Goal: Task Accomplishment & Management: Manage account settings

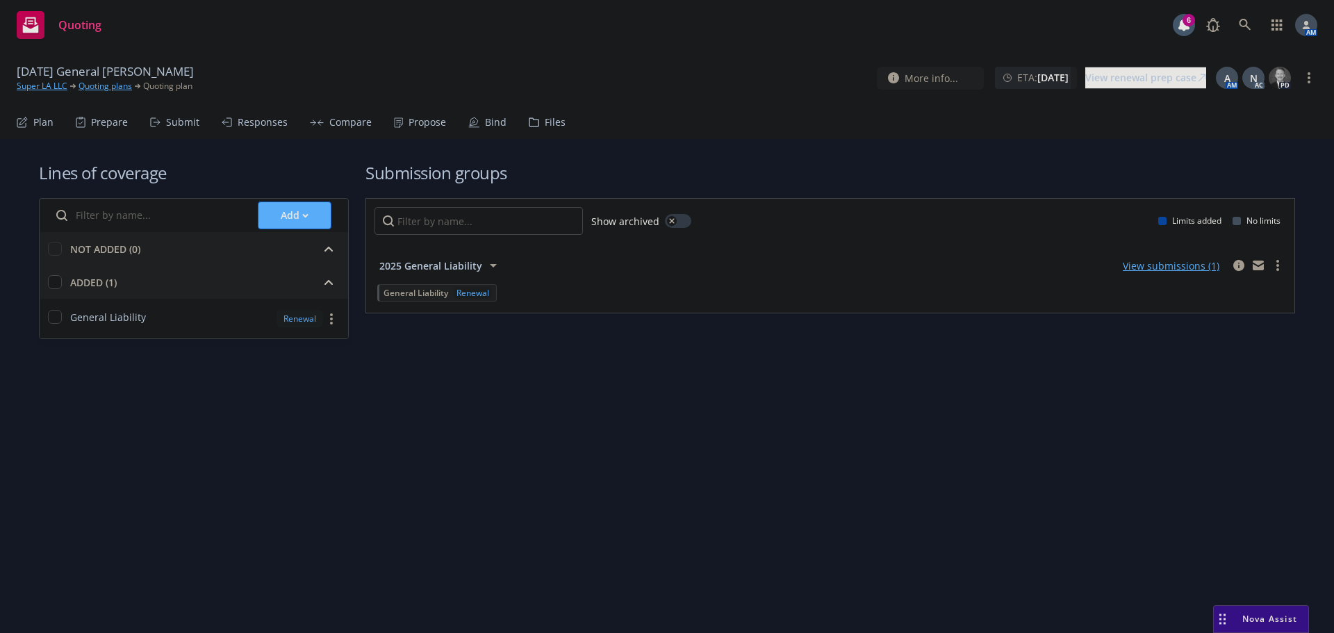
click at [410, 122] on div "Propose" at bounding box center [428, 122] width 38 height 11
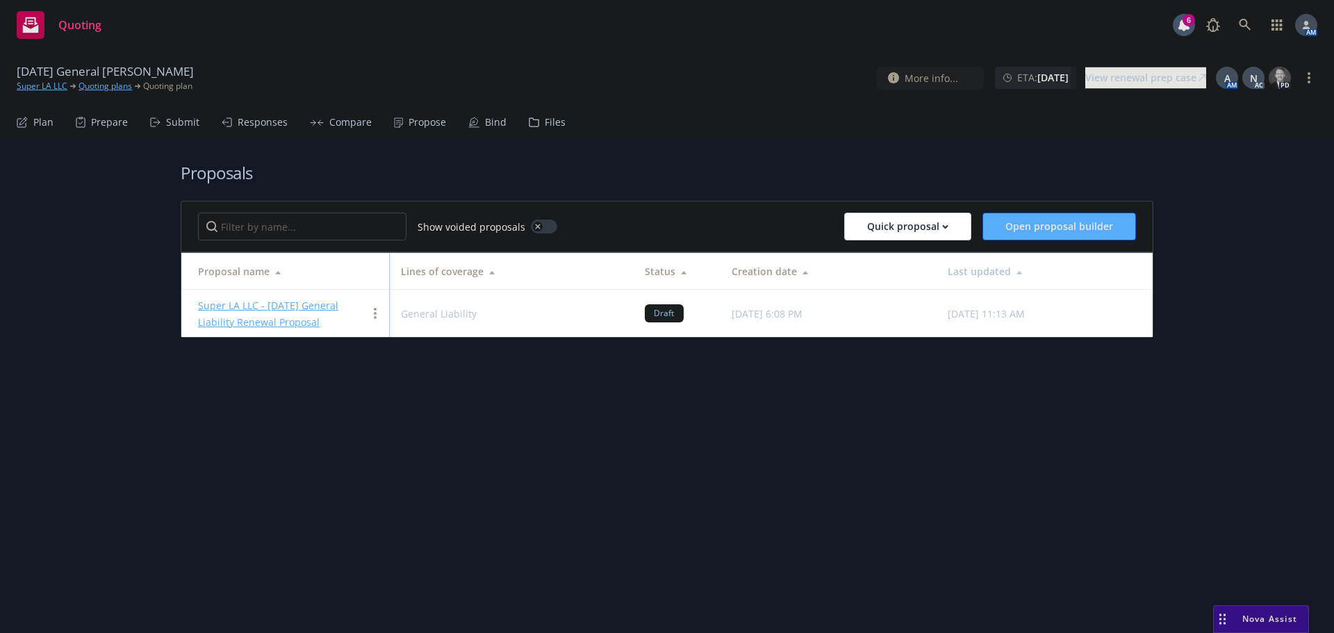
click at [301, 303] on link "Super LA LLC - 9/1/2025 General Liability Renewal Proposal" at bounding box center [268, 314] width 140 height 30
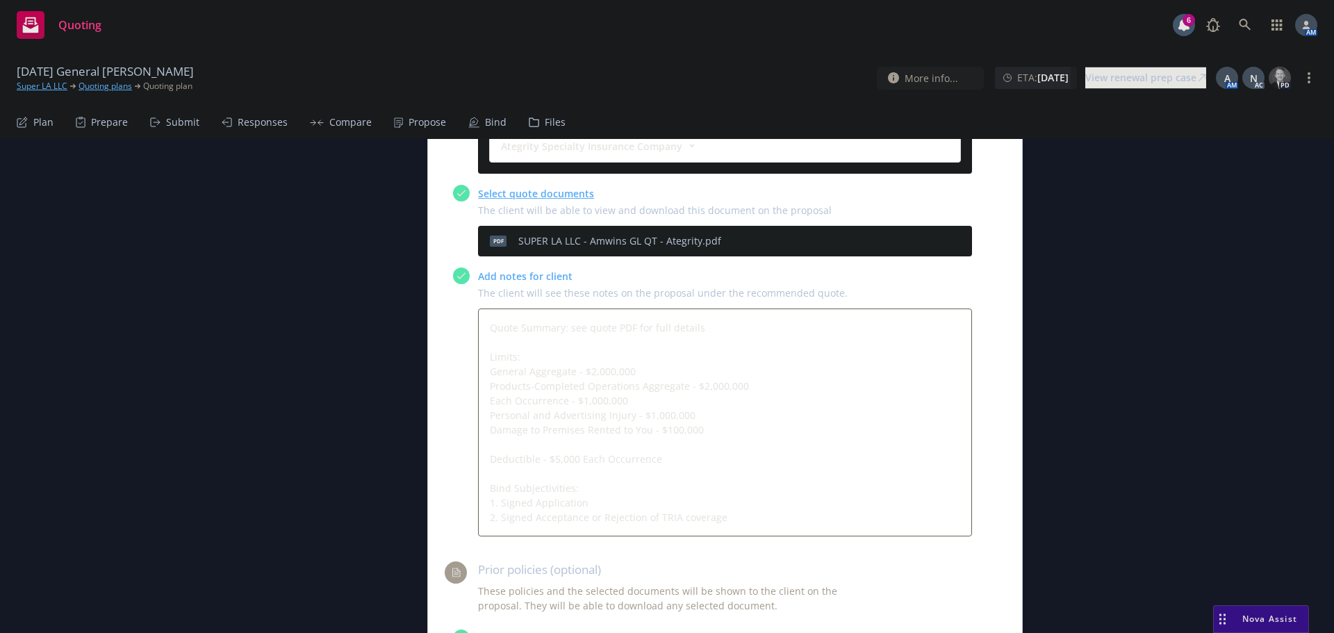
scroll to position [764, 0]
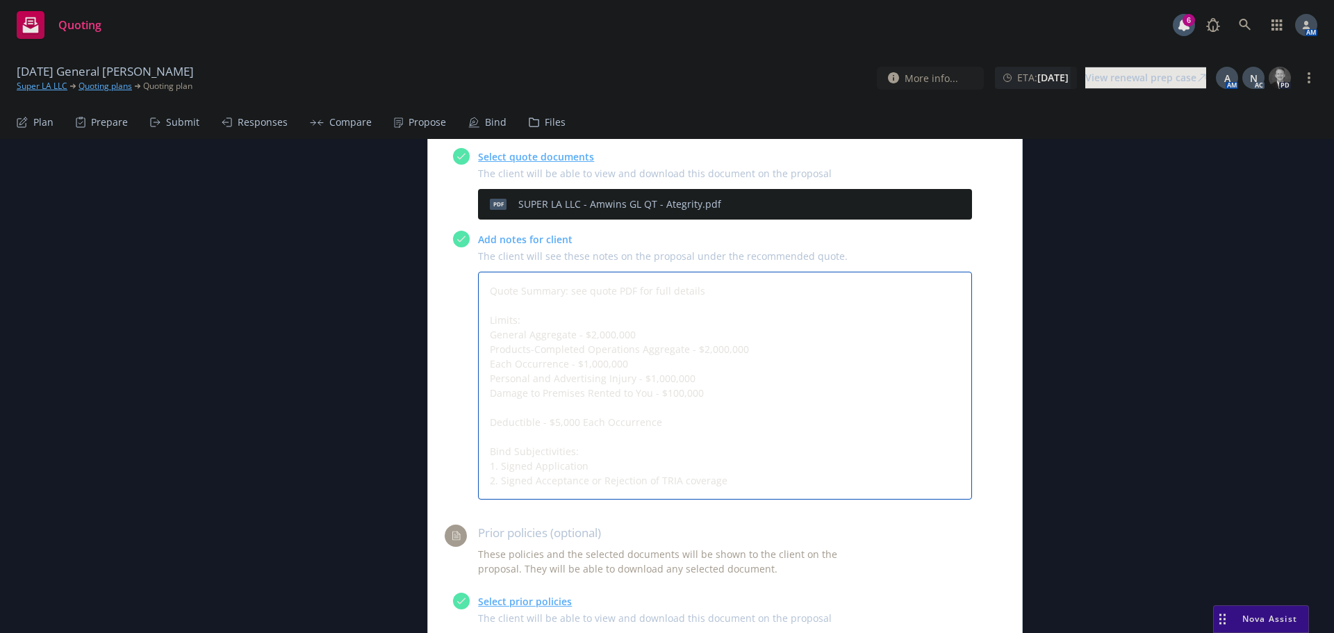
click at [531, 272] on textarea "Quote Summary: see quote PDF for full details Limits: General Aggregate - $2,00…" at bounding box center [725, 386] width 494 height 228
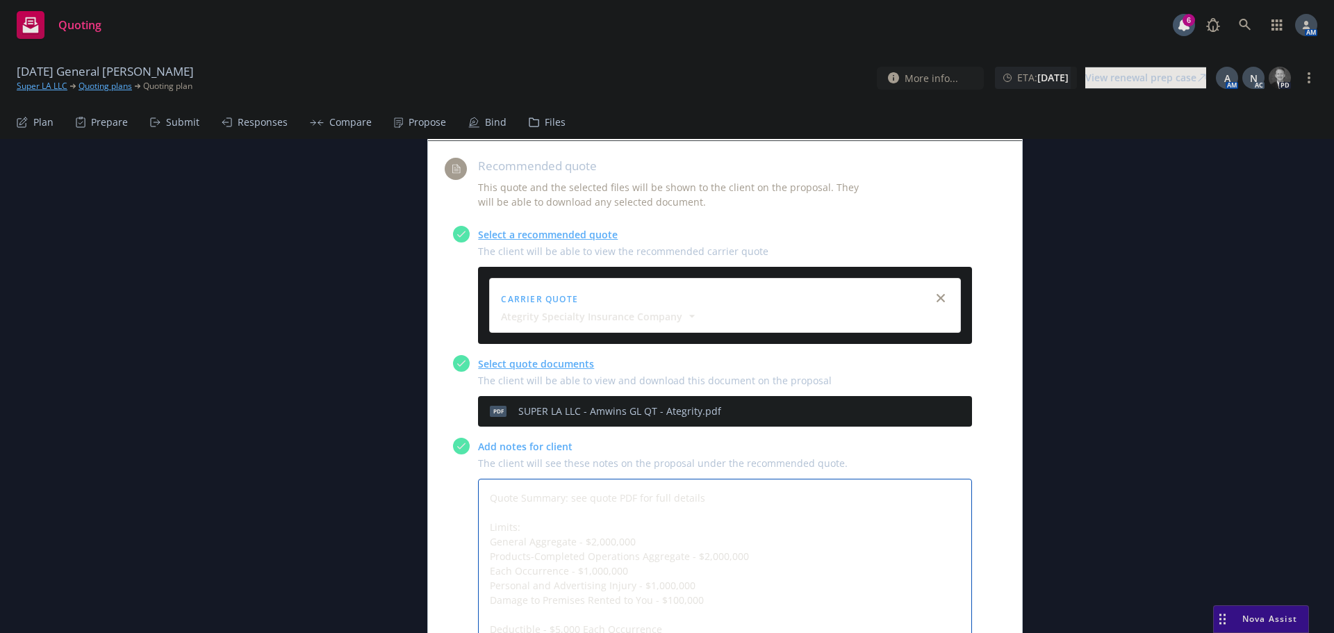
scroll to position [556, 0]
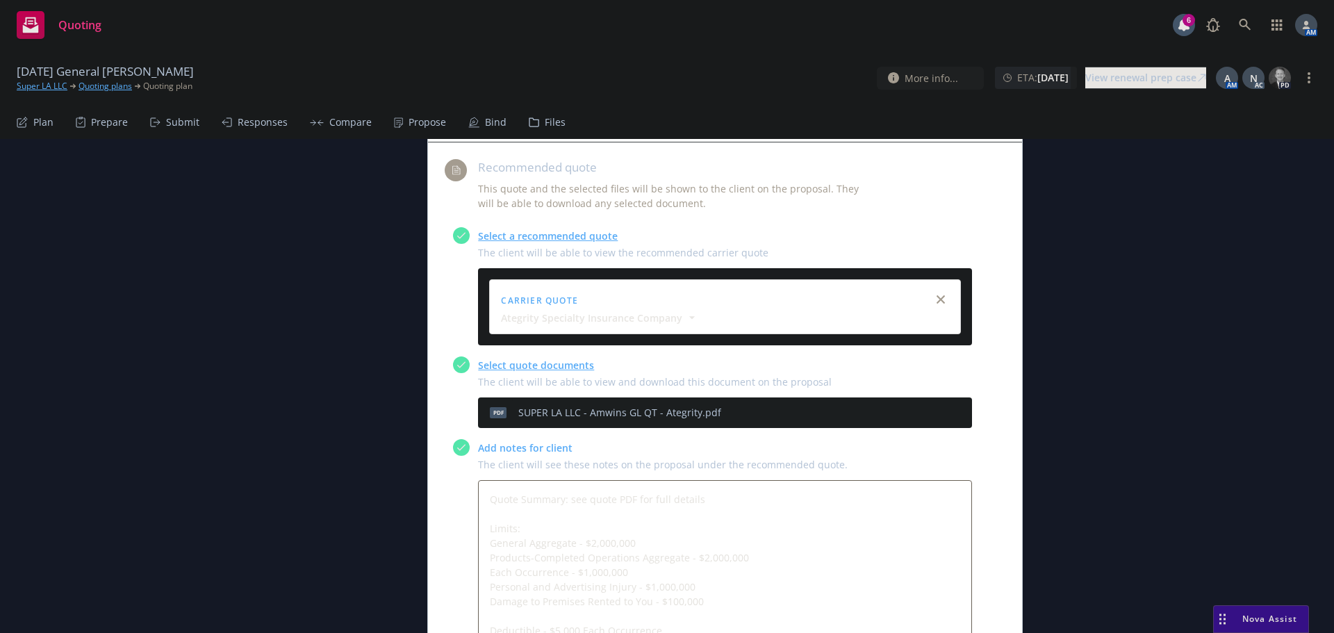
click at [931, 407] on icon "preview file" at bounding box center [937, 412] width 13 height 10
click at [527, 480] on textarea "Quote Summary: see quote PDF for full details Limits: General Aggregate - $2,00…" at bounding box center [725, 594] width 494 height 228
type textarea "x"
type textarea "Quote Summary: see quote PDF for full details Limits: General Aggregate - $2,00…"
type textarea "x"
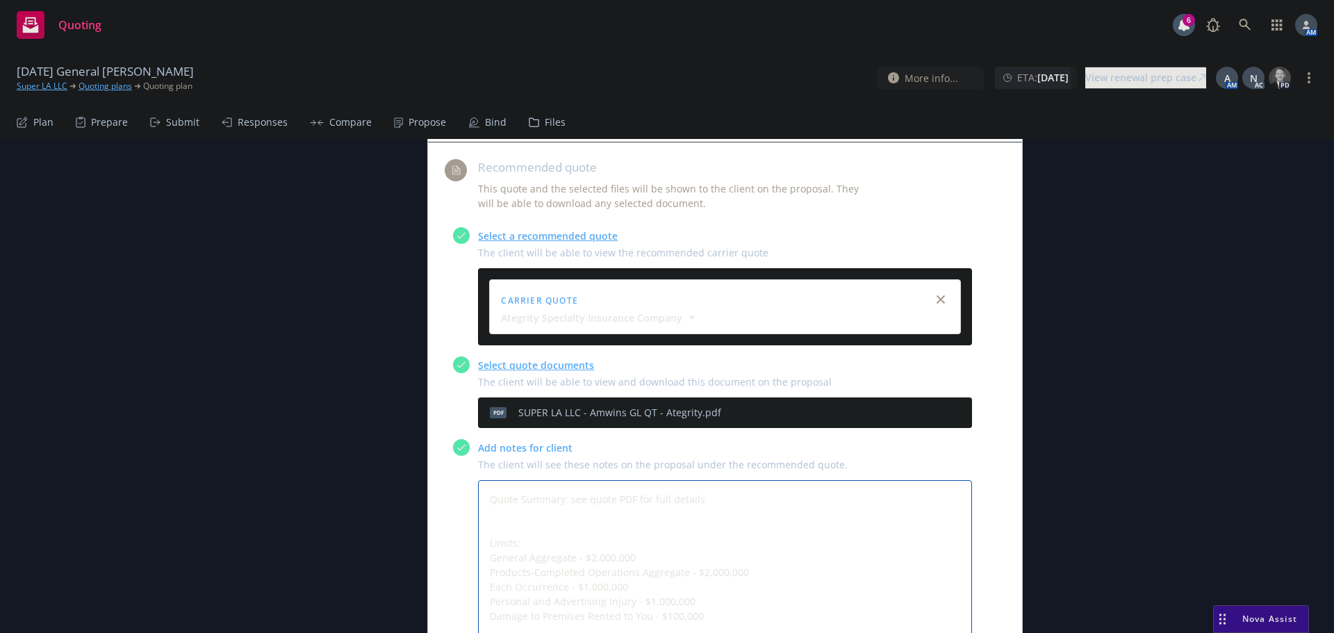
type textarea "Quote Summary: see quote PDF for full details Limits: General Aggregate - $2,00…"
type textarea "x"
type textarea "Quote Summary: see quote PDF for full details E Limits: General Aggregate - $2,…"
type textarea "x"
type textarea "Quote Summary: see quote PDF for full details Ex Limits: General Aggregate - $2…"
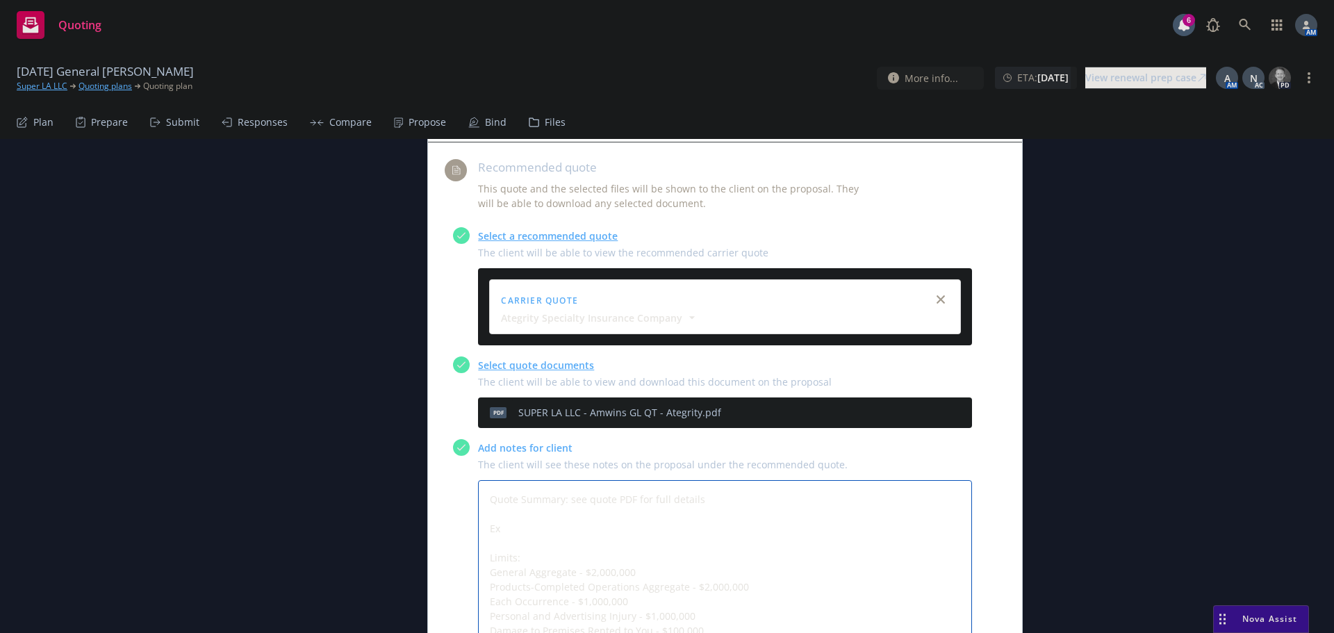
type textarea "x"
type textarea "Quote Summary: see quote PDF for full details Exp Limits: General Aggregate - $…"
type textarea "x"
type textarea "Quote Summary: see quote PDF for full details Expo Limits: General Aggregate - …"
type textarea "x"
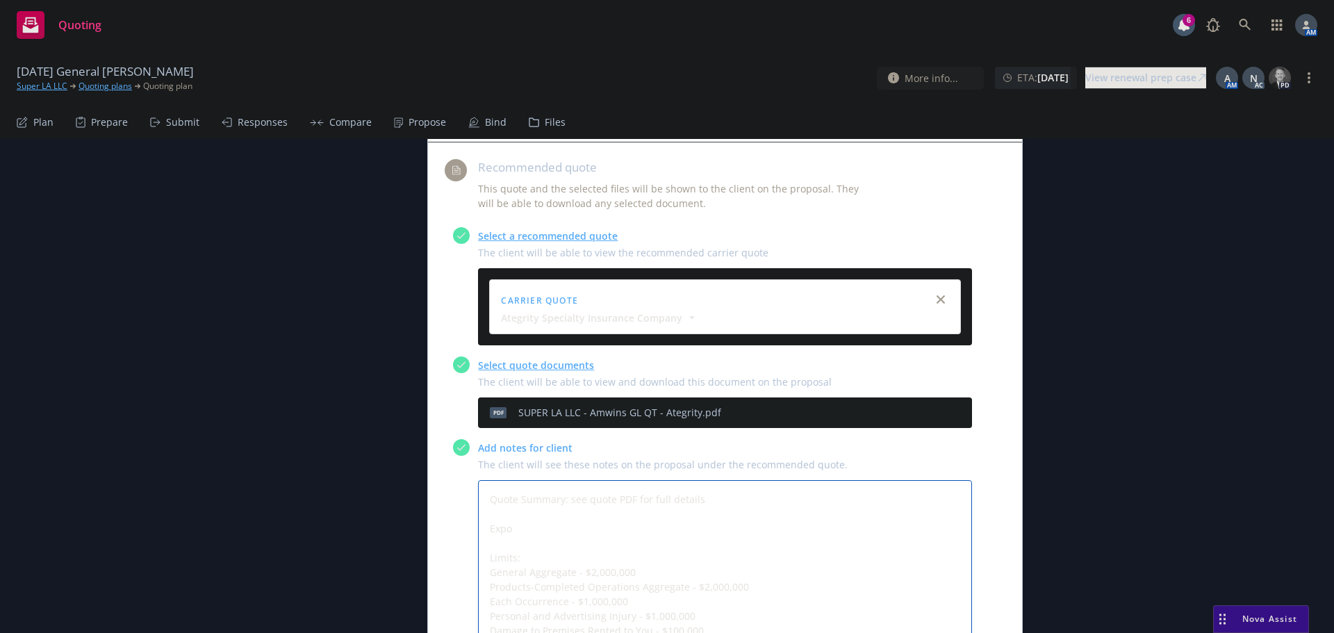
type textarea "Quote Summary: see quote PDF for full details Expos Limits: General Aggregate -…"
type textarea "x"
type textarea "Quote Summary: see quote PDF for full details Exposu Limits: General Aggregate …"
type textarea "x"
type textarea "Quote Summary: see quote PDF for full details Exposur Limits: General Aggregate…"
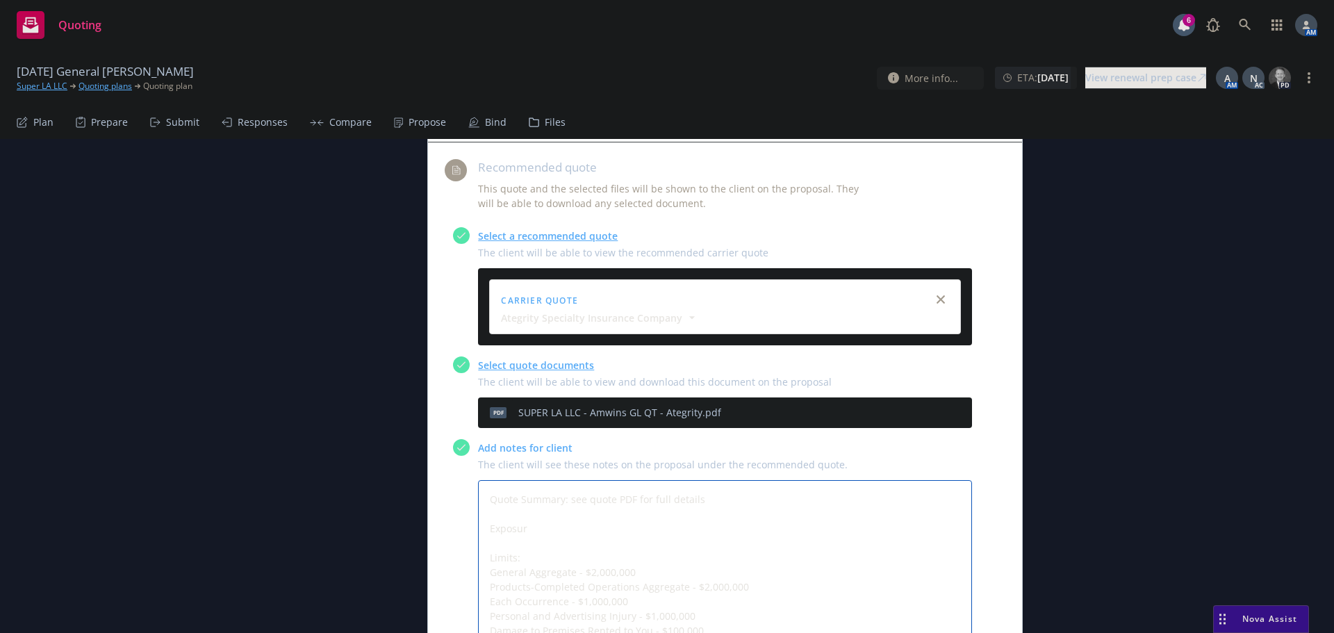
type textarea "x"
type textarea "Quote Summary: see quote PDF for full details Exposure Limits: General Aggregat…"
type textarea "x"
type textarea "Quote Summary: see quote PDF for full details Exposures Limits: General Aggrega…"
type textarea "x"
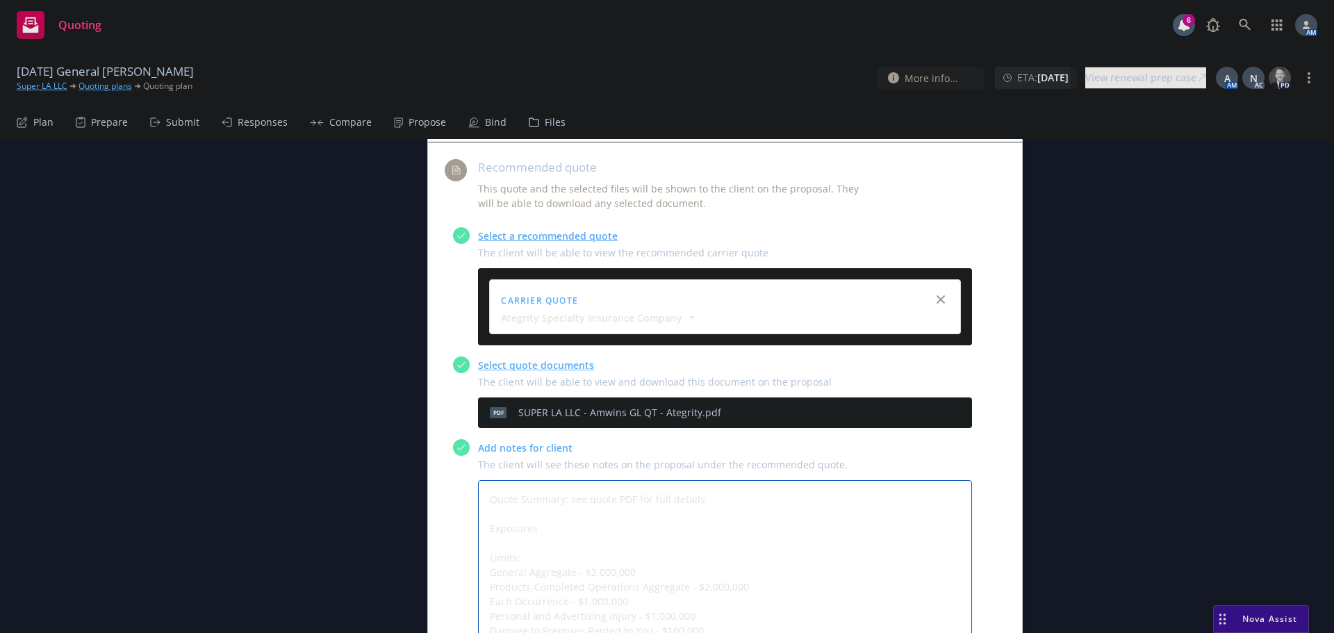
type textarea "Quote Summary: see quote PDF for full details Exposures: Limits: General Aggreg…"
type textarea "x"
type textarea "Quote Summary: see quote PDF for full details Exposures: Limits: General Aggreg…"
type textarea "x"
type textarea "Quote Summary: see quote PDF for full details Exposures: P Limits: General Aggr…"
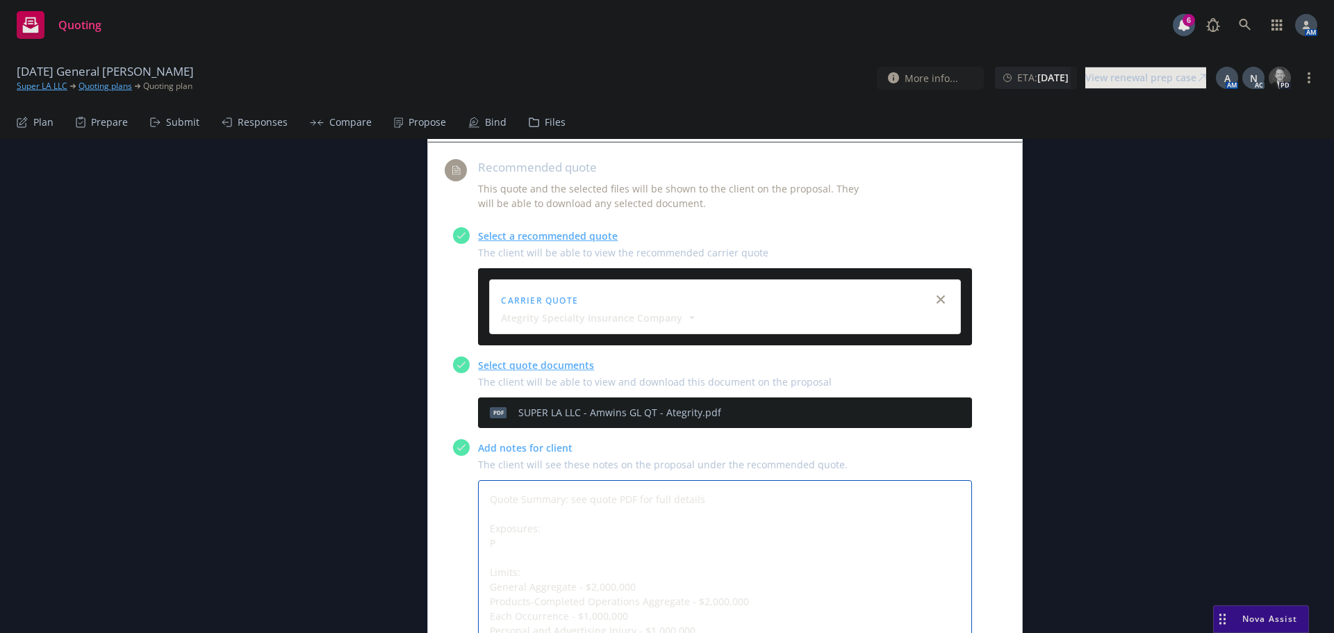
type textarea "x"
type textarea "Quote Summary: see quote PDF for full details Exposures: Pr Limits: General Agg…"
type textarea "x"
type textarea "Quote Summary: see quote PDF for full details Exposures: Pro Limits: General Ag…"
type textarea "x"
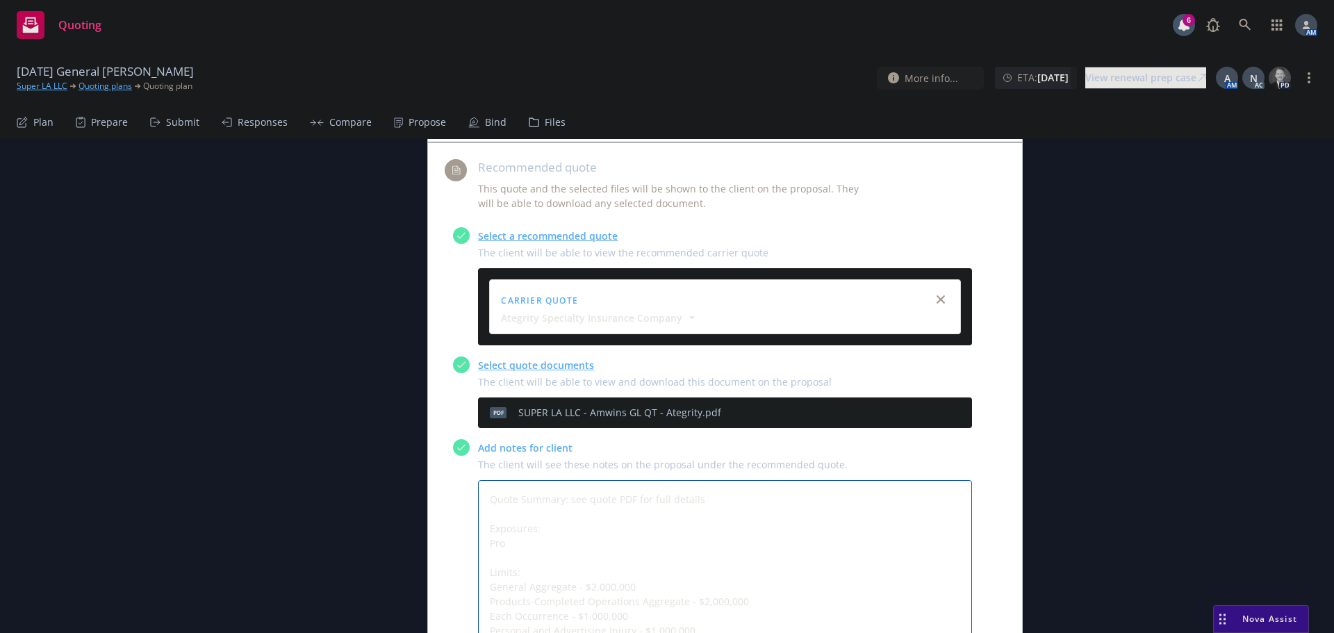
type textarea "Quote Summary: see quote PDF for full details Exposures: Proj Limits: General A…"
type textarea "x"
type textarea "Quote Summary: see quote PDF for full details Exposures: Proje Limits: General …"
type textarea "x"
type textarea "Quote Summary: see quote PDF for full details Exposures: Projec Limits: General…"
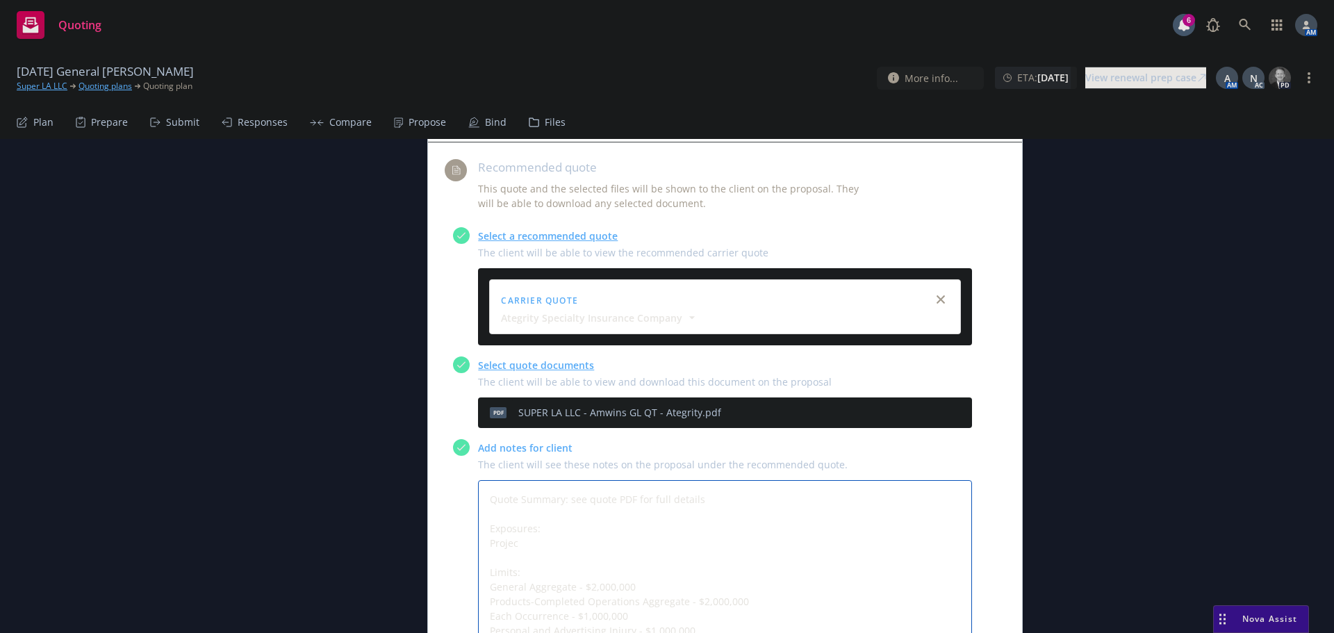
type textarea "x"
type textarea "Quote Summary: see quote PDF for full details Exposures: Project Limits: Genera…"
type textarea "x"
type textarea "Quote Summary: see quote PDF for full details Exposures: Projectd Limits: Gener…"
type textarea "x"
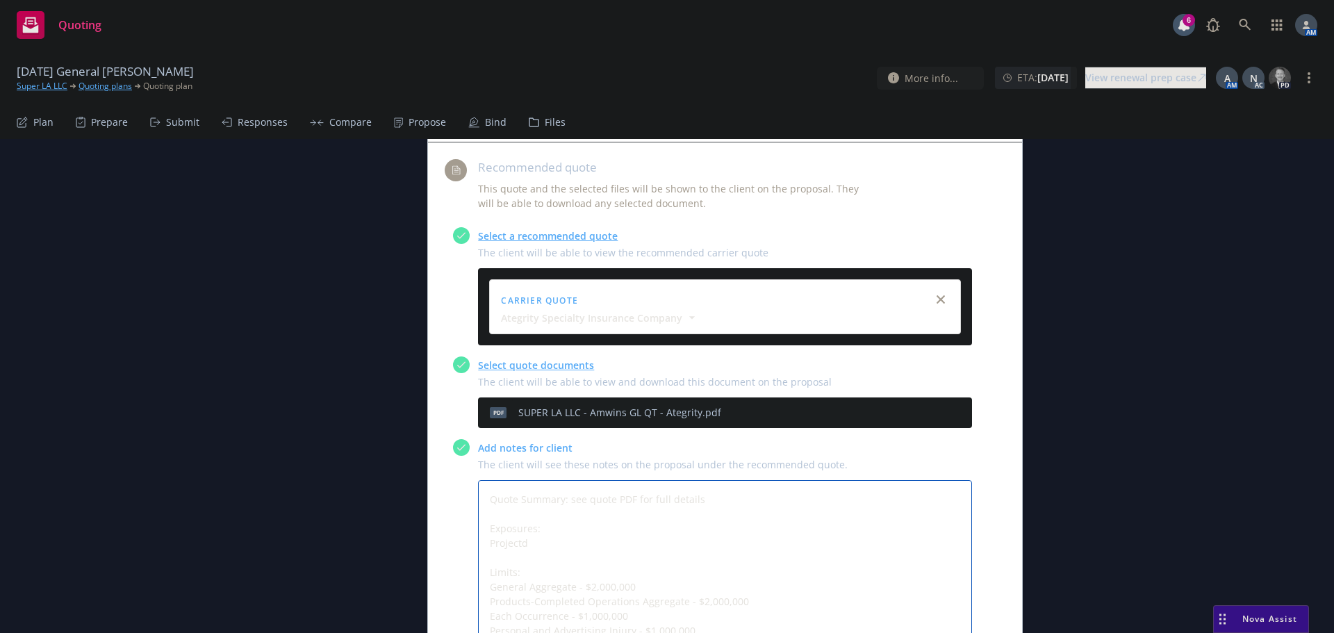
type textarea "Quote Summary: see quote PDF for full details Exposures: Project Limits: Genera…"
type textarea "x"
type textarea "Quote Summary: see quote PDF for full details Exposures: Projecte Limits: Gener…"
type textarea "x"
type textarea "Quote Summary: see quote PDF for full details Exposures: Projected Limits: Gene…"
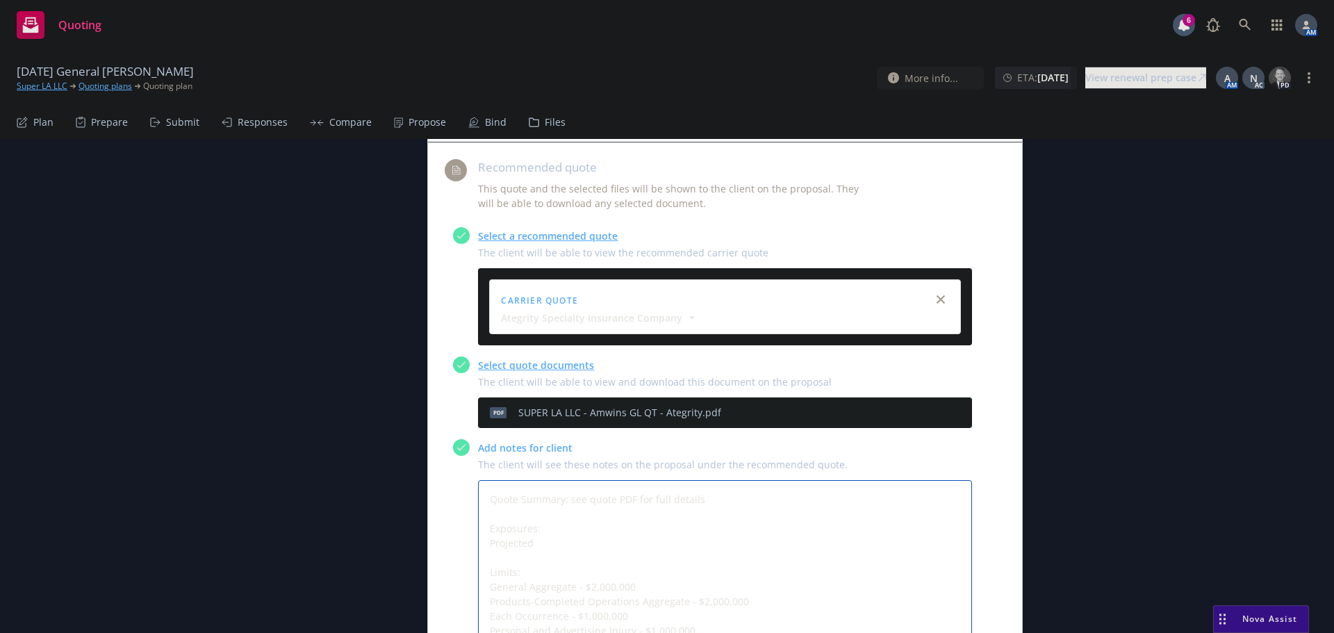
type textarea "x"
type textarea "Quote Summary: see quote PDF for full details Exposures: Projected Limits: Gene…"
type textarea "x"
type textarea "Quote Summary: see quote PDF for full details Exposures: Projected R Limits: Ge…"
type textarea "x"
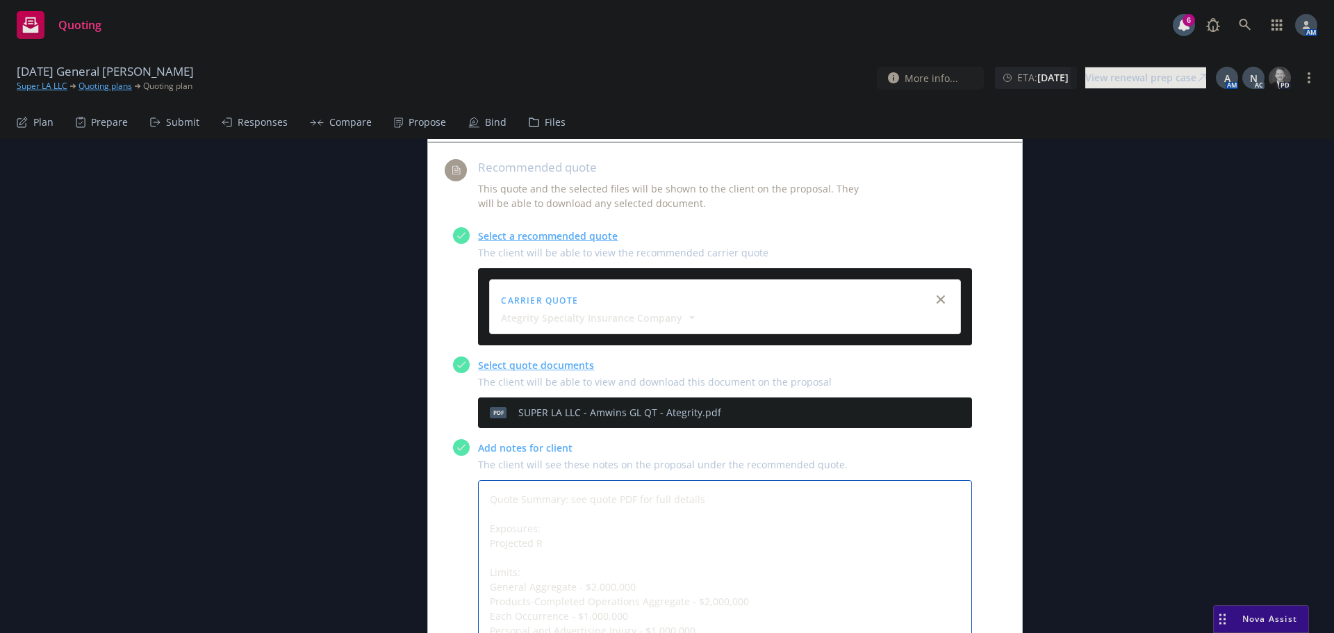
type textarea "Quote Summary: see quote PDF for full details Exposures: Projected RE Limits: G…"
type textarea "x"
type textarea "Quote Summary: see quote PDF for full details Exposures: Projected REv Limits: …"
type textarea "x"
type textarea "Quote Summary: see quote PDF for full details Exposures: Projected REve Limits:…"
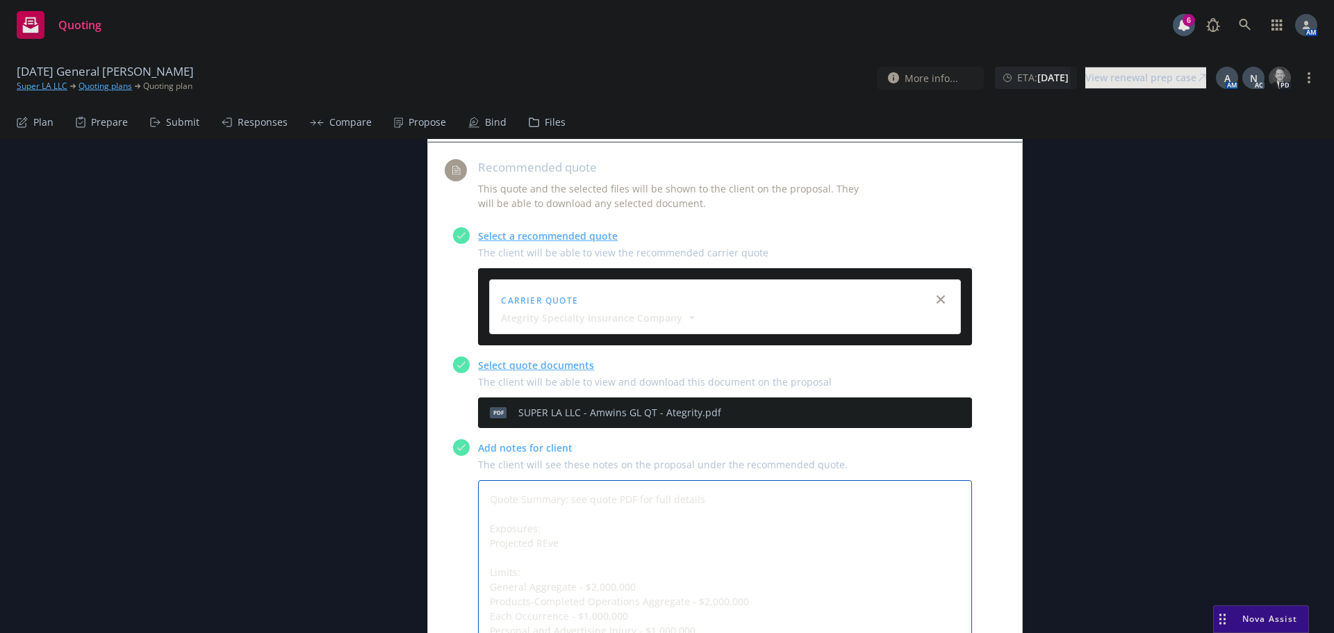
type textarea "x"
type textarea "Quote Summary: see quote PDF for full details Exposures: Projected REven Limits…"
type textarea "x"
type textarea "Quote Summary: see quote PDF for full details Exposures: Projected REve Limits:…"
type textarea "x"
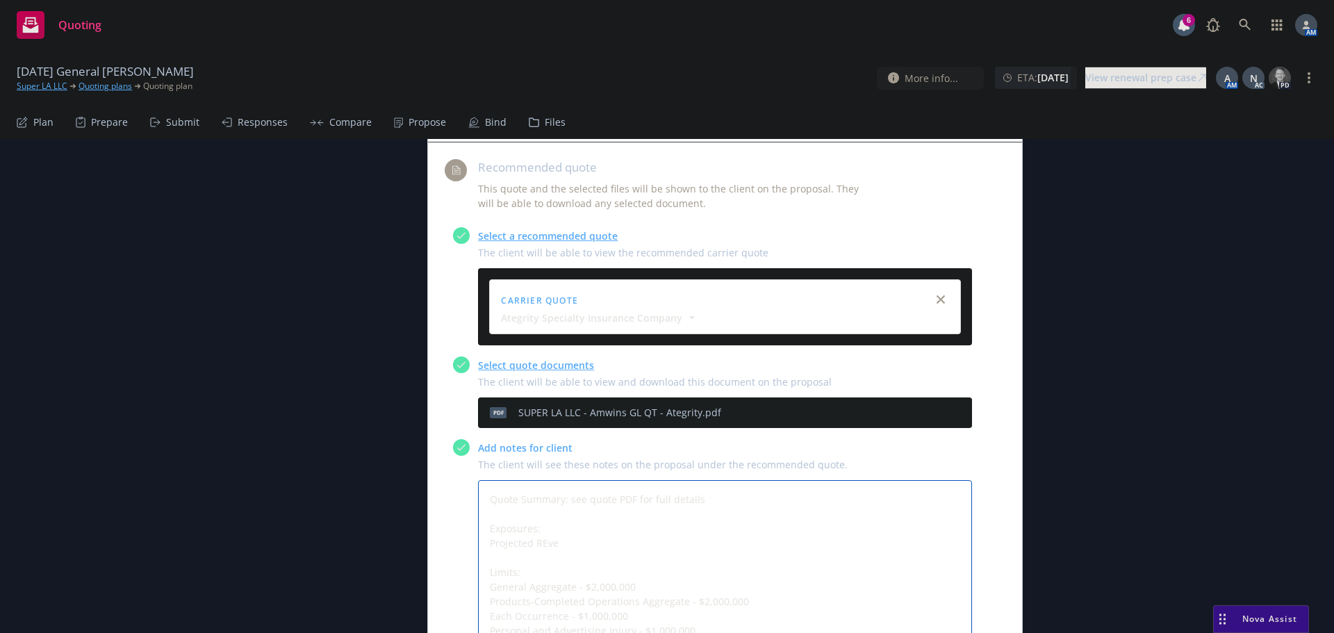
type textarea "Quote Summary: see quote PDF for full details Exposures: Projected REv Limits: …"
type textarea "x"
type textarea "Quote Summary: see quote PDF for full details Exposures: Projected RE Limits: G…"
type textarea "x"
type textarea "Quote Summary: see quote PDF for full details Exposures: Projected R Limits: Ge…"
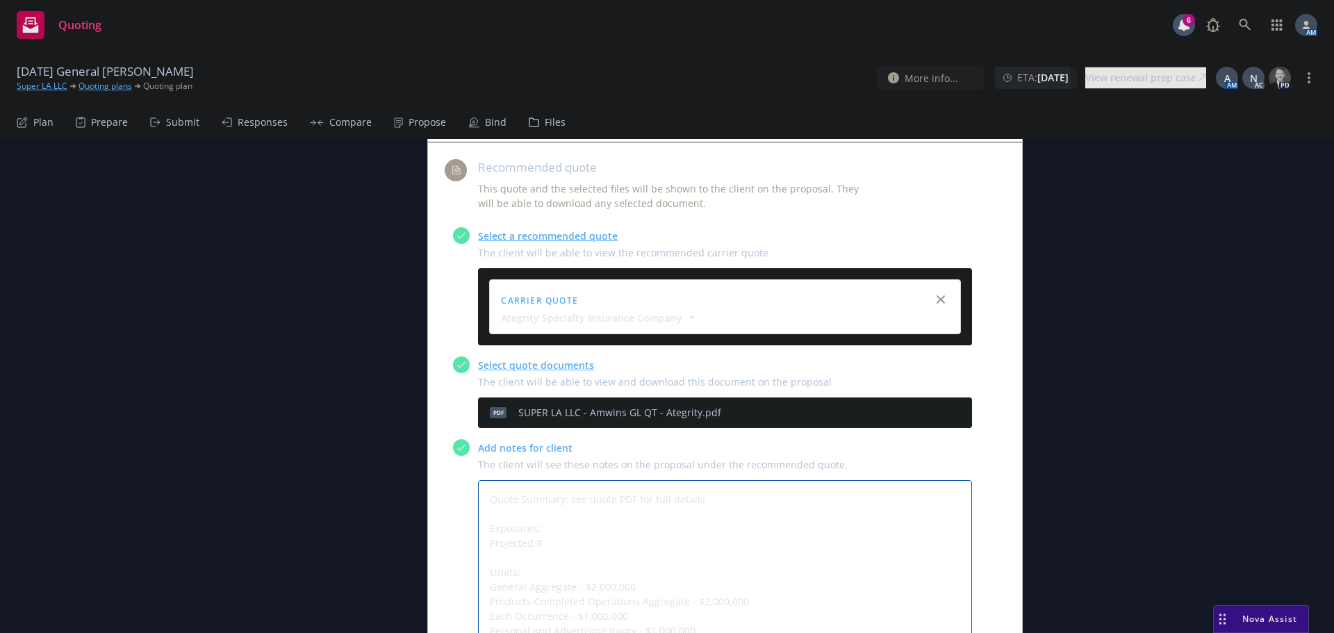
type textarea "x"
type textarea "Quote Summary: see quote PDF for full details Exposures: Projected Re Limits: G…"
type textarea "x"
type textarea "Quote Summary: see quote PDF for full details Exposures: Projected Rev Limits: …"
type textarea "x"
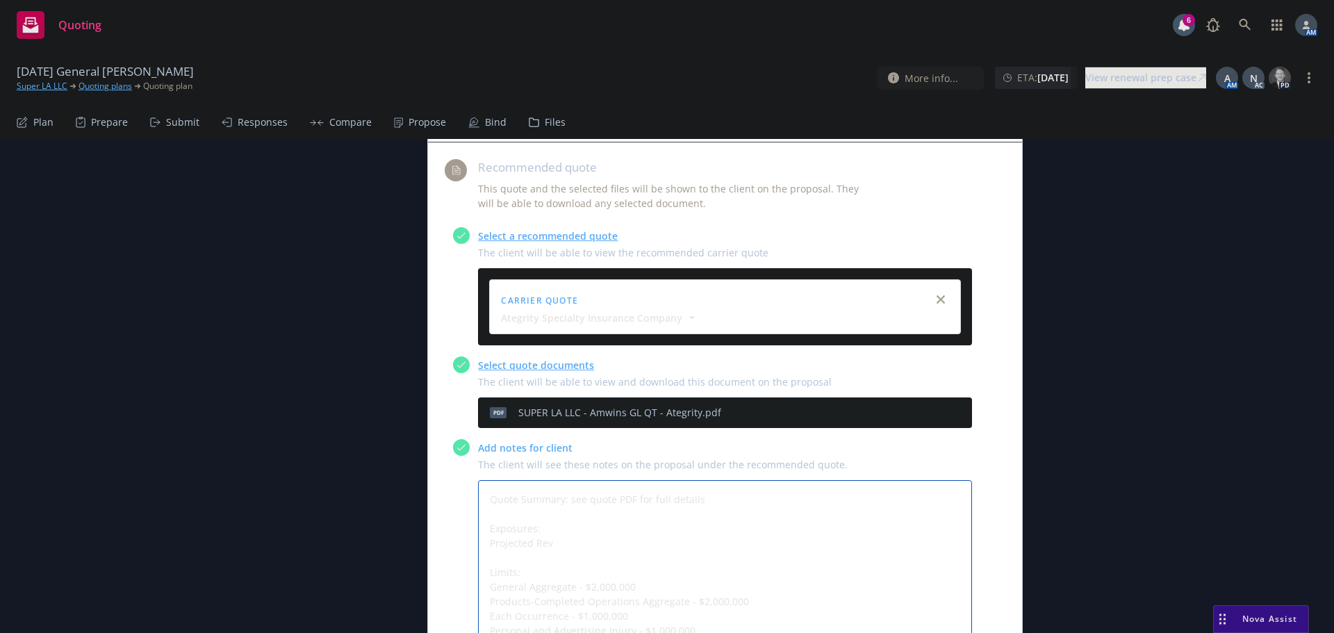
type textarea "Quote Summary: see quote PDF for full details Exposures: Projected Reve Limits:…"
type textarea "x"
type textarea "Quote Summary: see quote PDF for full details Exposures: Projected Reven Limits…"
type textarea "x"
type textarea "Quote Summary: see quote PDF for full details Exposures: Projected Revenu Limit…"
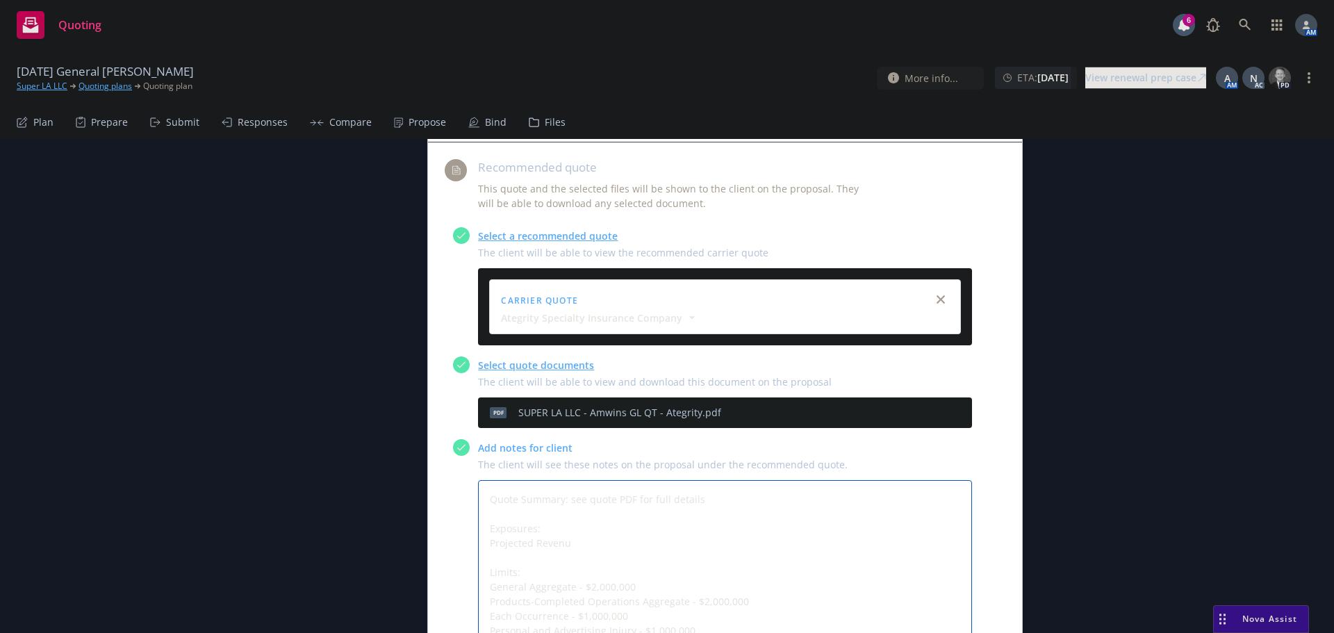
type textarea "x"
type textarea "Quote Summary: see quote PDF for full details Exposures: Projected Revenue Limi…"
type textarea "x"
type textarea "Quote Summary: see quote PDF for full details Exposures: Projected Revenue Limi…"
type textarea "x"
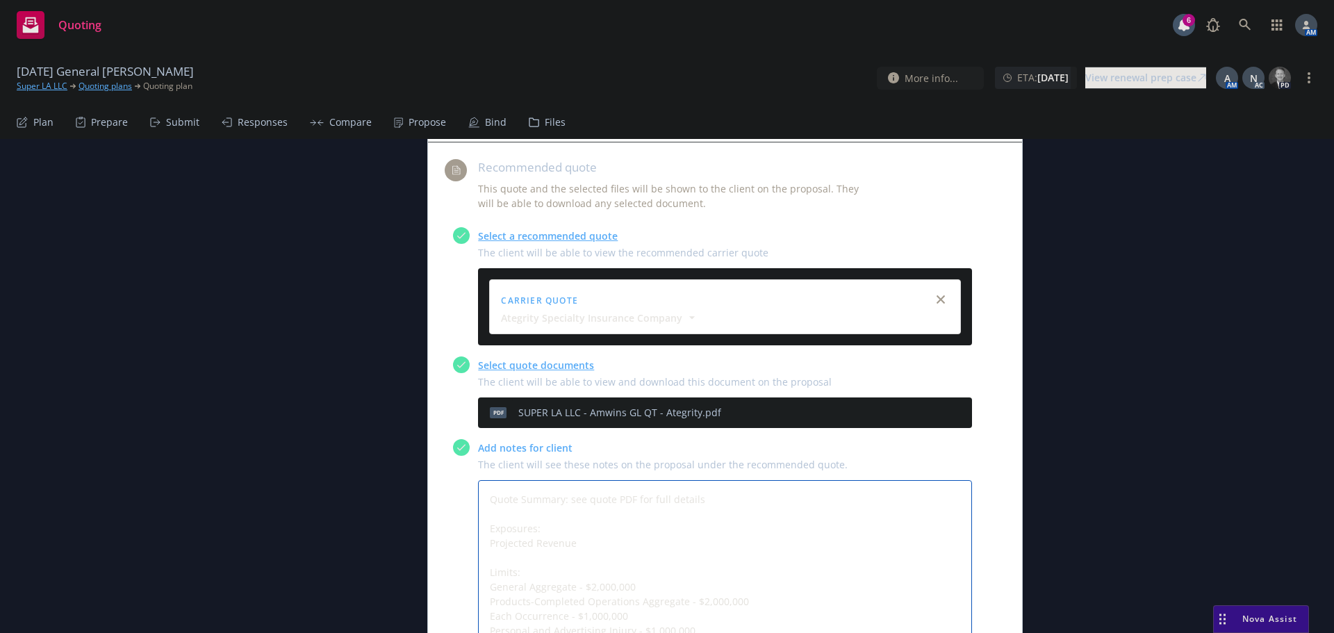
type textarea "Quote Summary: see quote PDF for full details Exposures: Projected Revenue - Li…"
type textarea "x"
type textarea "Quote Summary: see quote PDF for full details Exposures: Projected Revenue - Li…"
type textarea "x"
type textarea "Quote Summary: see quote PDF for full details Exposures: Projected Revenue - Li…"
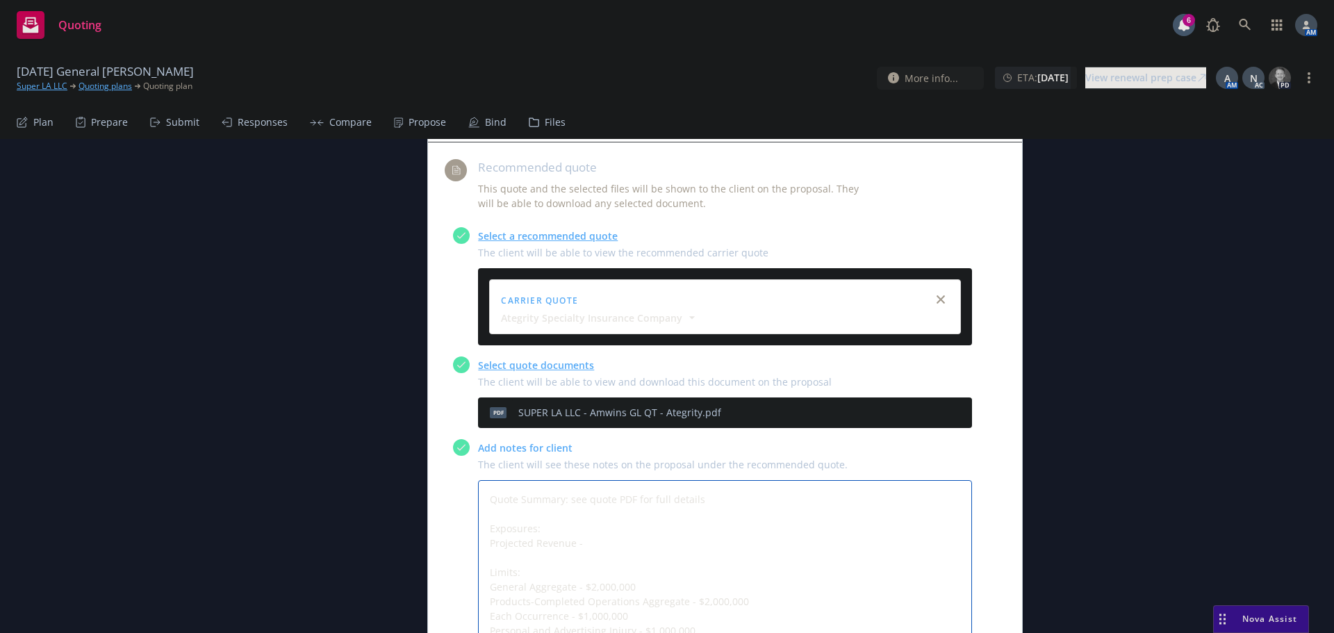
type textarea "x"
type textarea "Quote Summary: see quote PDF for full details Exposures: Projected Revenue Limi…"
type textarea "x"
type textarea "Quote Summary: see quote PDF for full details Exposures: Projected Revenue - Li…"
type textarea "x"
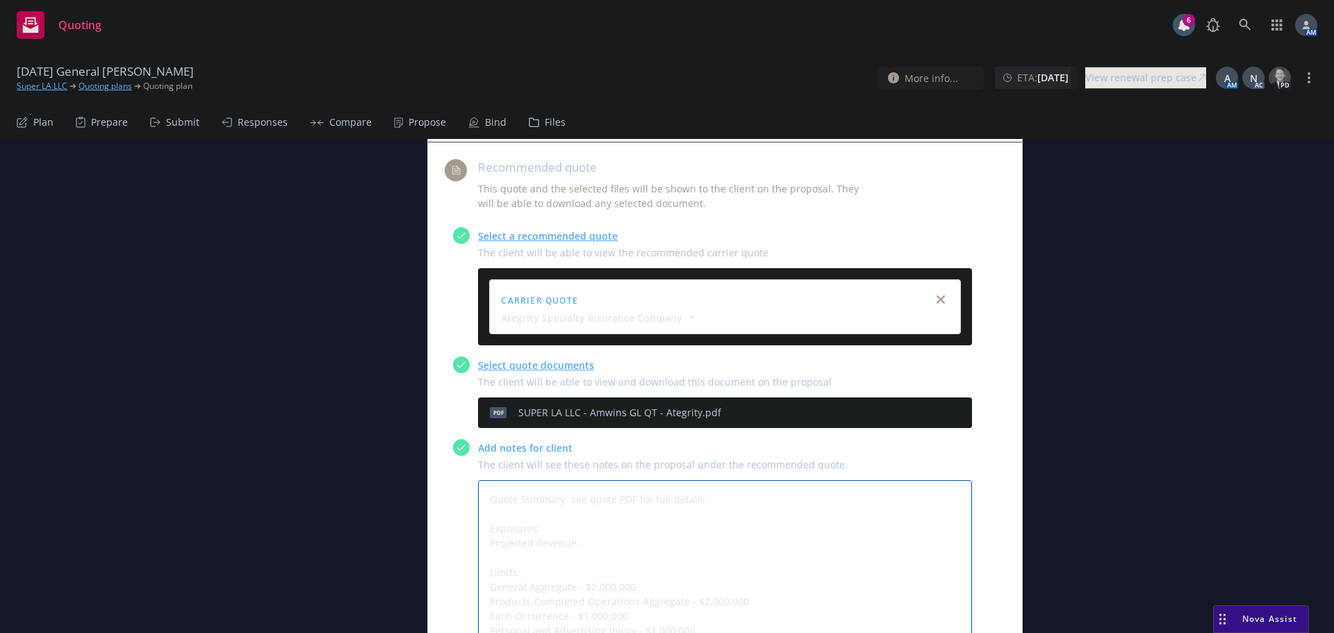
type textarea "Quote Summary: see quote PDF for full details Exposures: Projected Revenue - Li…"
type textarea "x"
type textarea "Quote Summary: see quote PDF for full details Exposures: Projected Revenue - A …"
type textarea "x"
type textarea "Quote Summary: see quote PDF for full details Exposures: Projected Revenue - Ac…"
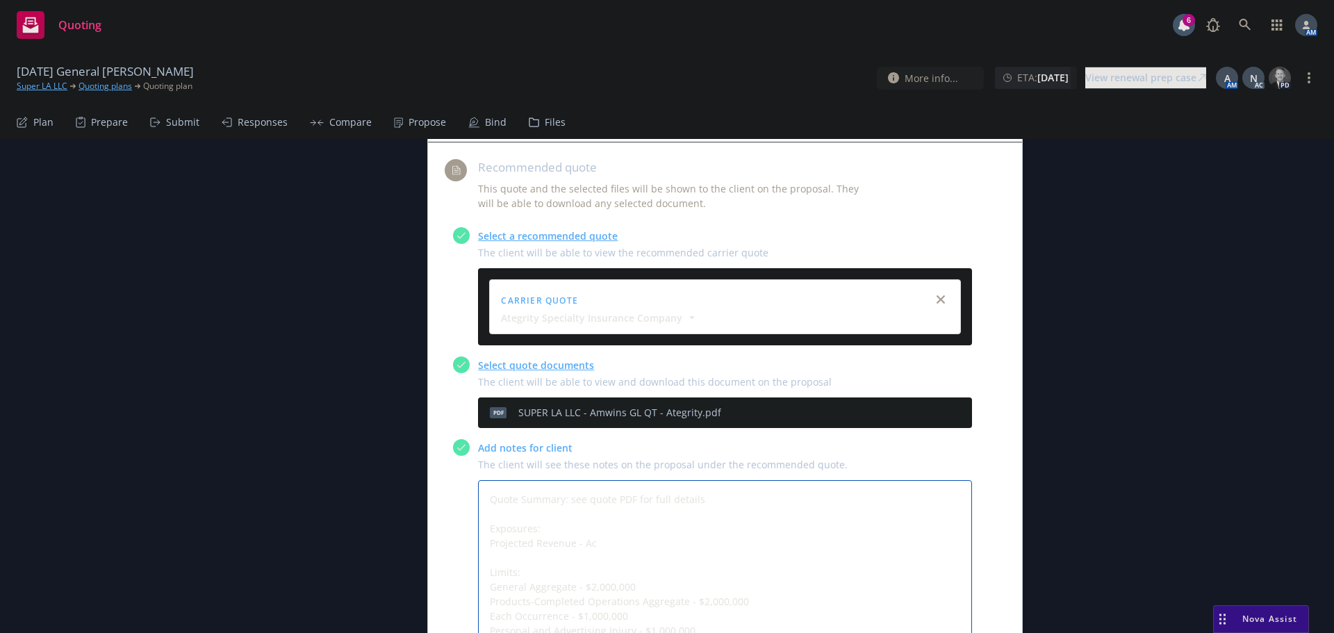
type textarea "x"
type textarea "Quote Summary: see quote PDF for full details Exposures: Projected Revenue - Ac…"
type textarea "x"
type textarea "Quote Summary: see quote PDF for full details Exposures: Projected Revenue - Ac…"
type textarea "x"
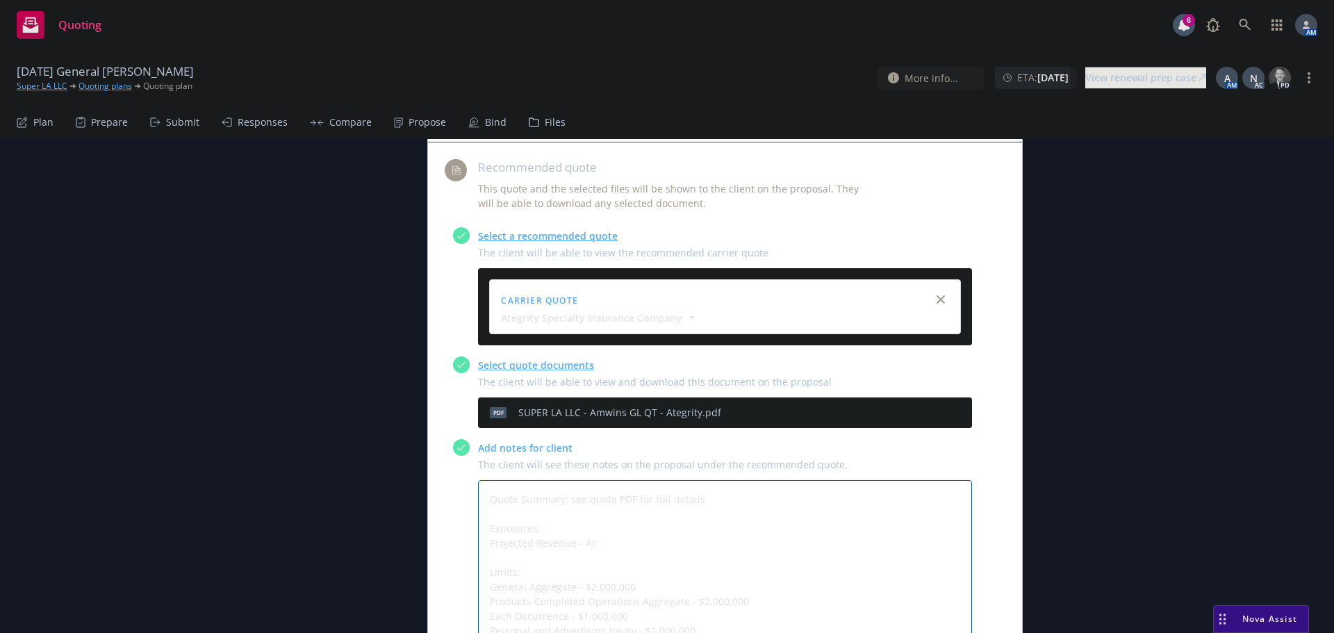
type textarea "Quote Summary: see quote PDF for full details Exposures: Projected Revenue - A …"
type textarea "x"
type textarea "Quote Summary: see quote PDF for full details Exposures: Projected Revenue - Ar…"
type textarea "x"
type textarea "Quote Summary: see quote PDF for full details Exposures: Projected Revenue - Ar…"
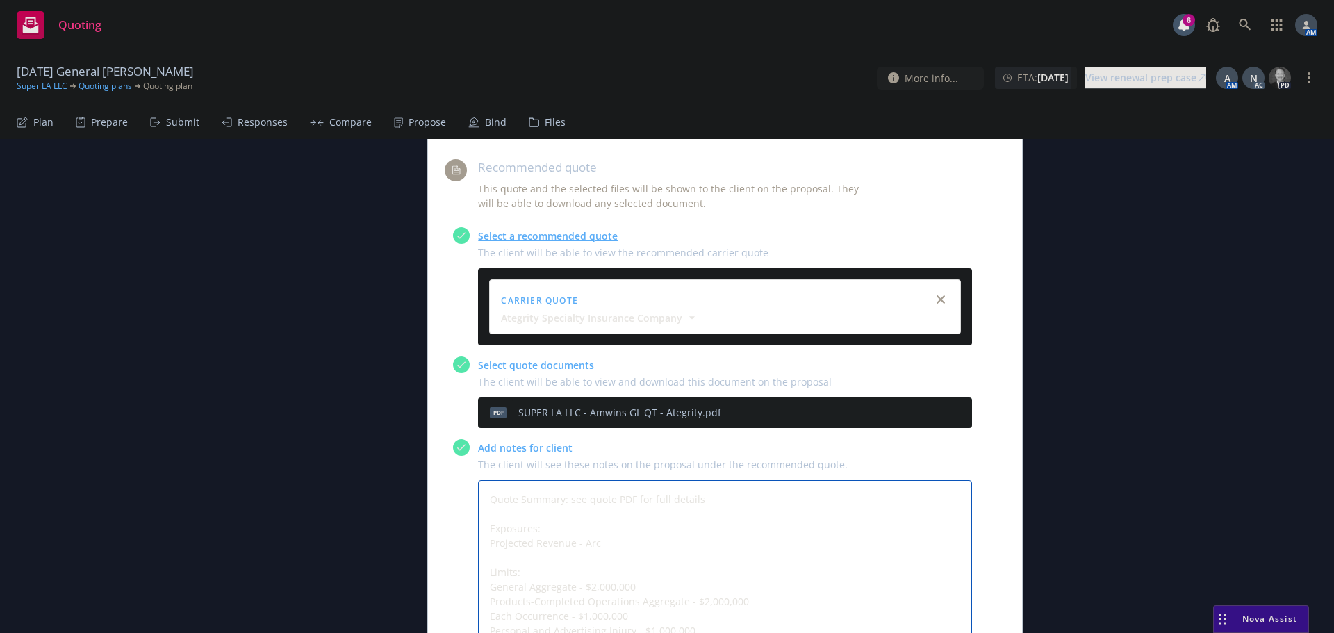
type textarea "x"
type textarea "Quote Summary: see quote PDF for full details Exposures: Projected Revenue - Ar…"
type textarea "x"
type textarea "Quote Summary: see quote PDF for full details Exposures: Projected Revenue - Ar…"
type textarea "x"
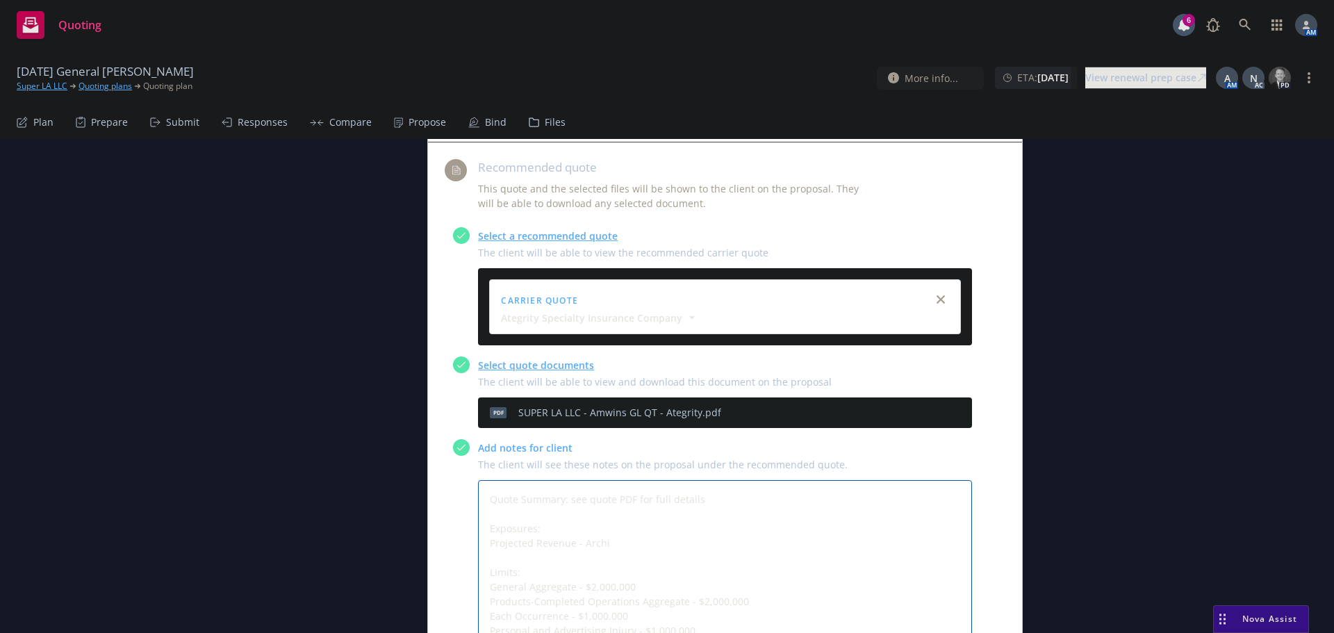
type textarea "Quote Summary: see quote PDF for full details Exposures: Projected Revenue - Ar…"
type textarea "x"
type textarea "Quote Summary: see quote PDF for full details Exposures: Projected Revenue - Ar…"
type textarea "x"
type textarea "Quote Summary: see quote PDF for full details Exposures: Projected Revenue - Ar…"
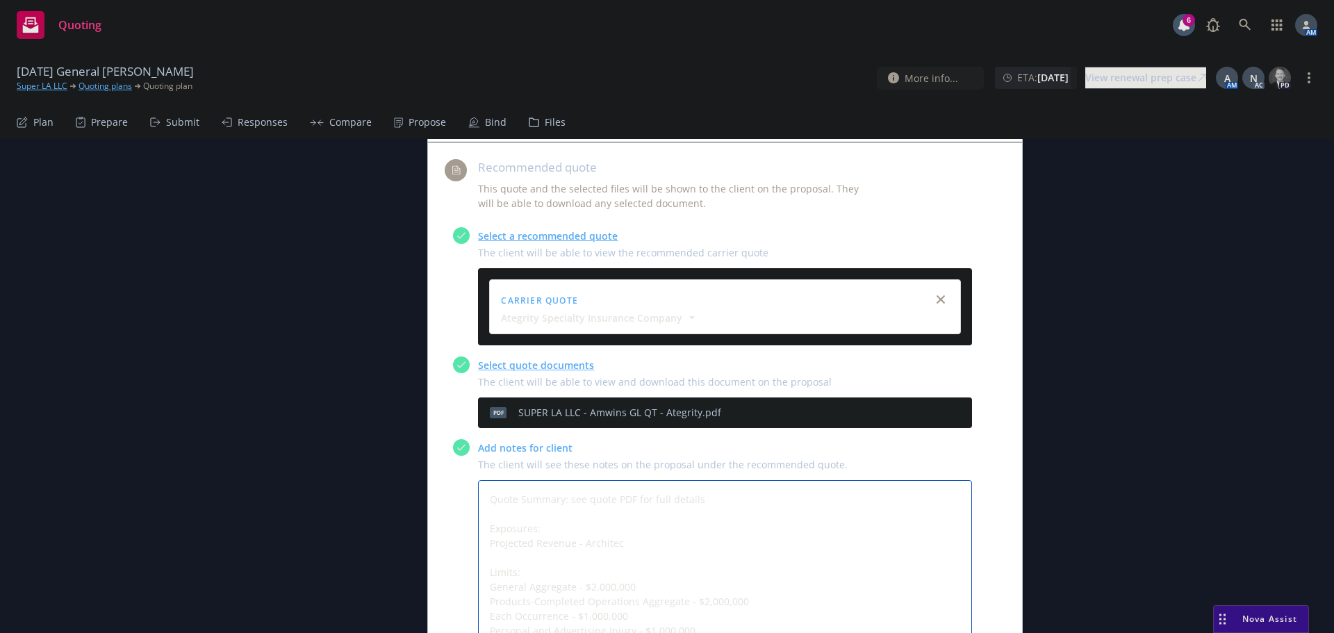
type textarea "x"
type textarea "Quote Summary: see quote PDF for full details Exposures: Projected Revenue - Ar…"
type textarea "x"
type textarea "Quote Summary: see quote PDF for full details Exposures: Projected Revenue - Ar…"
type textarea "x"
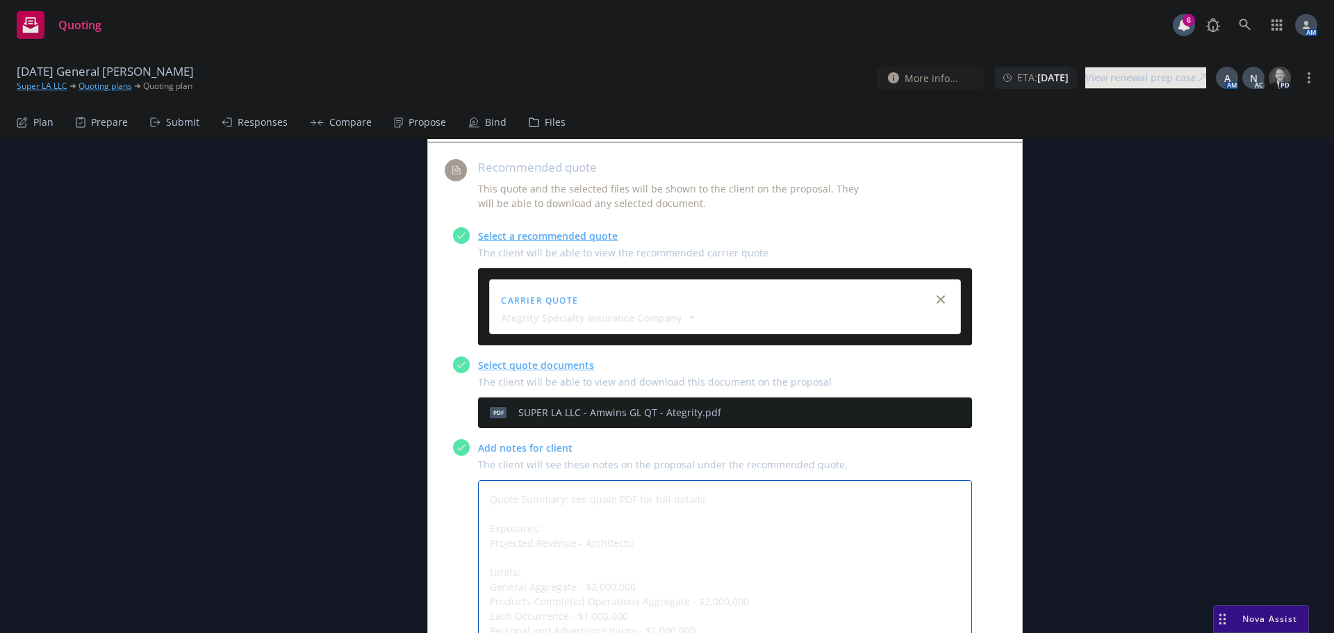
type textarea "Quote Summary: see quote PDF for full details Exposures: Projected Revenue - Ar…"
type textarea "x"
type textarea "Quote Summary: see quote PDF for full details Exposures: Projected Revenue - Ar…"
type textarea "x"
type textarea "Quote Summary: see quote PDF for full details Exposures: Projected Revenue - Ar…"
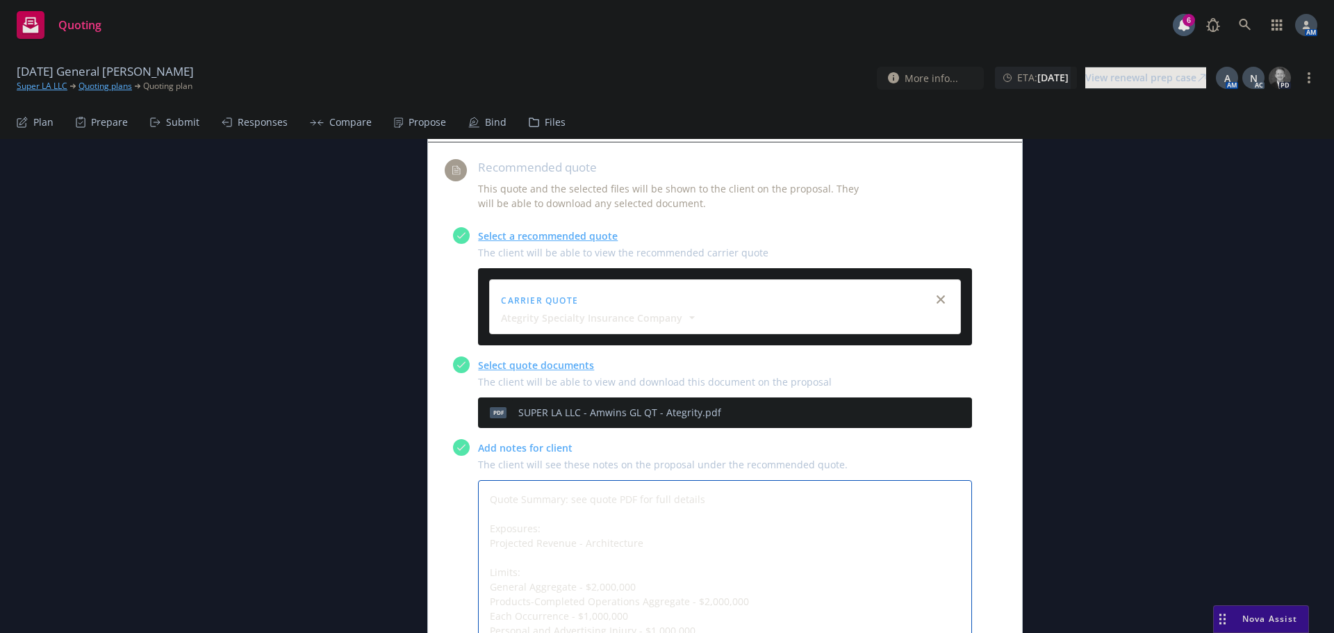
type textarea "x"
type textarea "Quote Summary: see quote PDF for full details Exposures: Projected Revenue - Ar…"
type textarea "x"
type textarea "Quote Summary: see quote PDF for full details Exposures: Projected Revenue - Ar…"
type textarea "x"
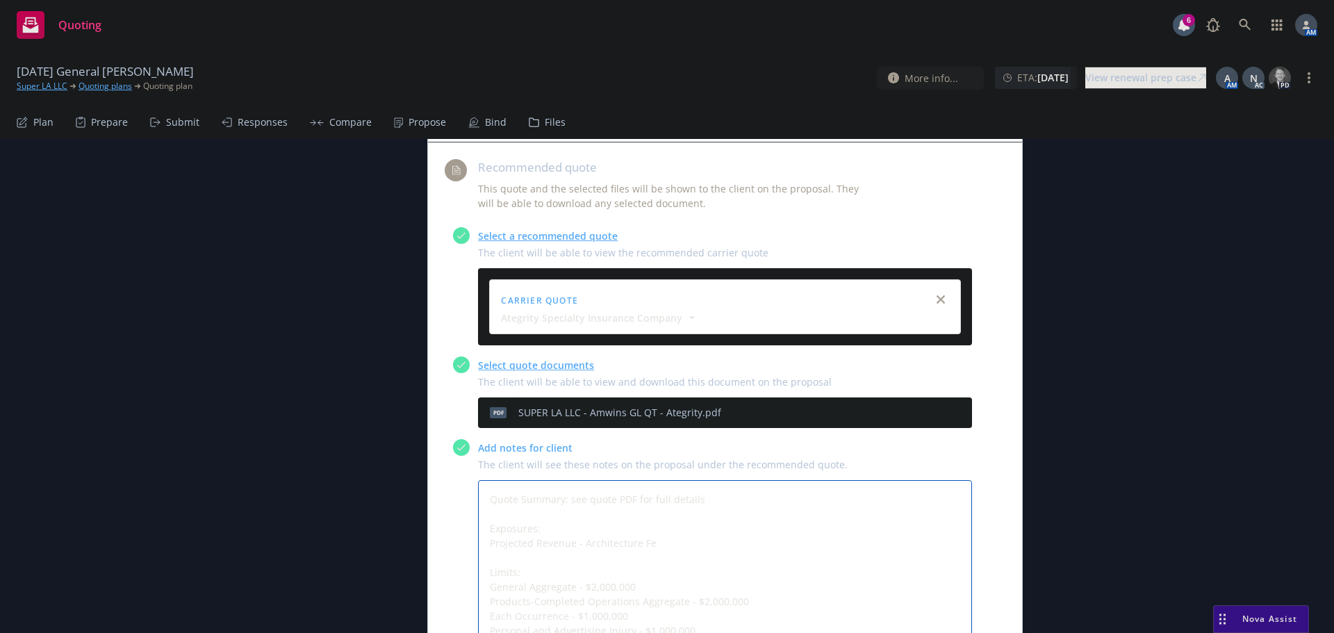
type textarea "Quote Summary: see quote PDF for full details Exposures: Projected Revenue - Ar…"
type textarea "x"
type textarea "Quote Summary: see quote PDF for full details Exposures: Projected Revenue - Ar…"
type textarea "x"
type textarea "Quote Summary: see quote PDF for full details Exposures: Projected Revenue - Ar…"
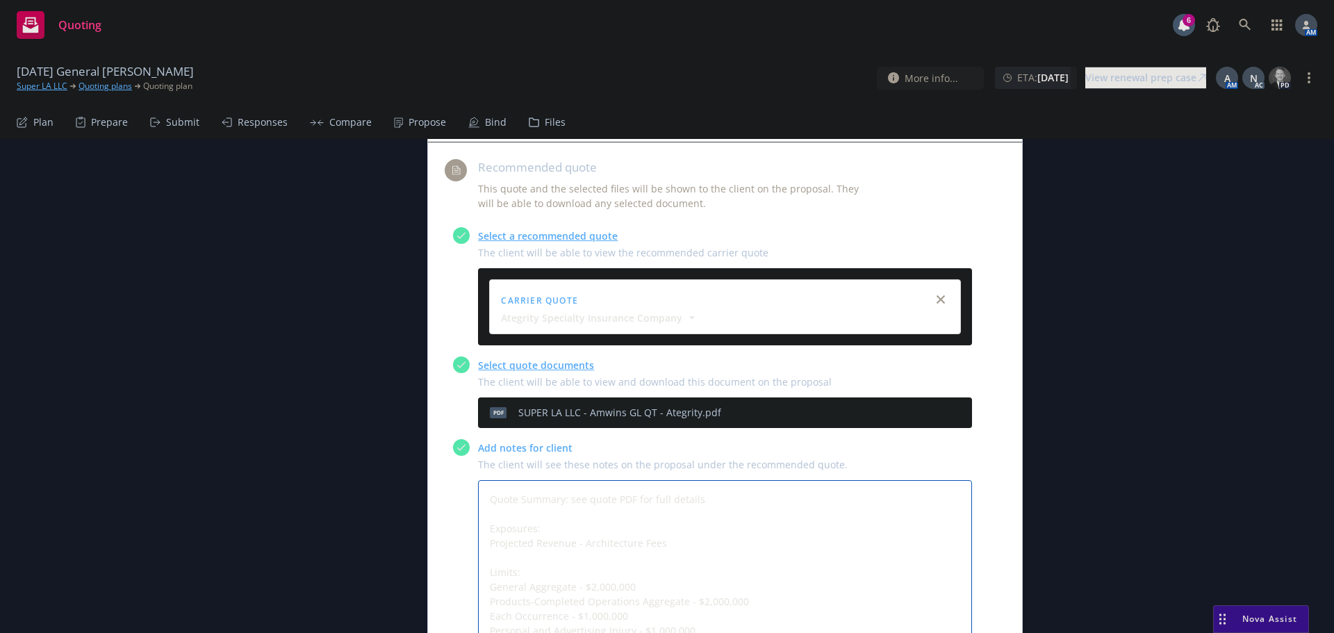
type textarea "x"
type textarea "Quote Summary: see quote PDF for full details Exposures: Projected Revenue - Ar…"
type textarea "x"
type textarea "Quote Summary: see quote PDF for full details Exposures: Projected Revenue - Ar…"
type textarea "x"
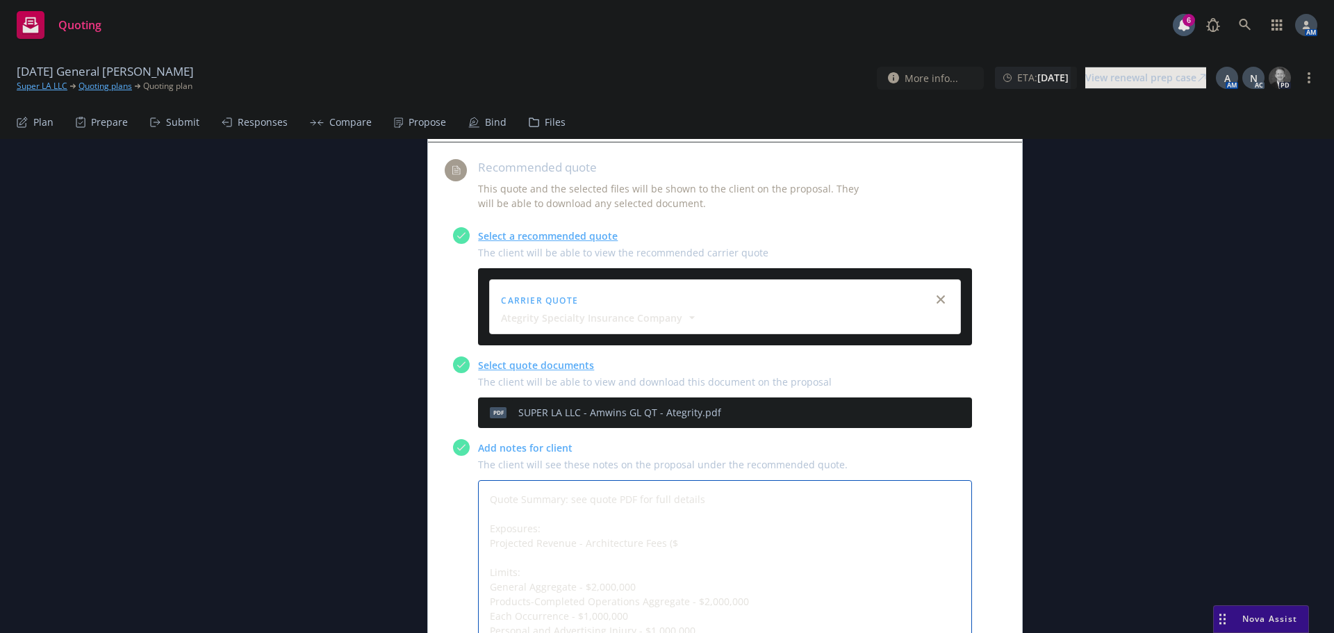
type textarea "Quote Summary: see quote PDF for full details Exposures: Projected Revenue - Ar…"
type textarea "x"
type textarea "Quote Summary: see quote PDF for full details Exposures: Projected Revenue - Ar…"
type textarea "x"
type textarea "Quote Summary: see quote PDF for full details Exposures: Projected Revenue - Ar…"
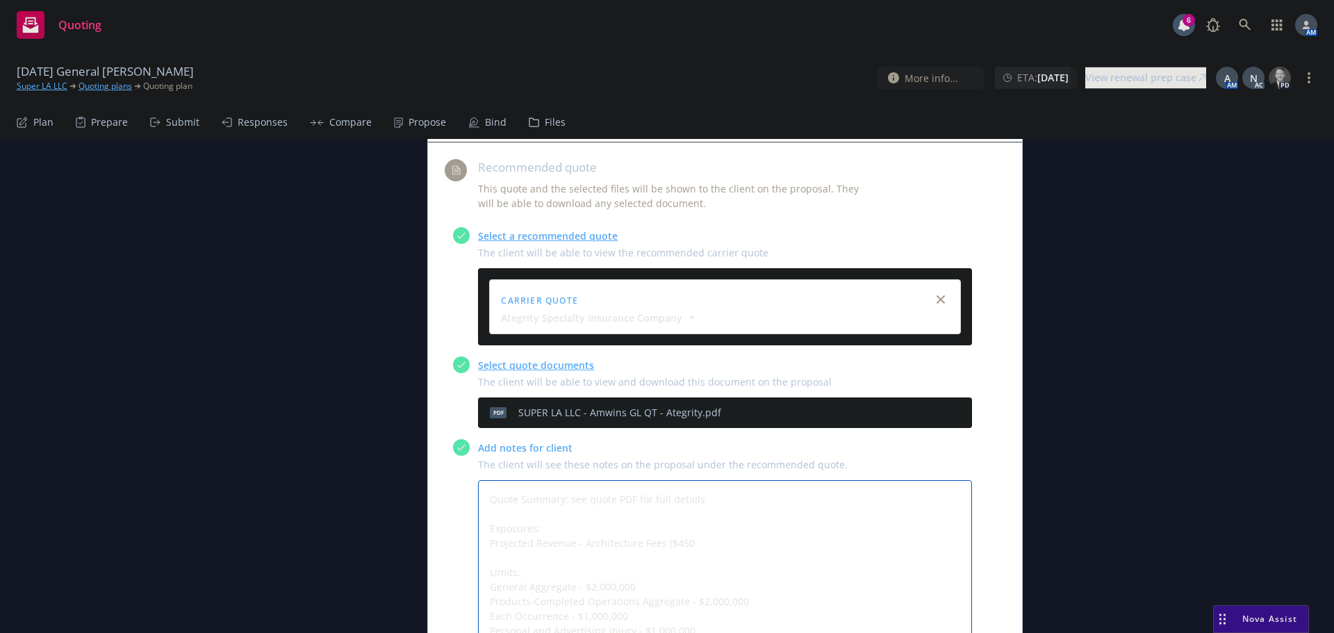
type textarea "x"
type textarea "Quote Summary: see quote PDF for full details Exposures: Projected Revenue - Ar…"
type textarea "x"
type textarea "Quote Summary: see quote PDF for full details Exposures: Projected Revenue - Ar…"
type textarea "x"
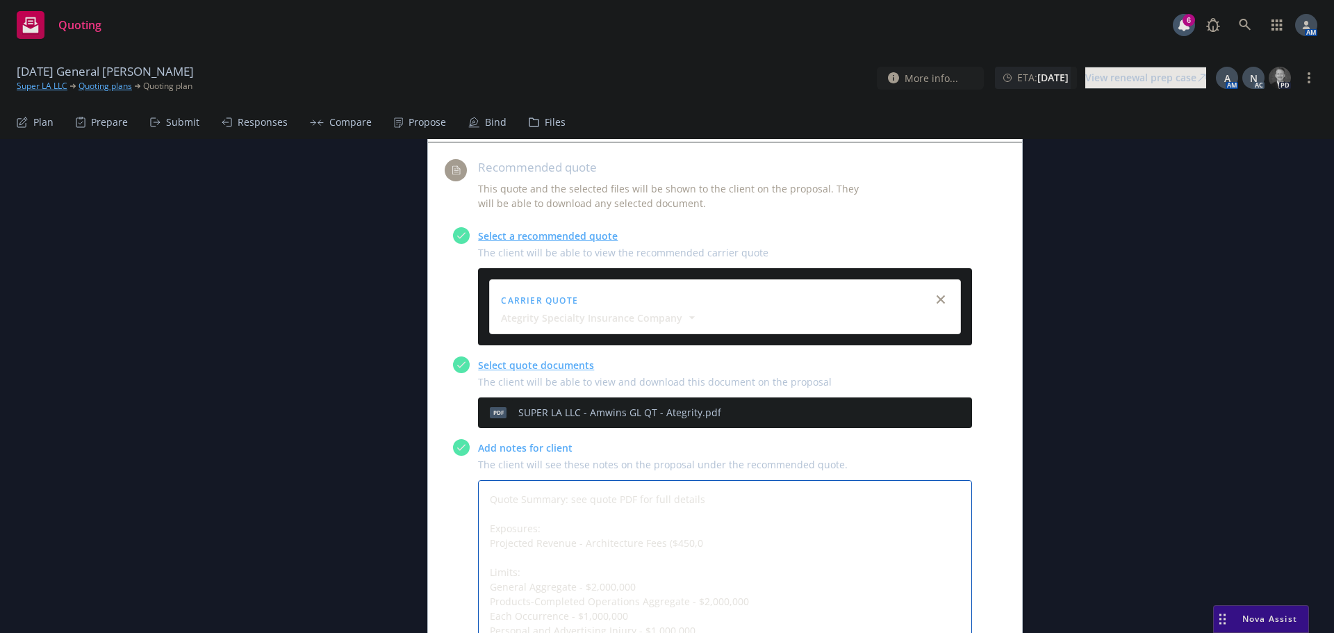
type textarea "Quote Summary: see quote PDF for full details Exposures: Projected Revenue - Ar…"
type textarea "x"
type textarea "Quote Summary: see quote PDF for full details Exposures: Projected Revenue - Ar…"
type textarea "x"
type textarea "Quote Summary: see quote PDF for full details Exposures: Projected Revenue - Ar…"
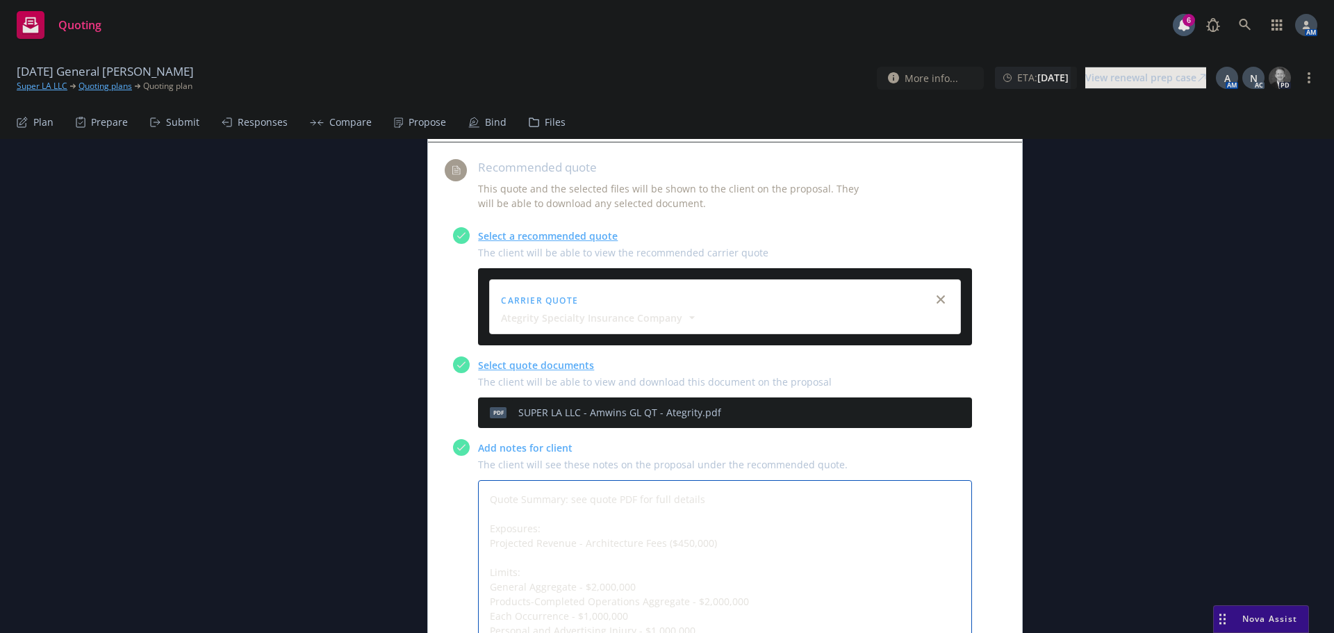
type textarea "x"
type textarea "Quote Summary: see quote PDF for full details Exposures: Projected Revenue - Ar…"
type textarea "x"
type textarea "Quote Summary: see quote PDF for full details Exposures: Projected Revenue - Ar…"
type textarea "x"
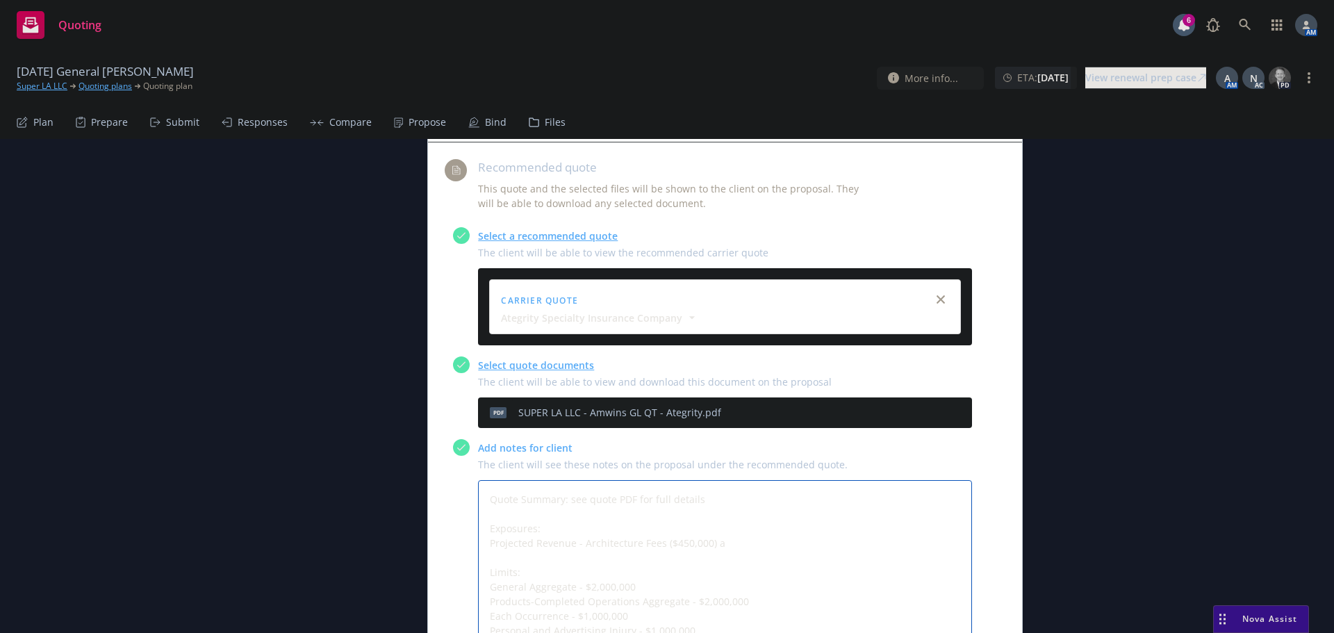
type textarea "Quote Summary: see quote PDF for full details Exposures: Projected Revenue - Ar…"
type textarea "x"
type textarea "Quote Summary: see quote PDF for full details Exposures: Projected Revenue - Ar…"
type textarea "x"
type textarea "Quote Summary: see quote PDF for full details Exposures: Projected Revenue - Ar…"
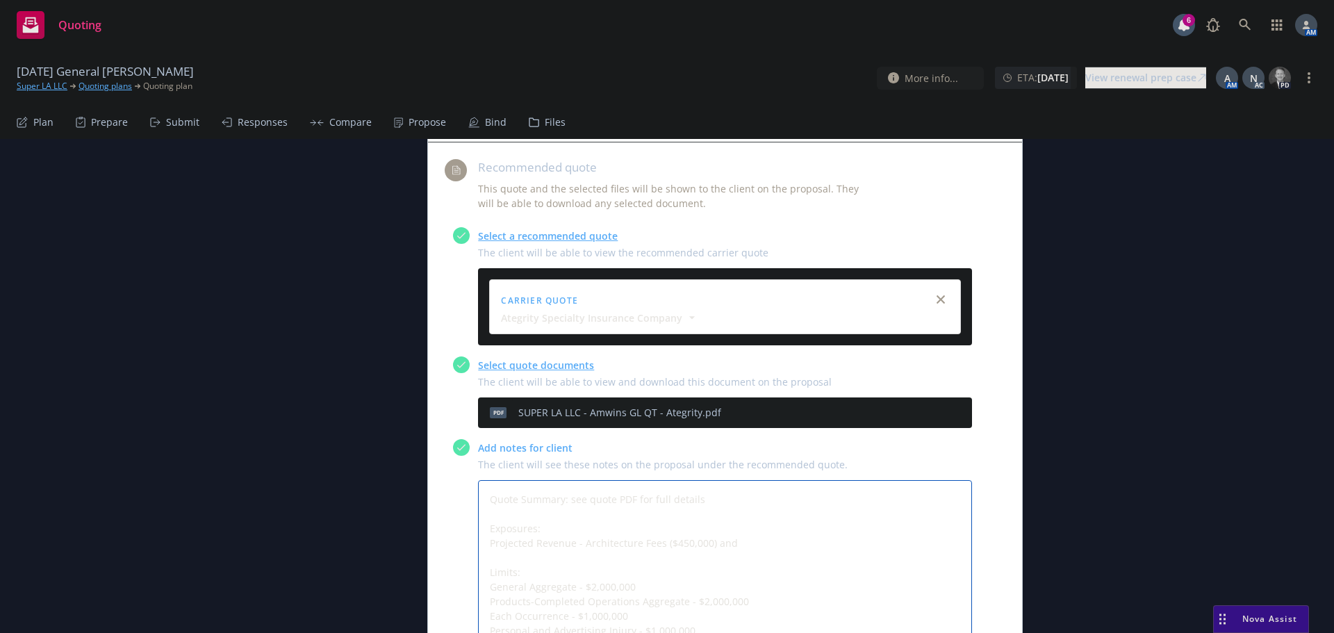
type textarea "x"
type textarea "Quote Summary: see quote PDF for full details Exposures: Projected Revenue - Ar…"
type textarea "x"
type textarea "Quote Summary: see quote PDF for full details Exposures: Projected Revenue - Ar…"
type textarea "x"
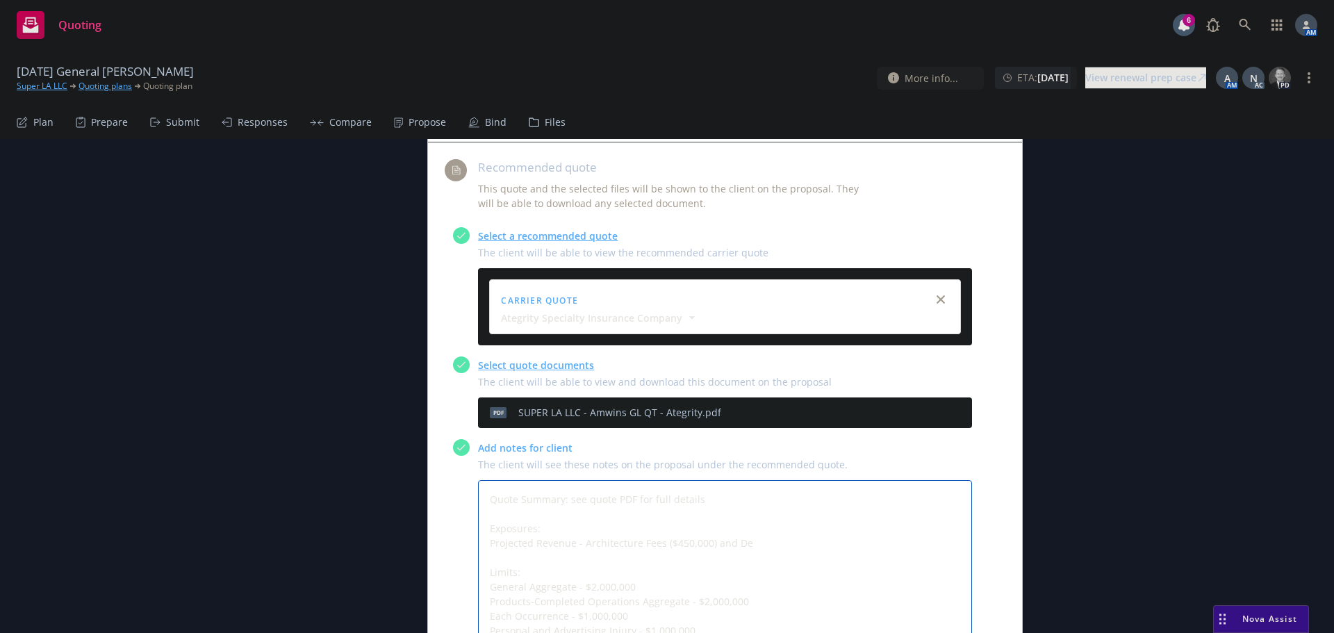
type textarea "Quote Summary: see quote PDF for full details Exposures: Projected Revenue - Ar…"
type textarea "x"
type textarea "Quote Summary: see quote PDF for full details Exposures: Projected Revenue - Ar…"
type textarea "x"
type textarea "Quote Summary: see quote PDF for full details Exposures: Projected Revenue - Ar…"
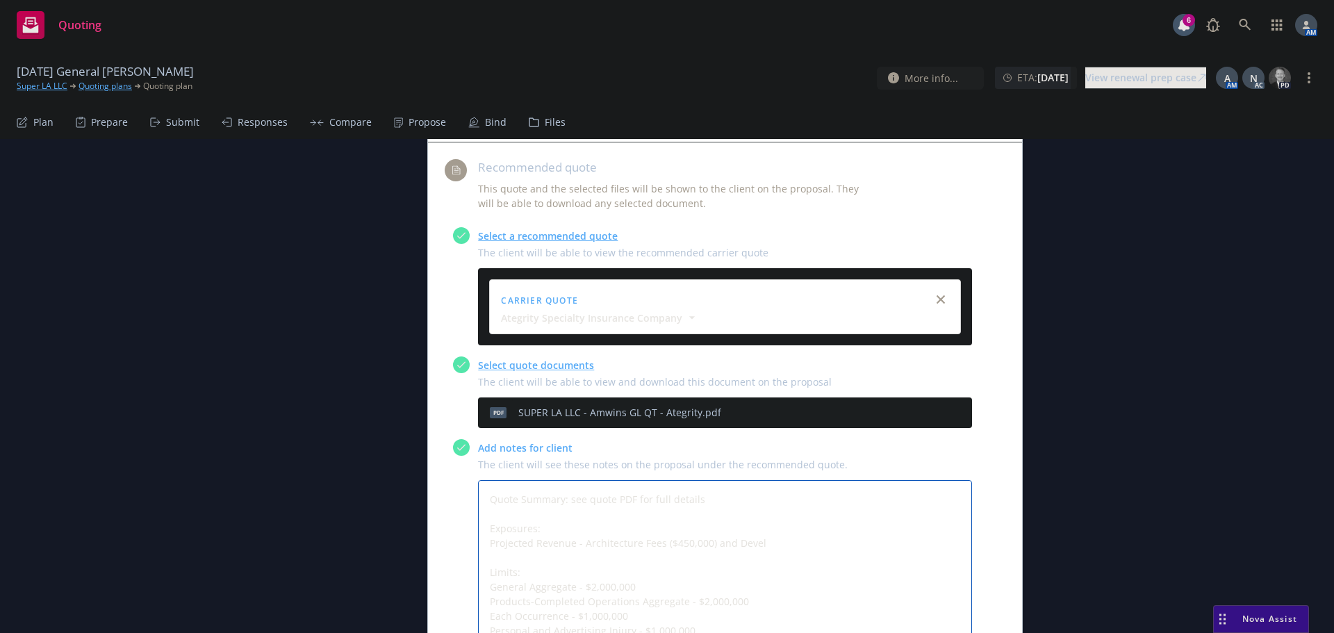
type textarea "x"
type textarea "Quote Summary: see quote PDF for full details Exposures: Projected Revenue - Ar…"
type textarea "x"
type textarea "Quote Summary: see quote PDF for full details Exposures: Projected Revenue - Ar…"
type textarea "x"
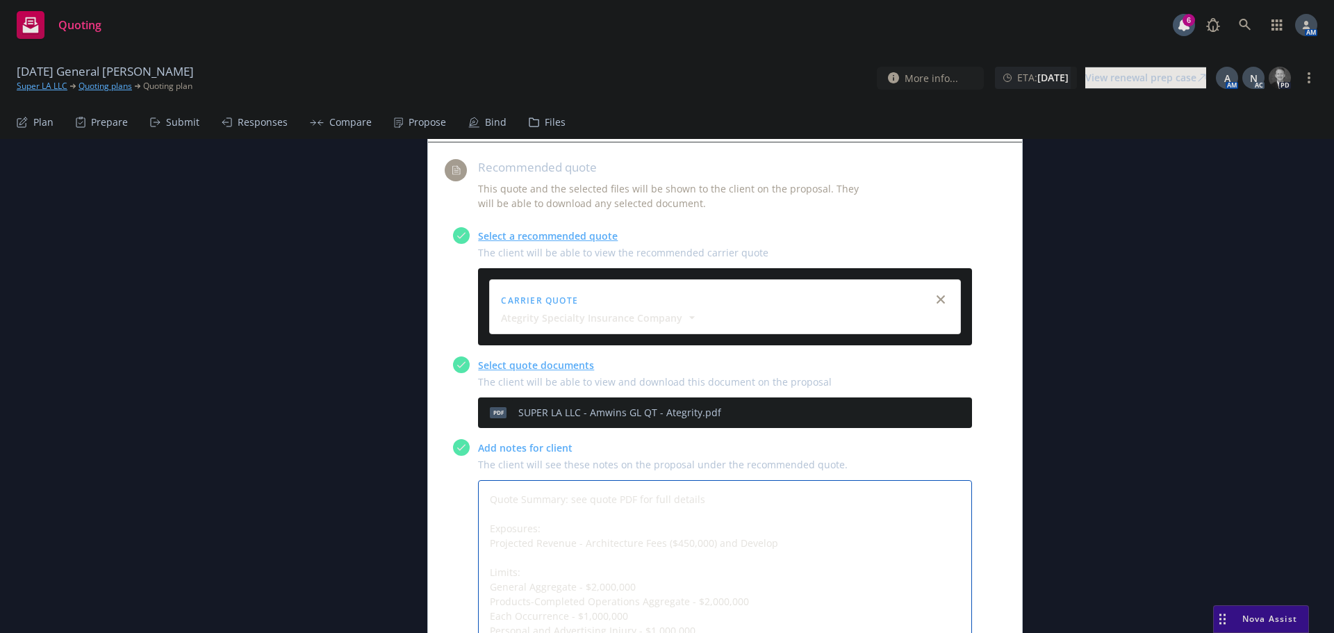
type textarea "Quote Summary: see quote PDF for full details Exposures: Projected Revenue - Ar…"
type textarea "x"
type textarea "Quote Summary: see quote PDF for full details Exposures: Projected Revenue - Ar…"
type textarea "x"
type textarea "Quote Summary: see quote PDF for full details Exposures: Projected Revenue - Ar…"
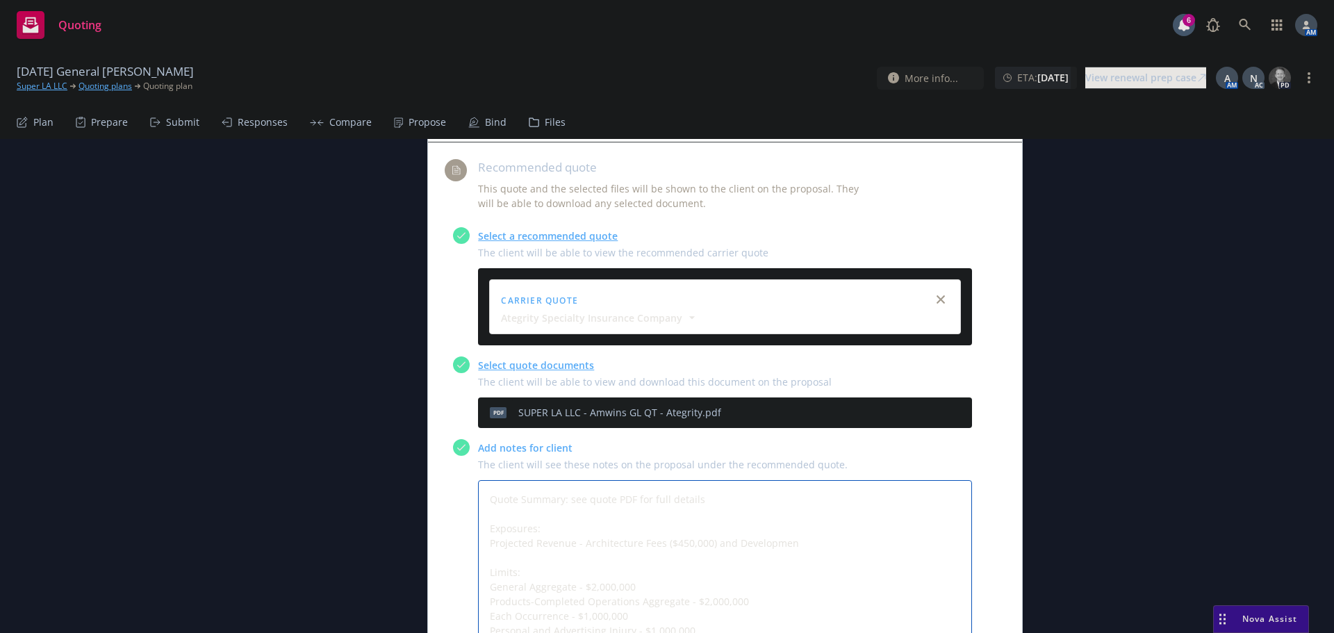
type textarea "x"
type textarea "Quote Summary: see quote PDF for full details Exposures: Projected Revenue - Ar…"
type textarea "x"
type textarea "Quote Summary: see quote PDF for full details Exposures: Projected Revenue - Ar…"
type textarea "x"
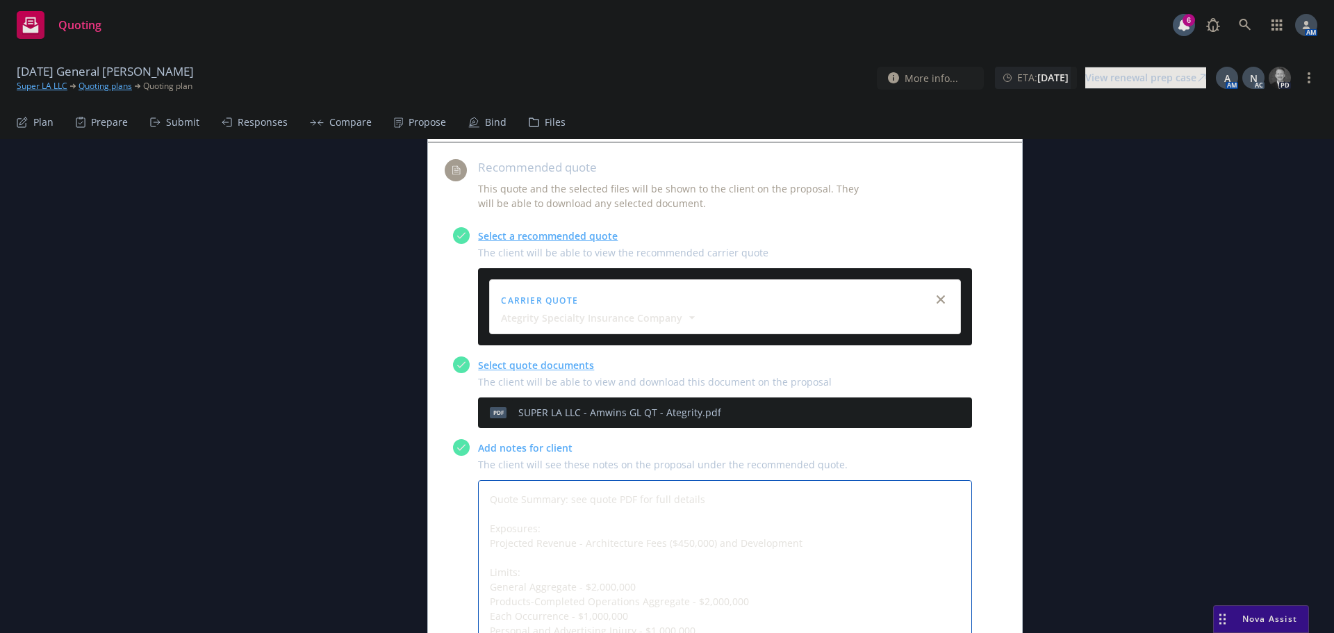
type textarea "Quote Summary: see quote PDF for full details Exposures: Projected Revenue - Ar…"
type textarea "x"
type textarea "Quote Summary: see quote PDF for full details Exposures: Projected Revenue - Ar…"
type textarea "x"
type textarea "Quote Summary: see quote PDF for full details Exposures: Projected Revenue - Ar…"
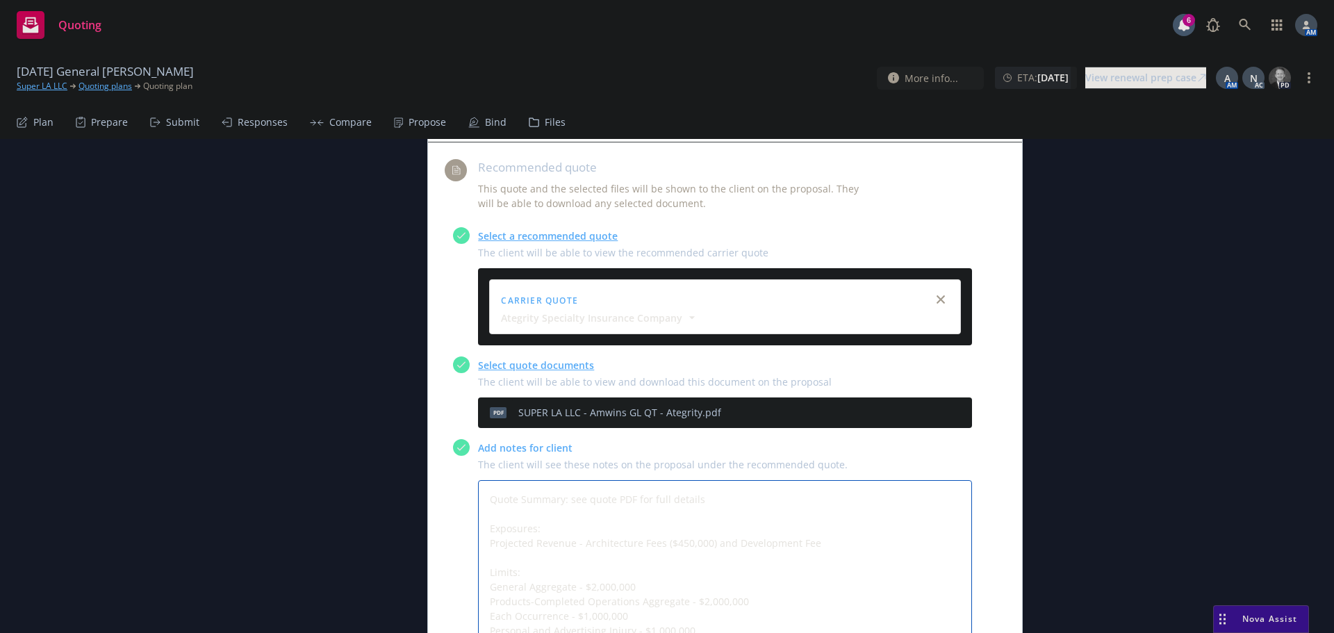
type textarea "x"
type textarea "Quote Summary: see quote PDF for full details Exposures: Projected Revenue - Ar…"
click at [572, 484] on textarea "Quote Summary: see quote PDF for full details Exposures: Projected Revenue - Ar…" at bounding box center [725, 616] width 494 height 272
click at [625, 484] on textarea "Quote Summary: see quote PDF for full details Exposures: Projected Revenue ($85…" at bounding box center [725, 616] width 494 height 272
drag, startPoint x: 619, startPoint y: 487, endPoint x: 571, endPoint y: 482, distance: 49.0
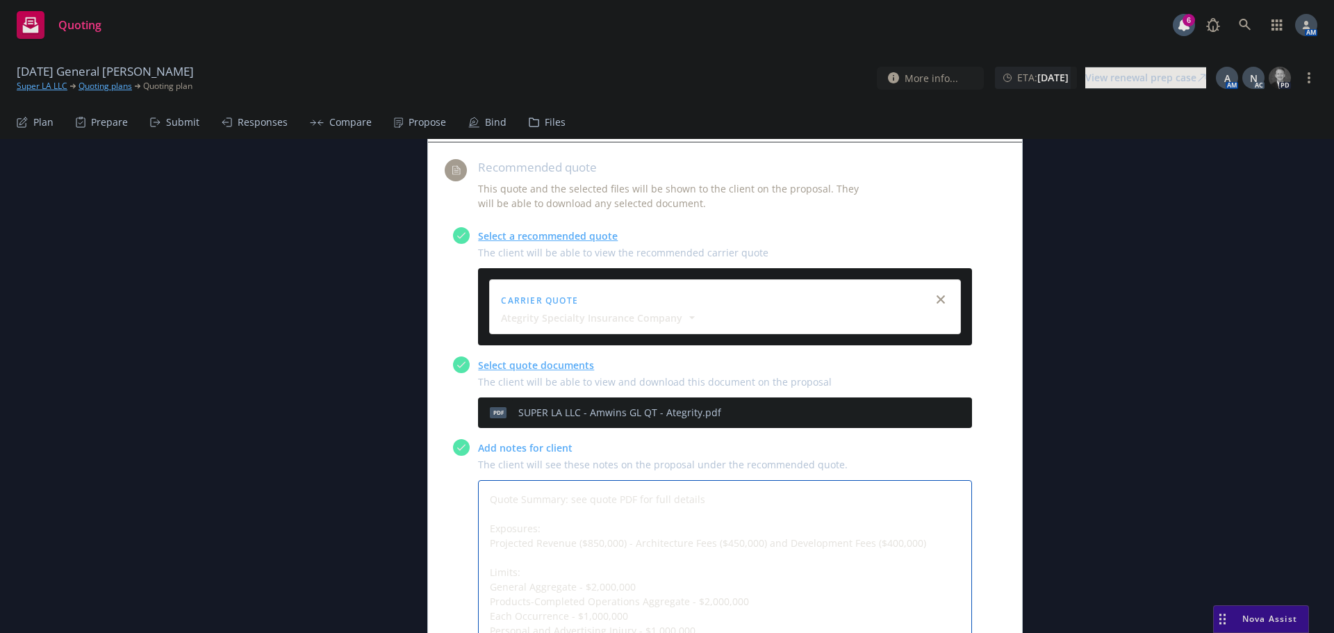
click at [571, 482] on textarea "Quote Summary: see quote PDF for full details Exposures: Projected Revenue ($85…" at bounding box center [725, 616] width 494 height 272
click at [878, 484] on textarea "Quote Summary: see quote PDF for full details Exposures: Projected Revenue - Ar…" at bounding box center [725, 616] width 494 height 272
click at [534, 525] on textarea "Quote Summary: see quote PDF for full details Exposures: Projected Revenue - Ar…" at bounding box center [725, 638] width 494 height 316
paste textarea "3520 MARATHON ST, LOS ANGELES, CA 90026-6165"
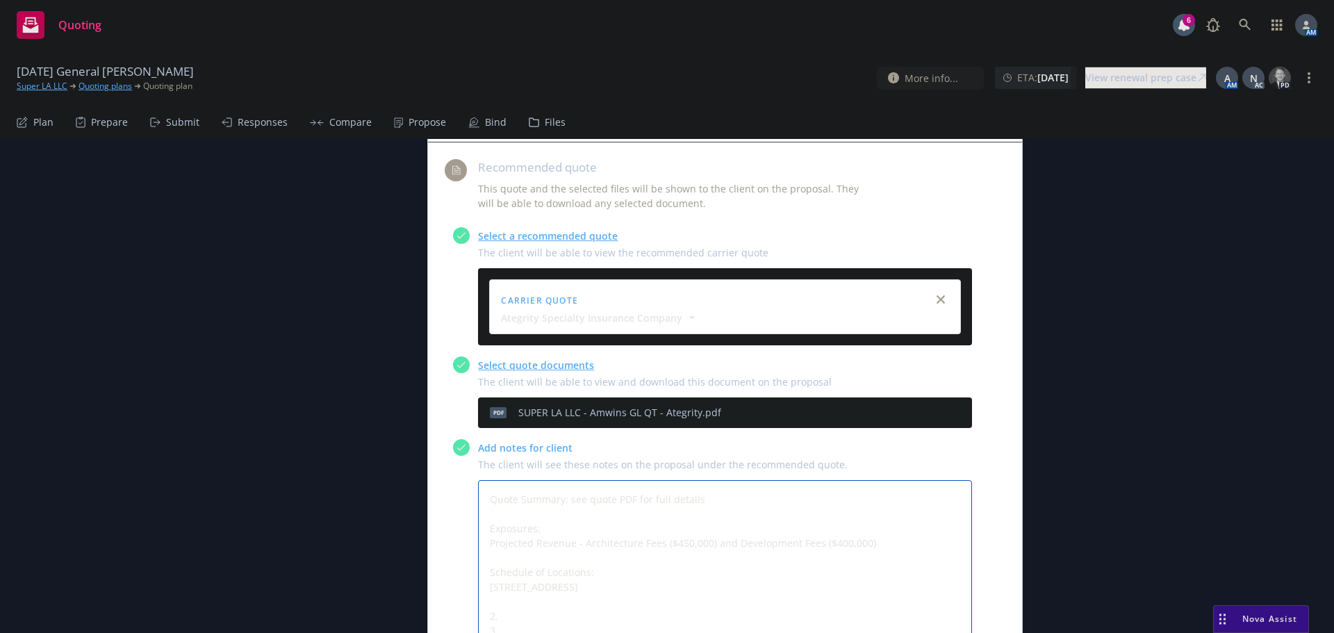
paste textarea "823 HYPERION AVE, LOS ANGELES, CA 90029-3105"
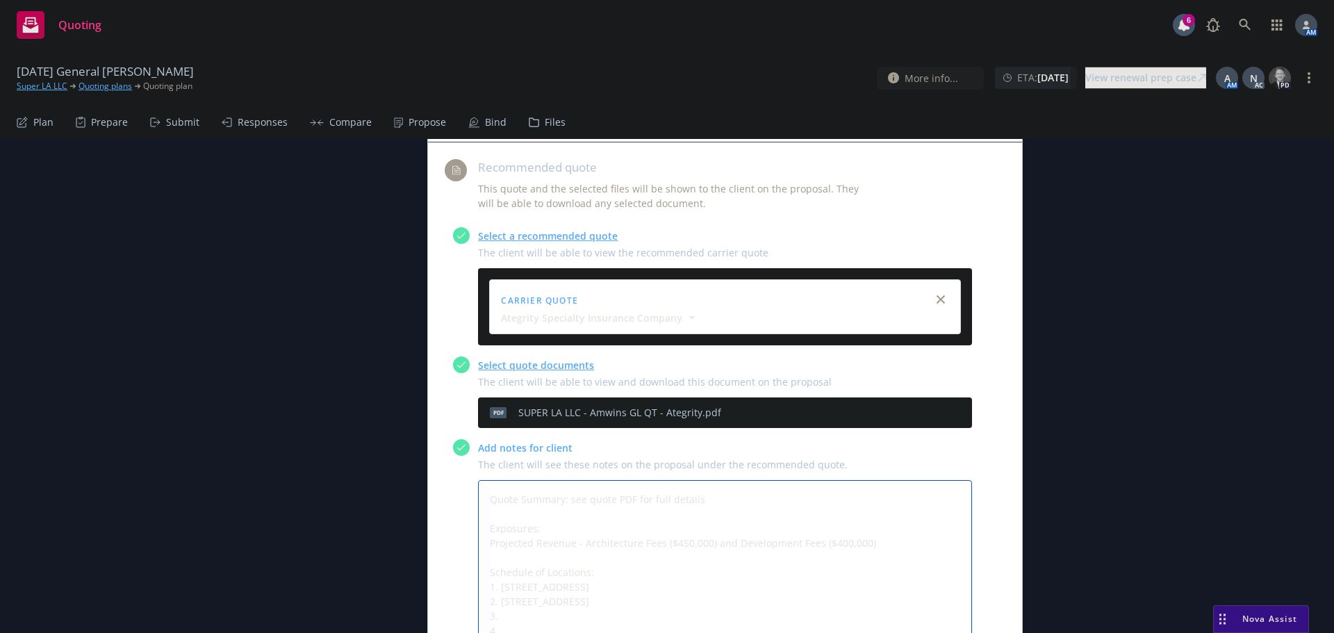
paste textarea "4820 OAKWOOD AVE, LOS ANGELES, CA 90004"
paste textarea "725 MATEO ST, LOS ANGELES, CA 90021-1709"
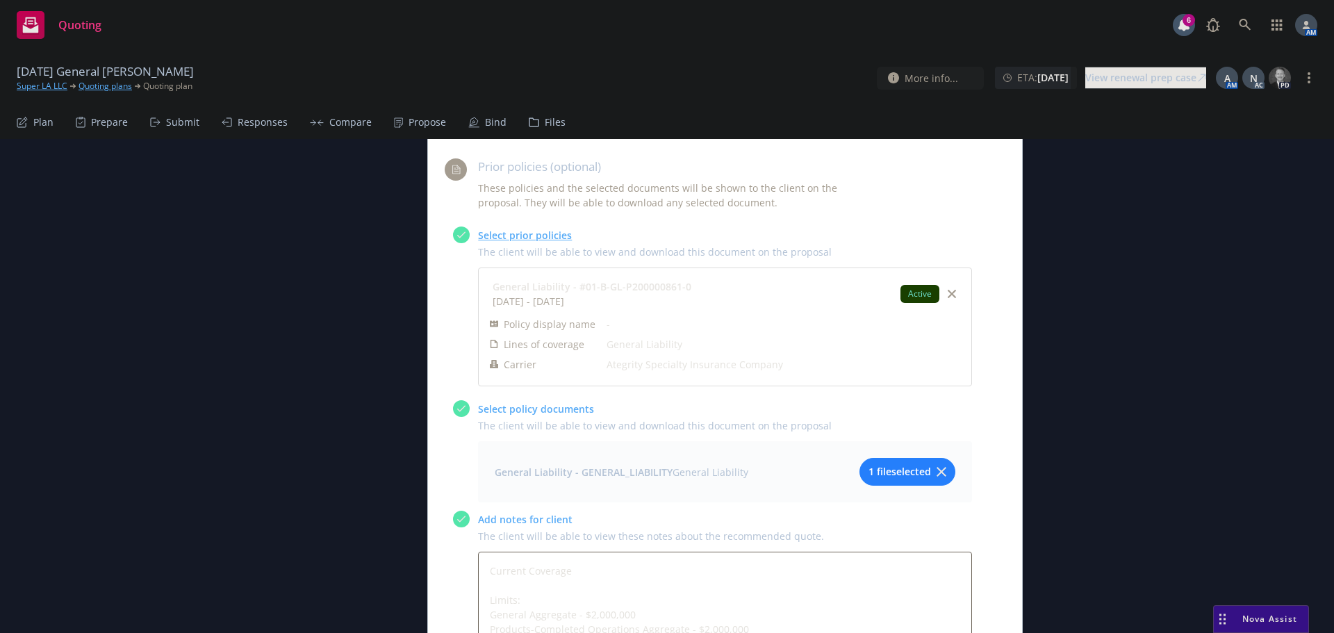
scroll to position [1390, 0]
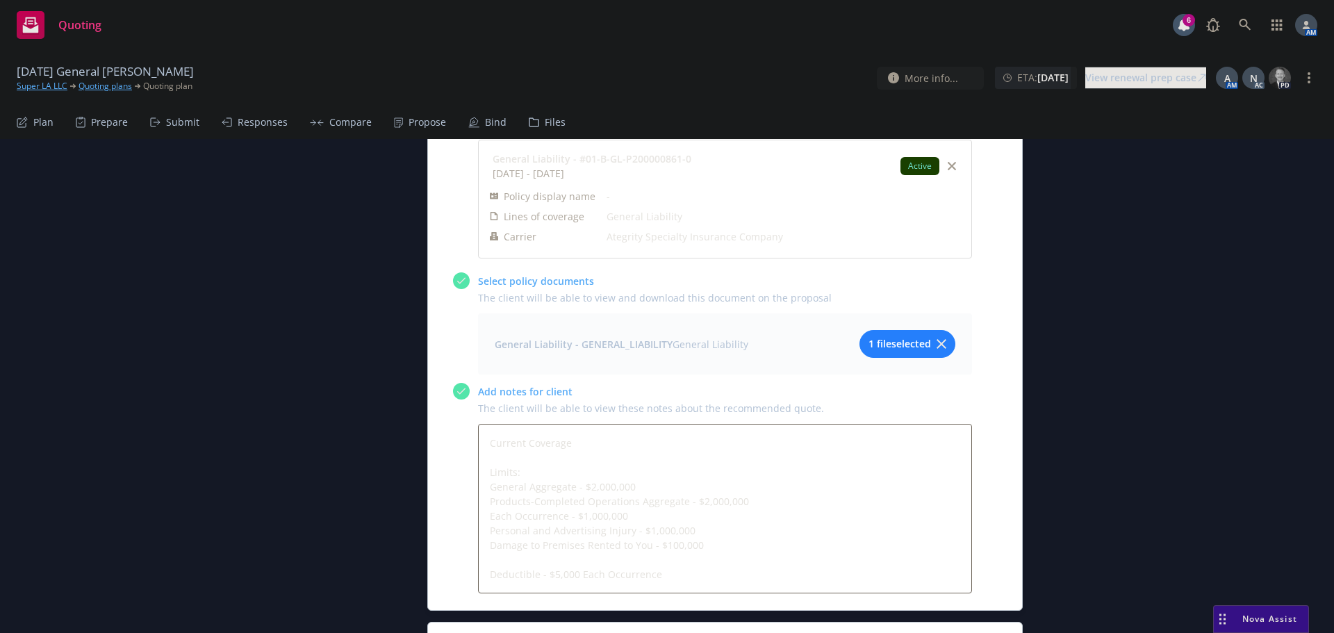
click at [890, 336] on span "1 file selected" at bounding box center [900, 343] width 63 height 15
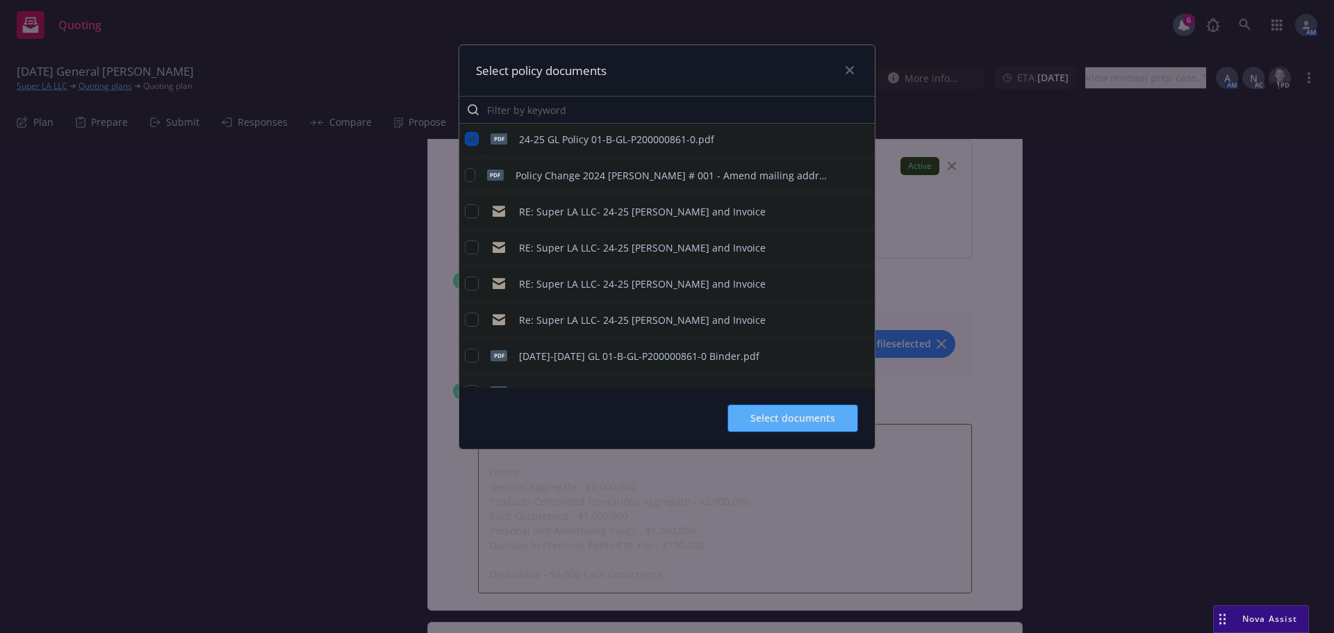
click at [855, 138] on icon "preview file" at bounding box center [861, 138] width 13 height 10
drag, startPoint x: 846, startPoint y: 70, endPoint x: 896, endPoint y: 120, distance: 70.3
click at [846, 70] on icon "close" at bounding box center [850, 70] width 8 height 8
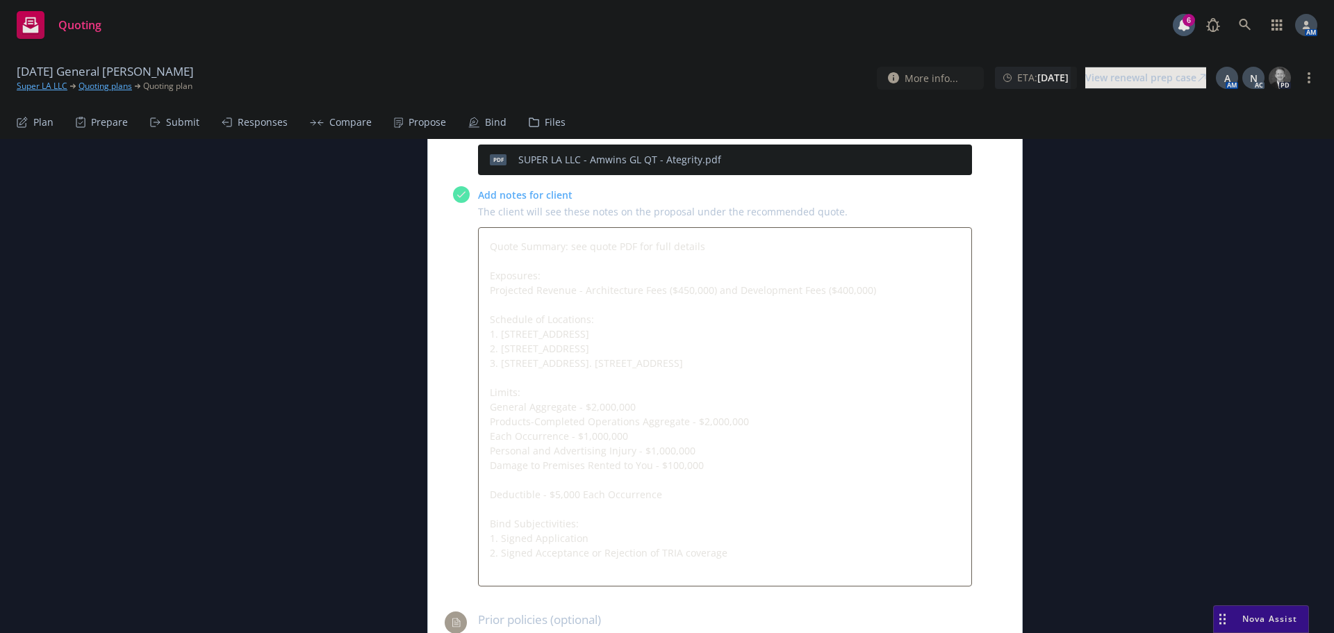
scroll to position [764, 0]
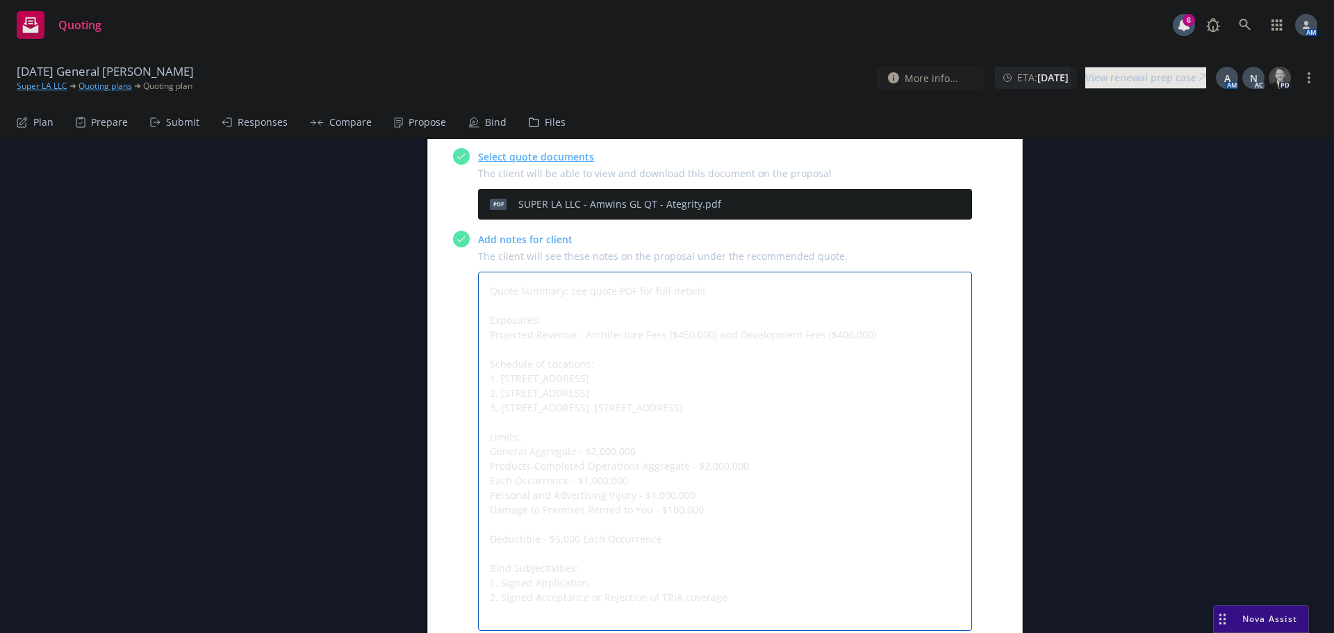
drag, startPoint x: 710, startPoint y: 361, endPoint x: 475, endPoint y: 304, distance: 241.5
click at [478, 304] on textarea "Quote Summary: see quote PDF for full details Exposures: Projected Revenue - Ar…" at bounding box center [725, 451] width 494 height 359
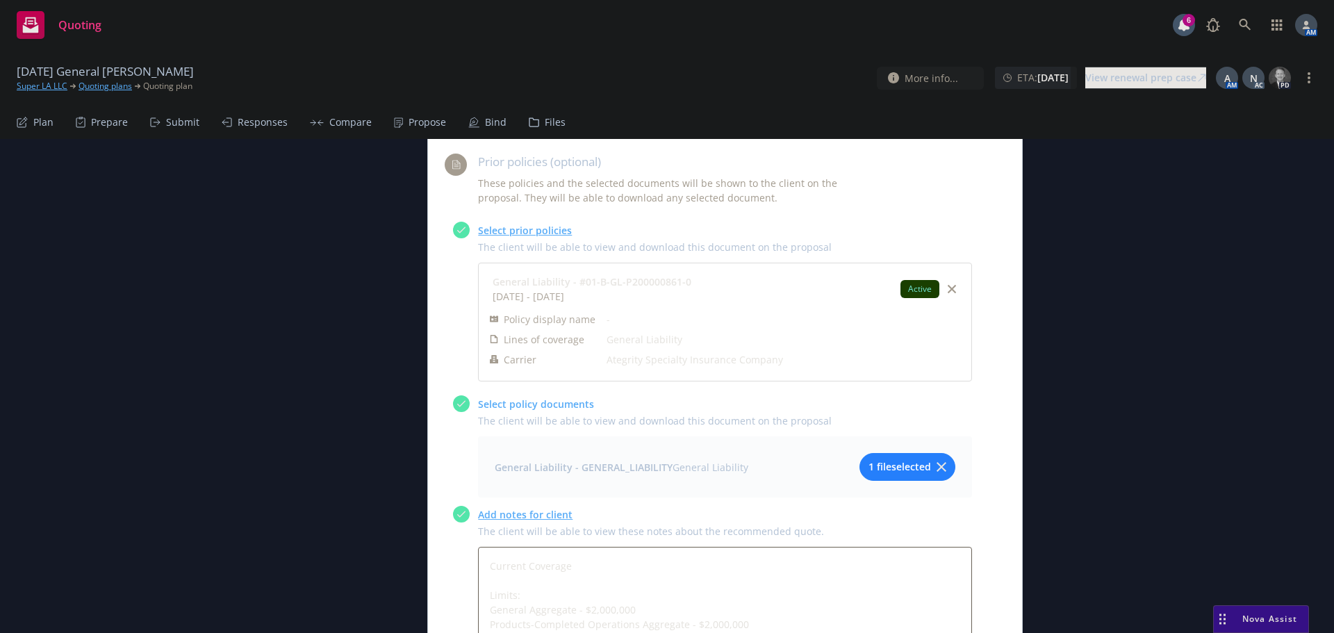
scroll to position [1451, 0]
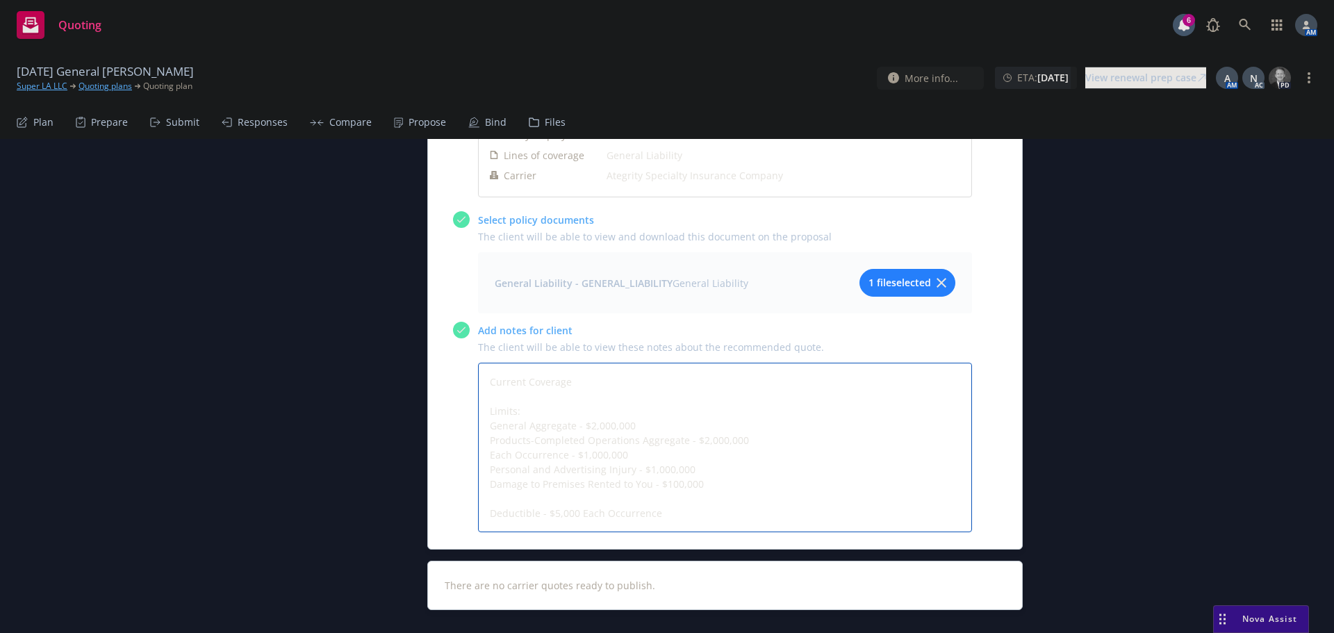
click at [523, 363] on textarea "Current Coverage Limits: General Aggregate - $2,000,000 Products-Completed Oper…" at bounding box center [725, 448] width 494 height 170
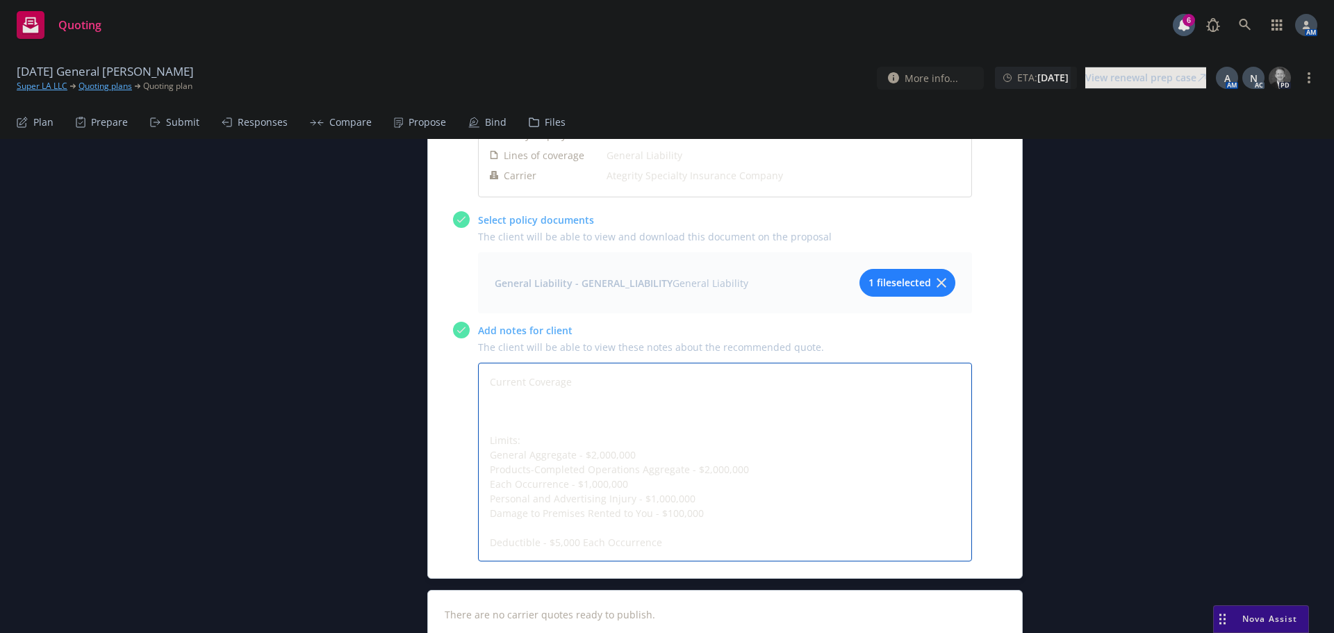
paste textarea "Schedule of Locations: 1. 3520 MARATHON ST, LOS ANGELES, CA 90026-6165 2. 823 H…"
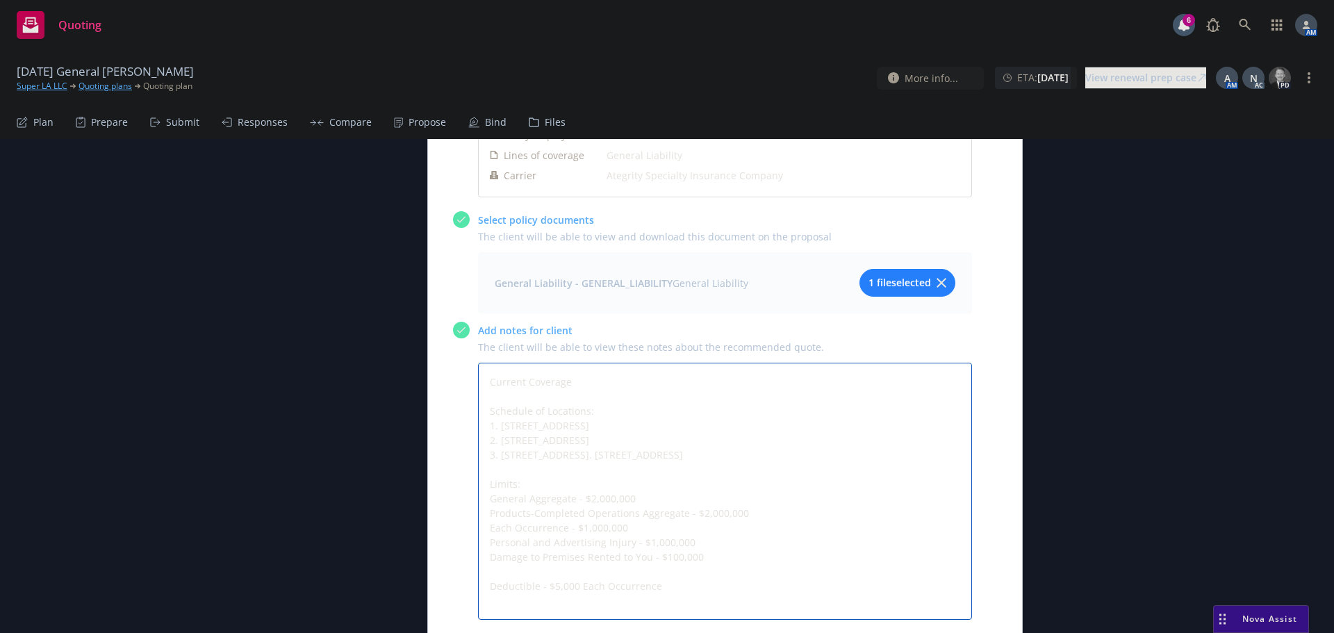
click at [704, 363] on textarea "Current Coverage Schedule of Locations: 1. 3520 MARATHON ST, LOS ANGELES, CA 90…" at bounding box center [725, 491] width 494 height 257
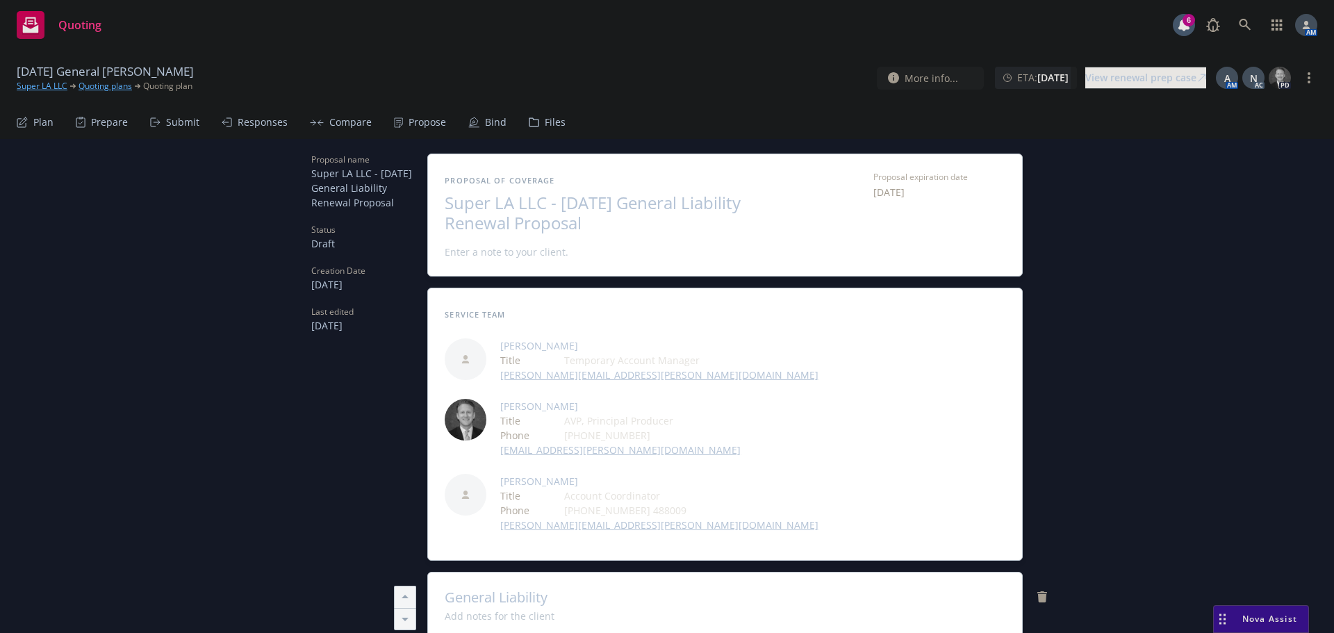
scroll to position [0, 0]
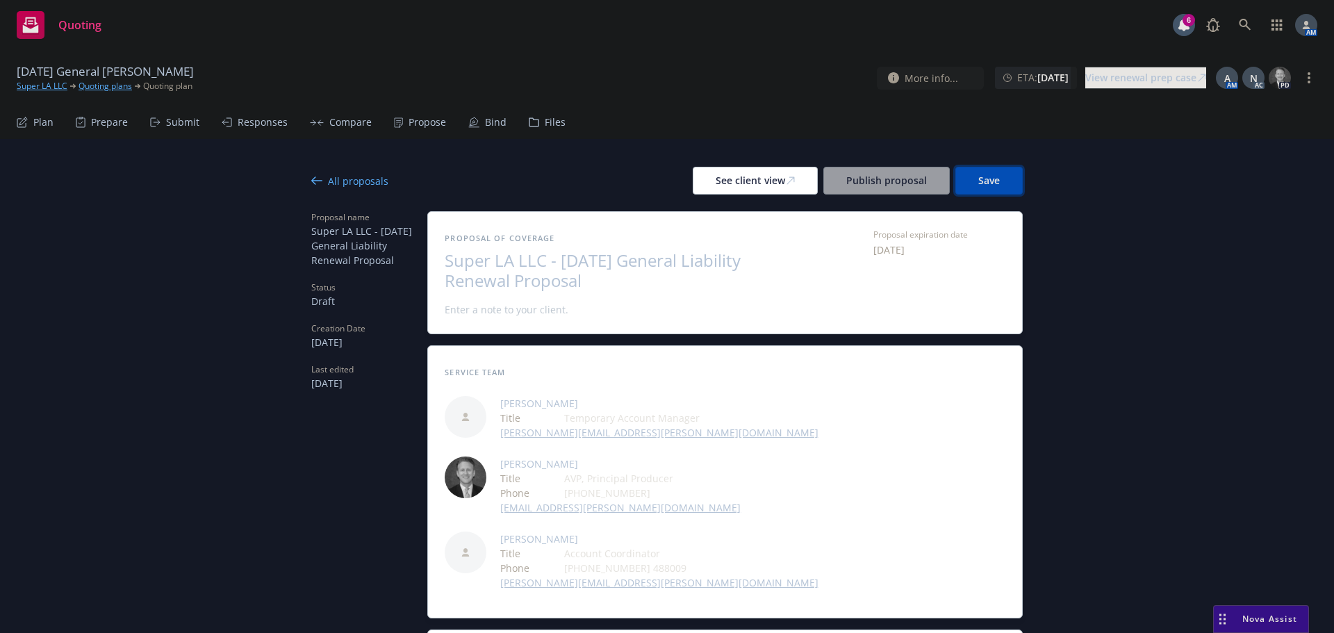
click at [1010, 181] on button "Save" at bounding box center [989, 181] width 67 height 28
click at [787, 184] on icon at bounding box center [790, 180] width 7 height 7
click at [327, 177] on div "All proposals" at bounding box center [349, 181] width 77 height 15
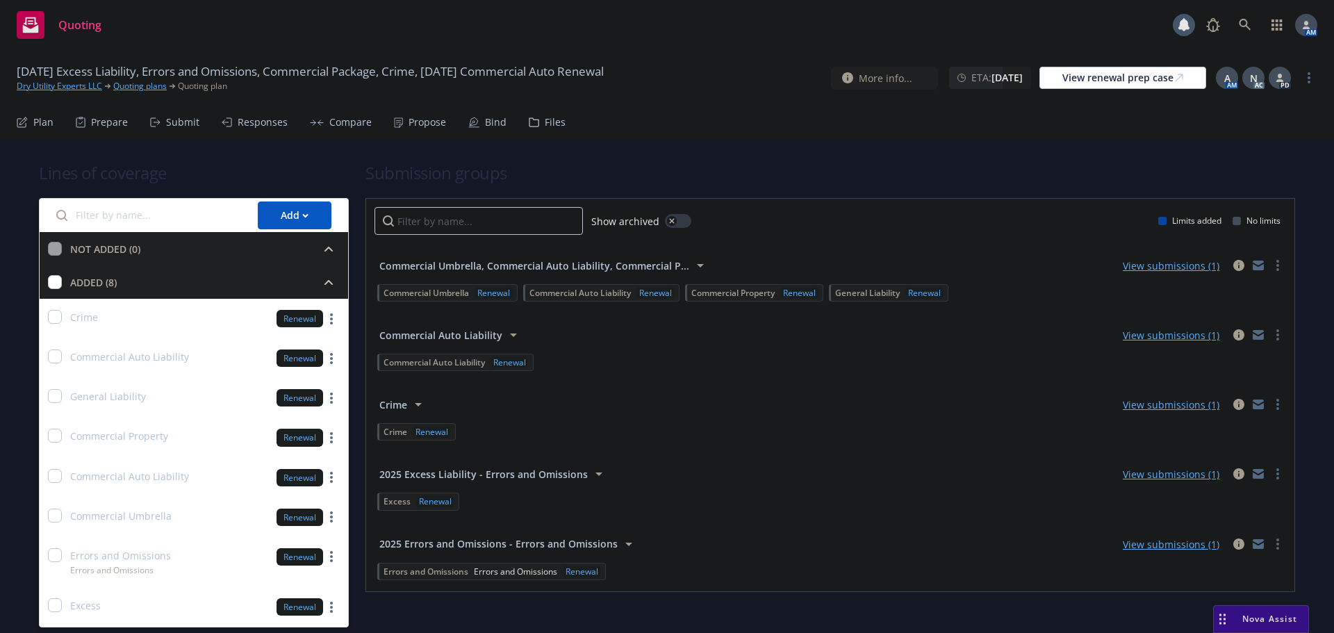
click at [422, 126] on div "Propose" at bounding box center [428, 122] width 38 height 11
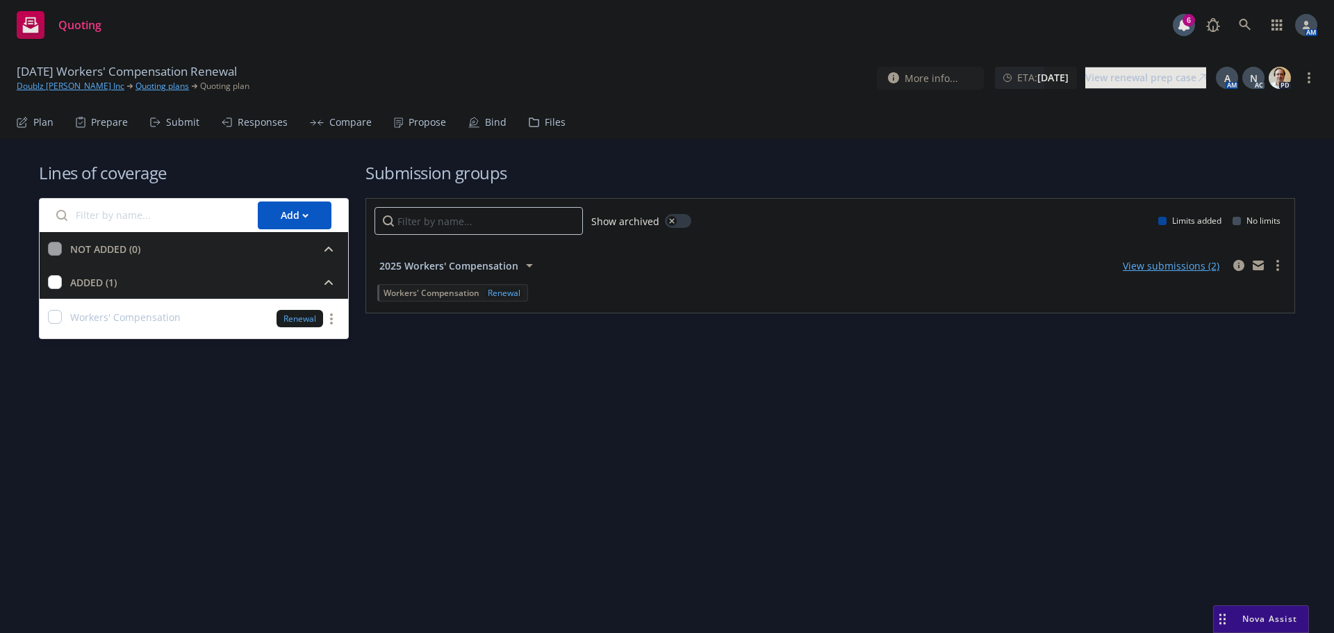
click at [413, 122] on div "Propose" at bounding box center [428, 122] width 38 height 11
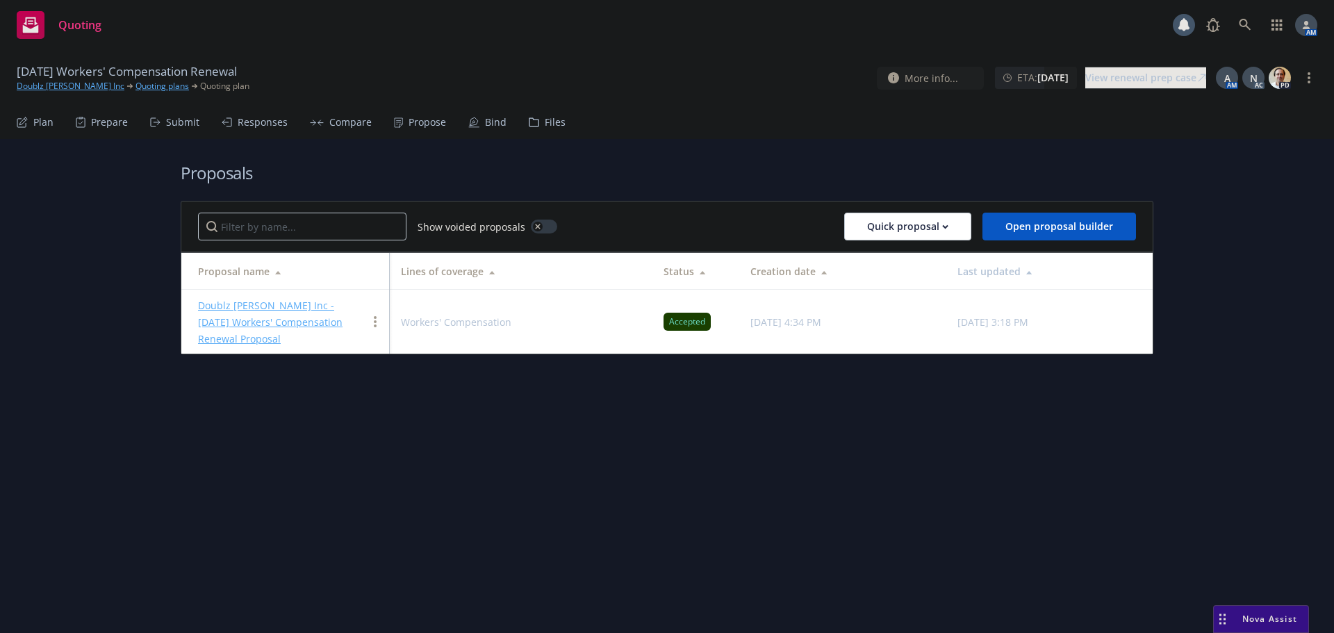
click at [473, 125] on icon at bounding box center [473, 122] width 11 height 11
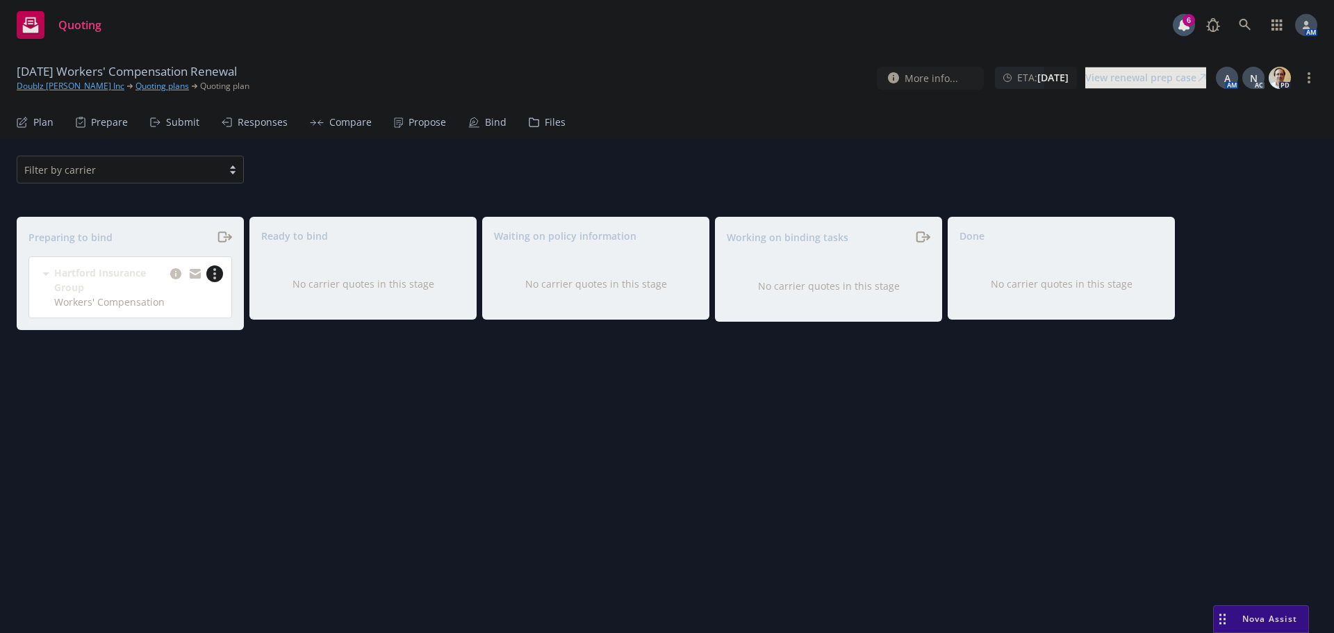
click at [218, 275] on link "more" at bounding box center [214, 273] width 17 height 17
click at [175, 303] on span "Complete preparation" at bounding box center [154, 301] width 136 height 13
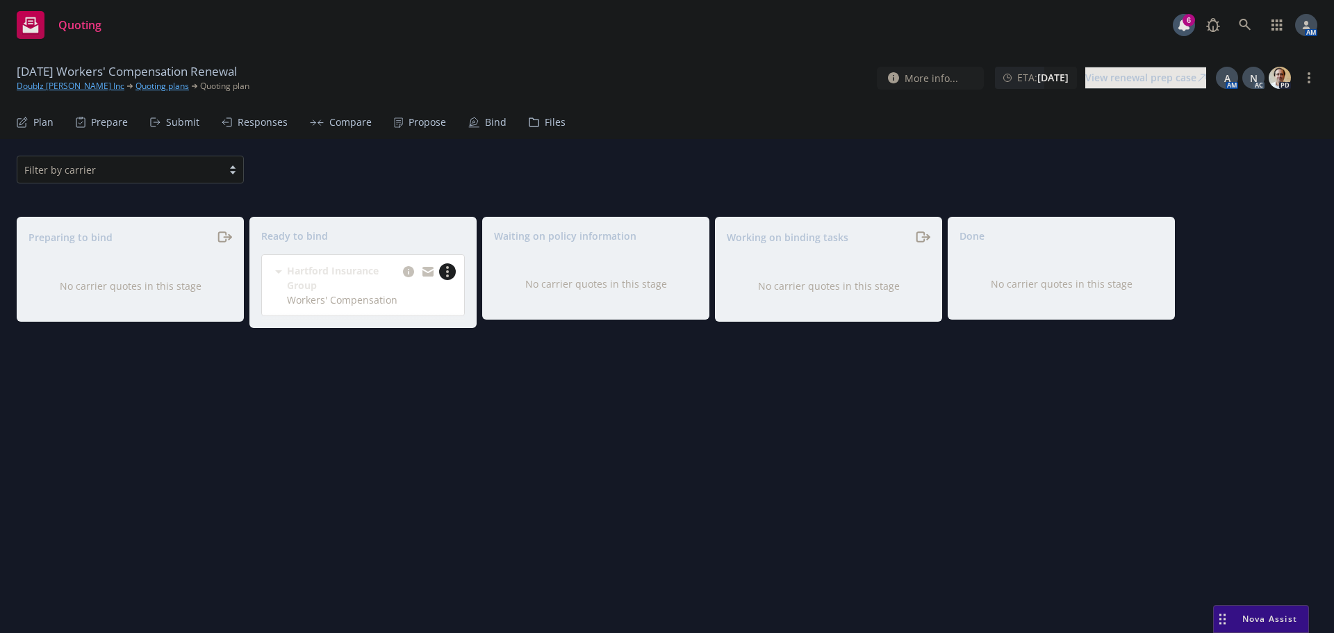
click at [450, 272] on link "more" at bounding box center [447, 271] width 17 height 17
click at [395, 304] on span "Log bind order" at bounding box center [380, 299] width 102 height 13
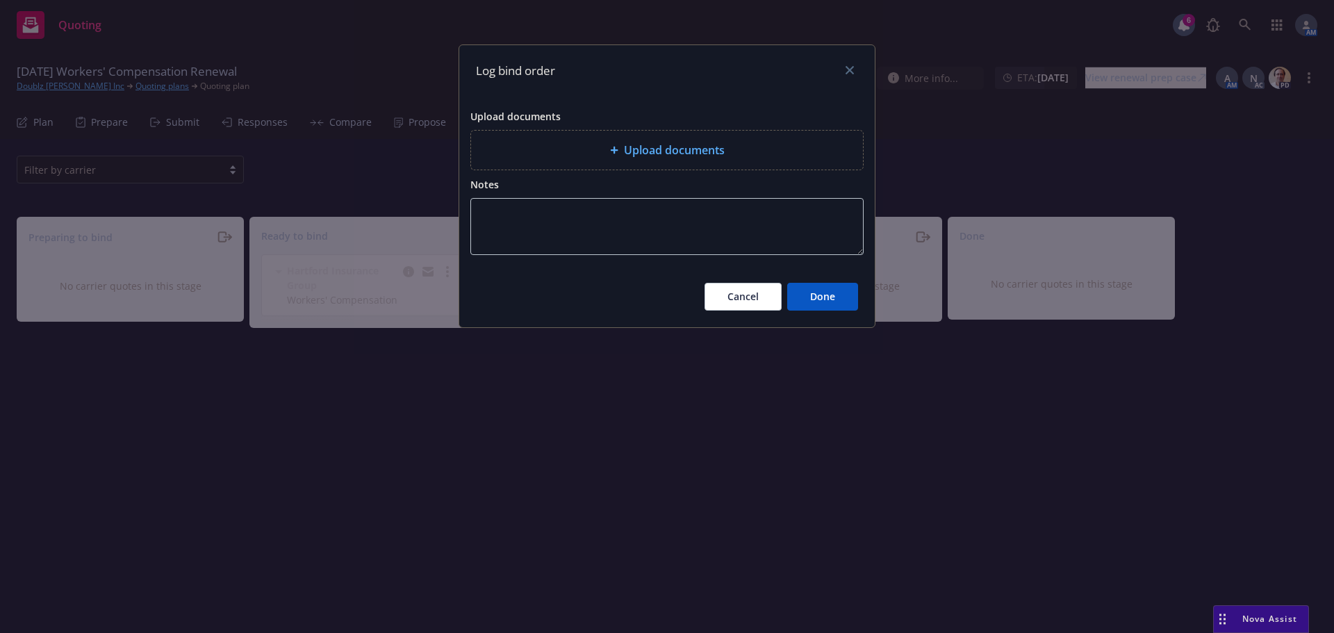
click at [653, 145] on span "Upload documents" at bounding box center [674, 150] width 101 height 17
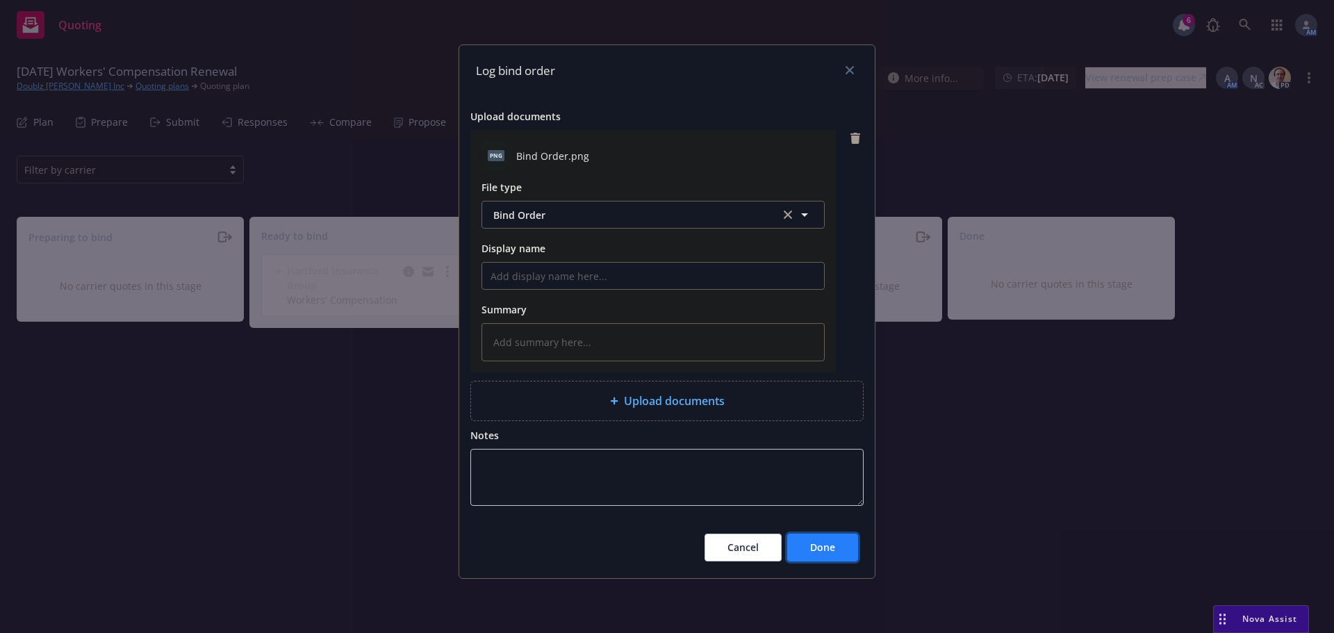
click at [841, 554] on button "Done" at bounding box center [822, 548] width 71 height 28
type textarea "x"
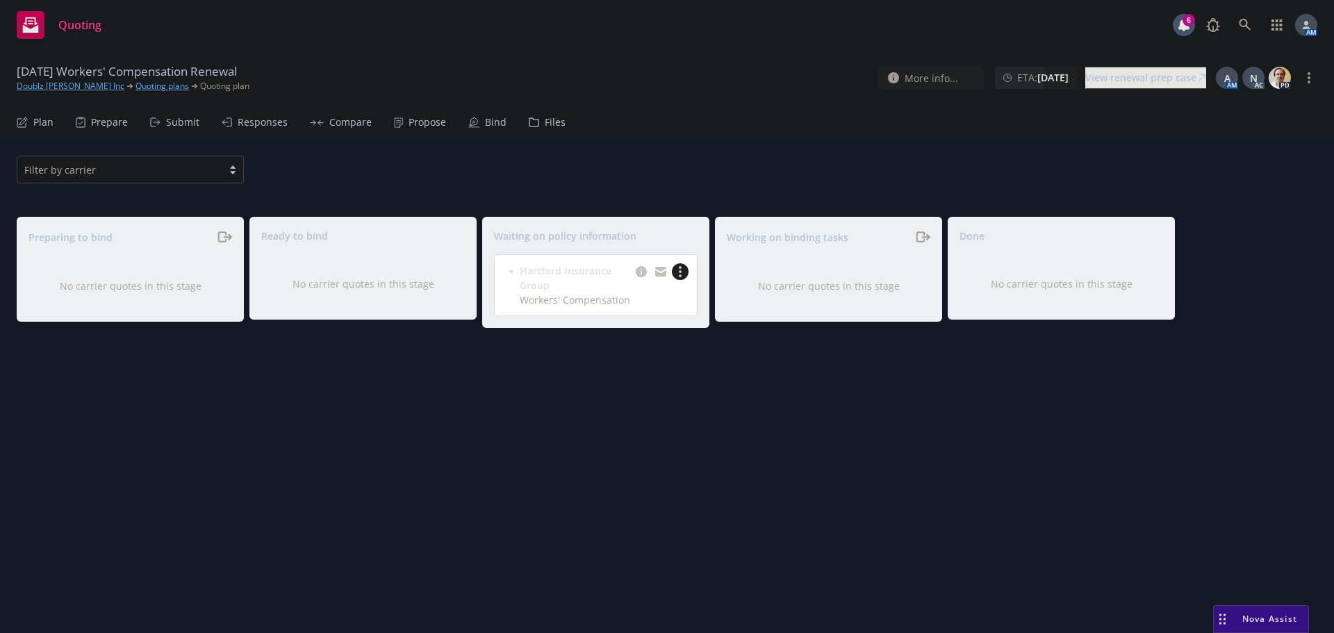
click at [682, 271] on link "more" at bounding box center [680, 271] width 17 height 17
click at [637, 298] on span "Create policies" at bounding box center [613, 299] width 102 height 13
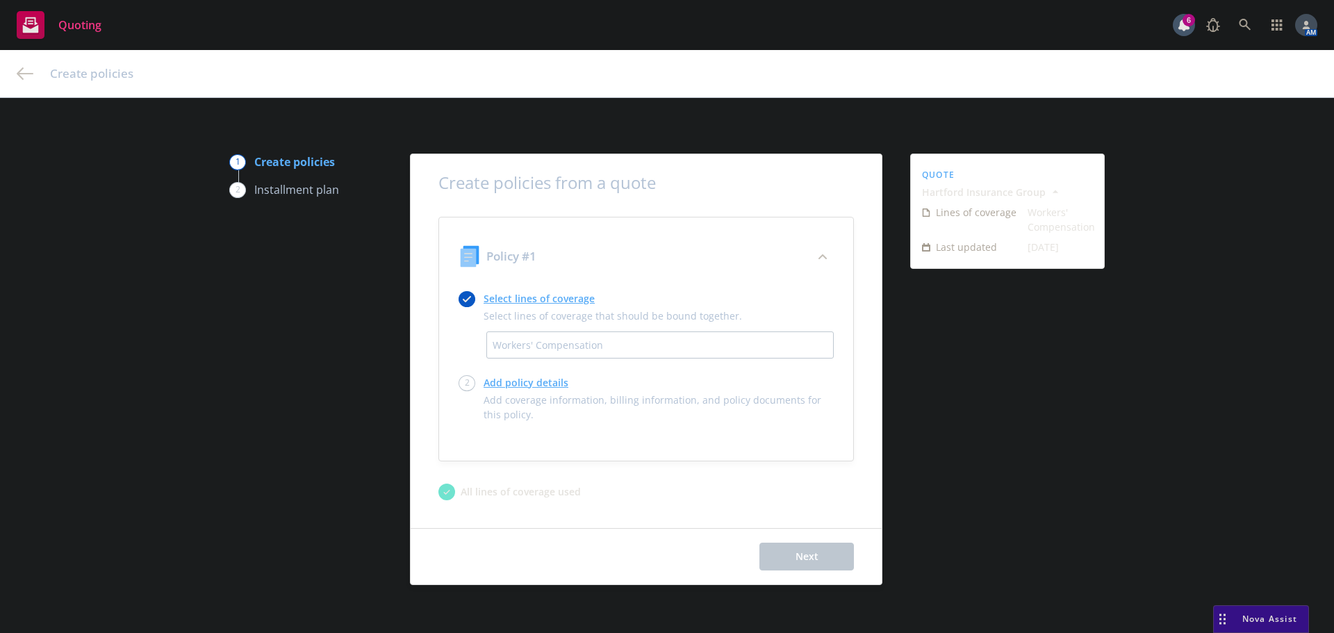
click at [497, 391] on div "Add policy details Add coverage information, billing information, and policy do…" at bounding box center [659, 398] width 350 height 47
click at [505, 384] on link "Add policy details" at bounding box center [659, 382] width 350 height 15
select select "12"
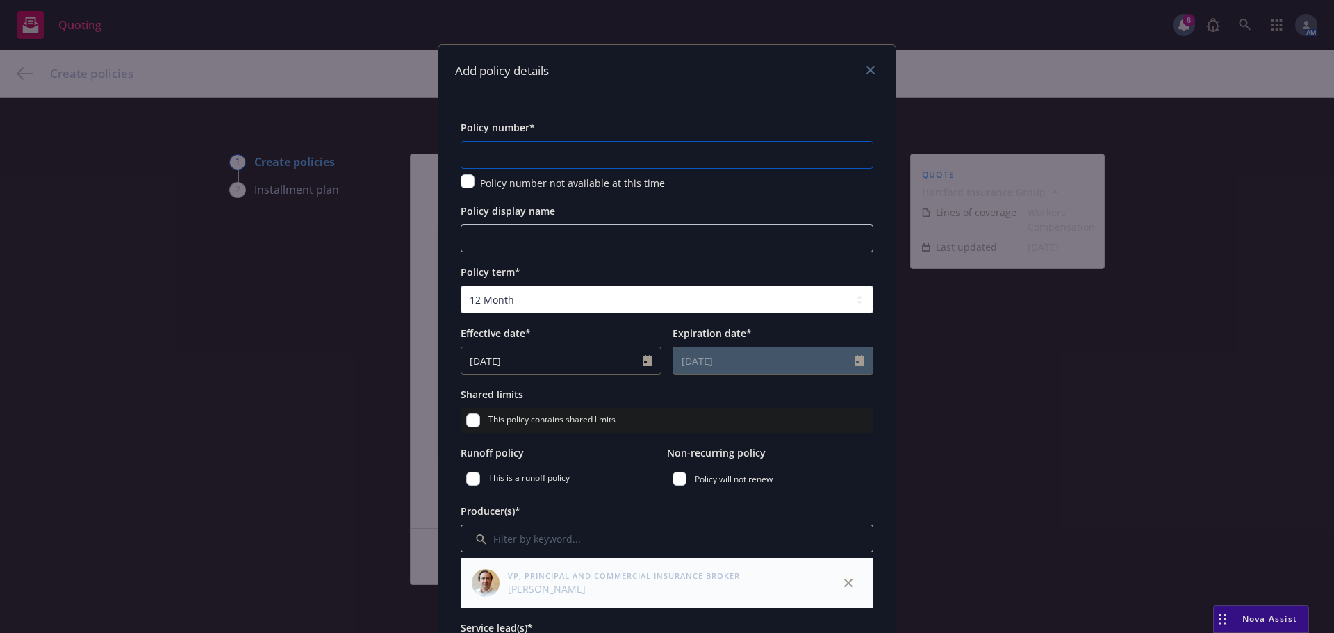
click at [528, 160] on input "text" at bounding box center [667, 155] width 413 height 28
paste input "57 WEC BU2KY3"
type input "57 WEC BU2KY3"
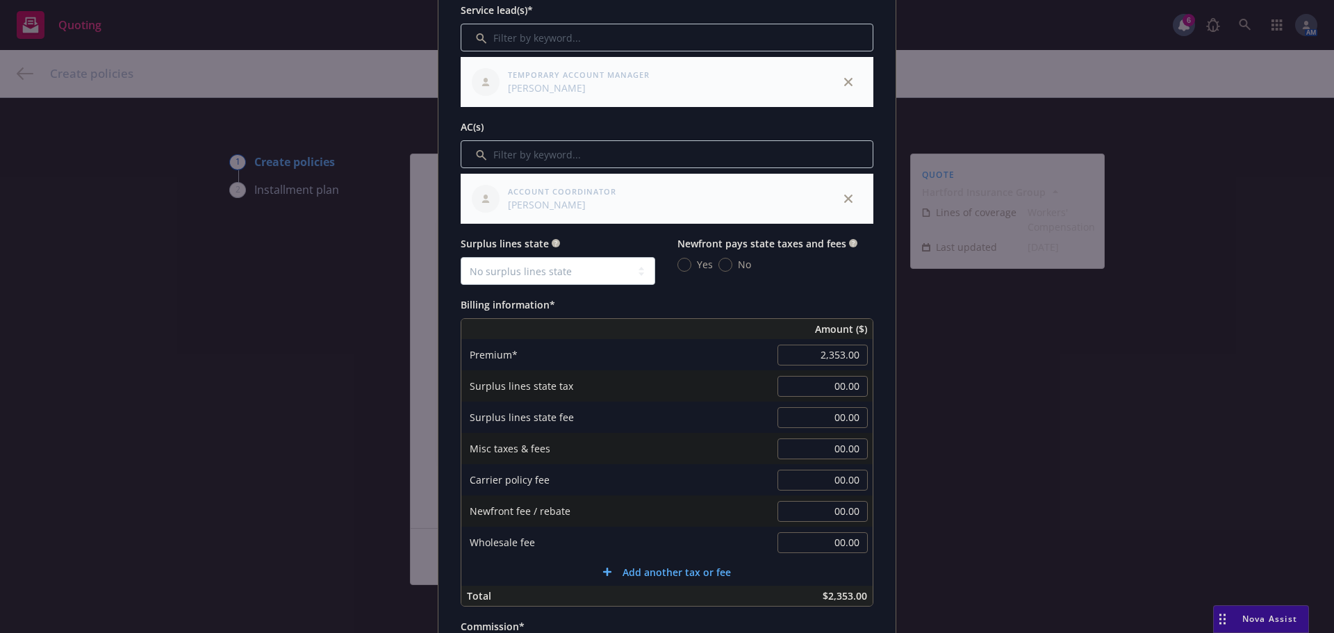
scroll to position [625, 0]
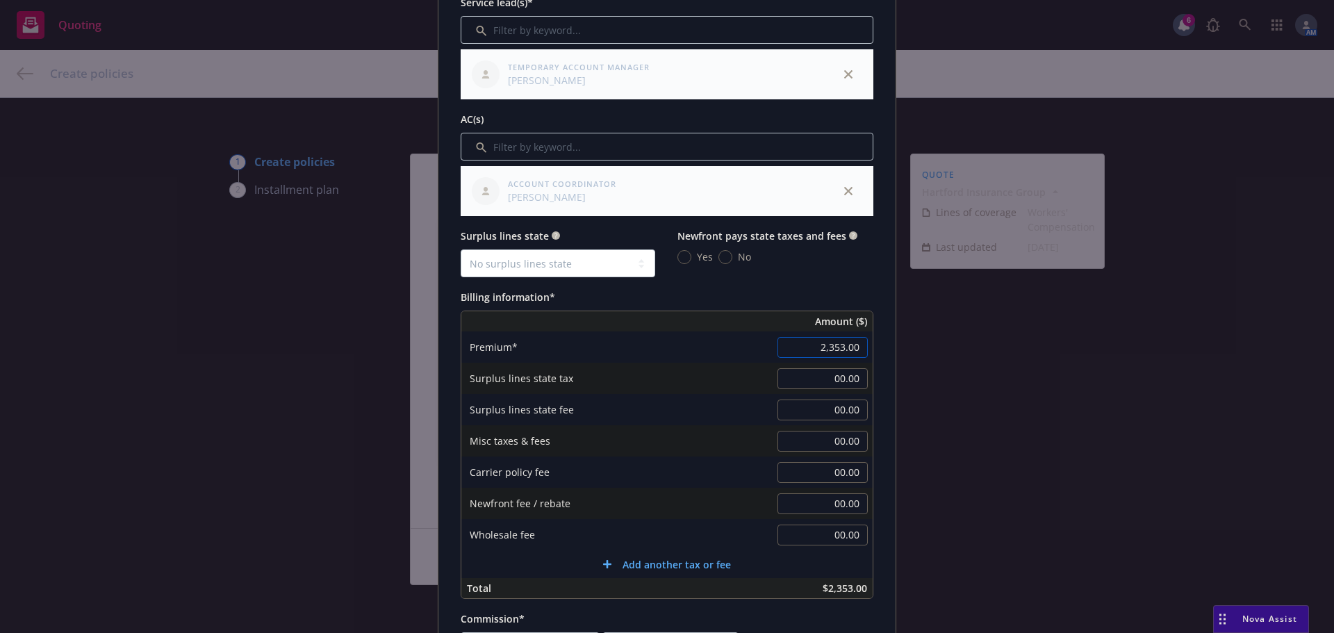
click at [844, 345] on input "2,353.00" at bounding box center [823, 347] width 90 height 21
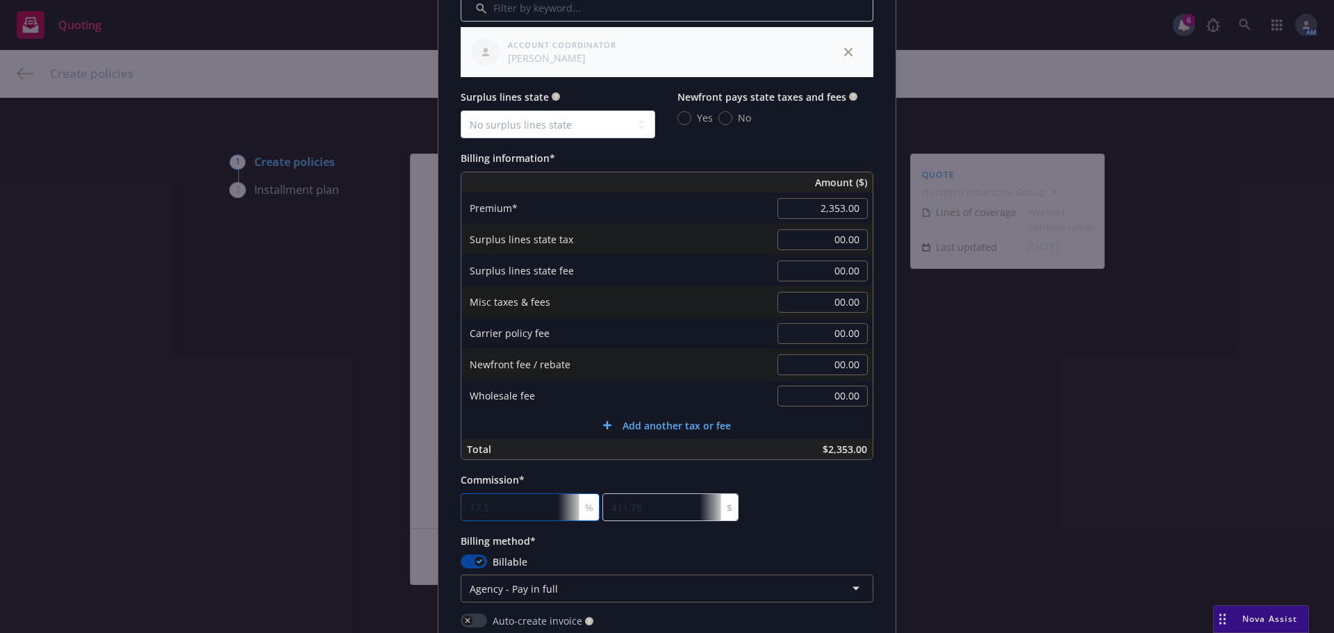
click at [521, 507] on input "17.5" at bounding box center [530, 507] width 139 height 28
click at [495, 502] on input "17.5" at bounding box center [530, 507] width 139 height 28
drag, startPoint x: 484, startPoint y: 509, endPoint x: 427, endPoint y: 511, distance: 57.0
click at [427, 511] on div "Add policy details Policy number* 57 WEC BU2KY3 Policy number not available at …" at bounding box center [667, 316] width 1334 height 633
type input "1"
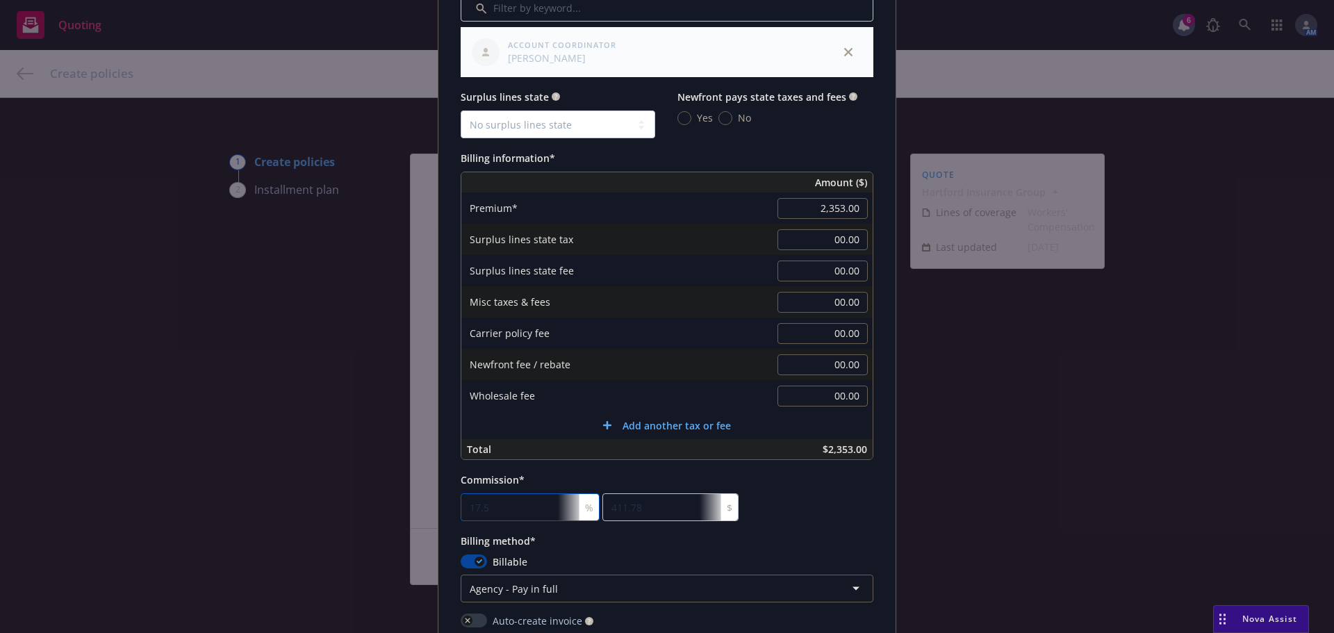
type input "23.53"
type input "11"
type input "258.83"
type input "11"
click at [848, 511] on div "Commission* 11 % 258.83 $" at bounding box center [667, 496] width 413 height 50
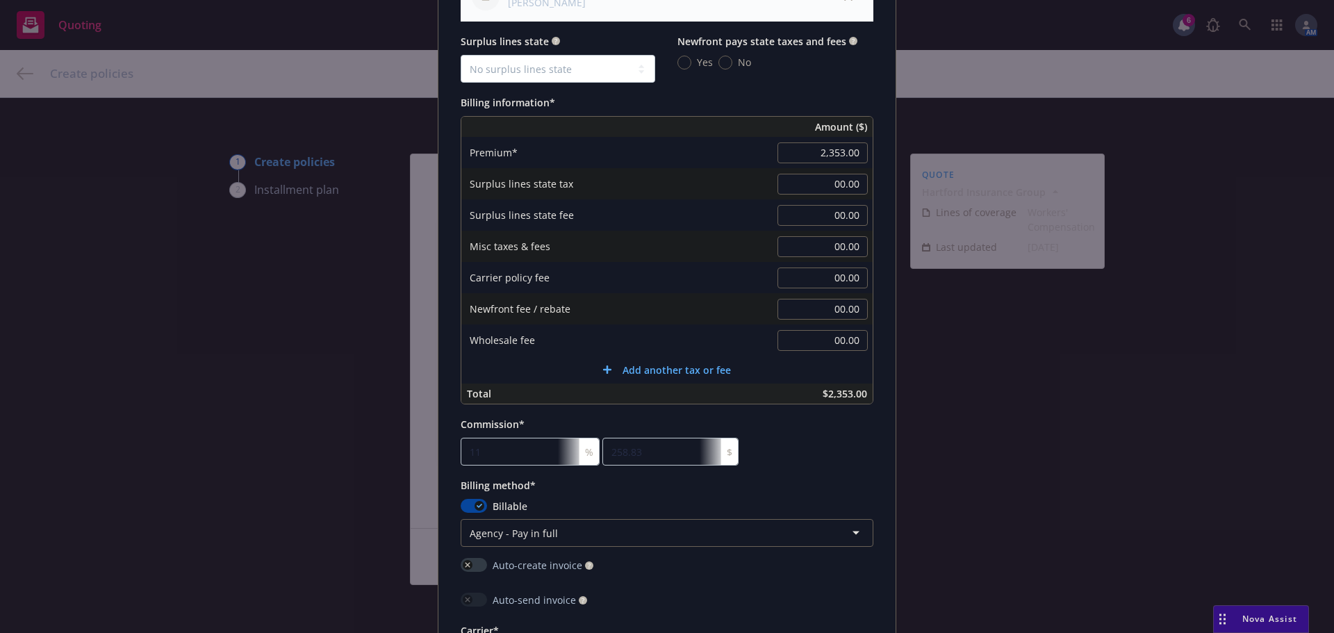
scroll to position [973, 0]
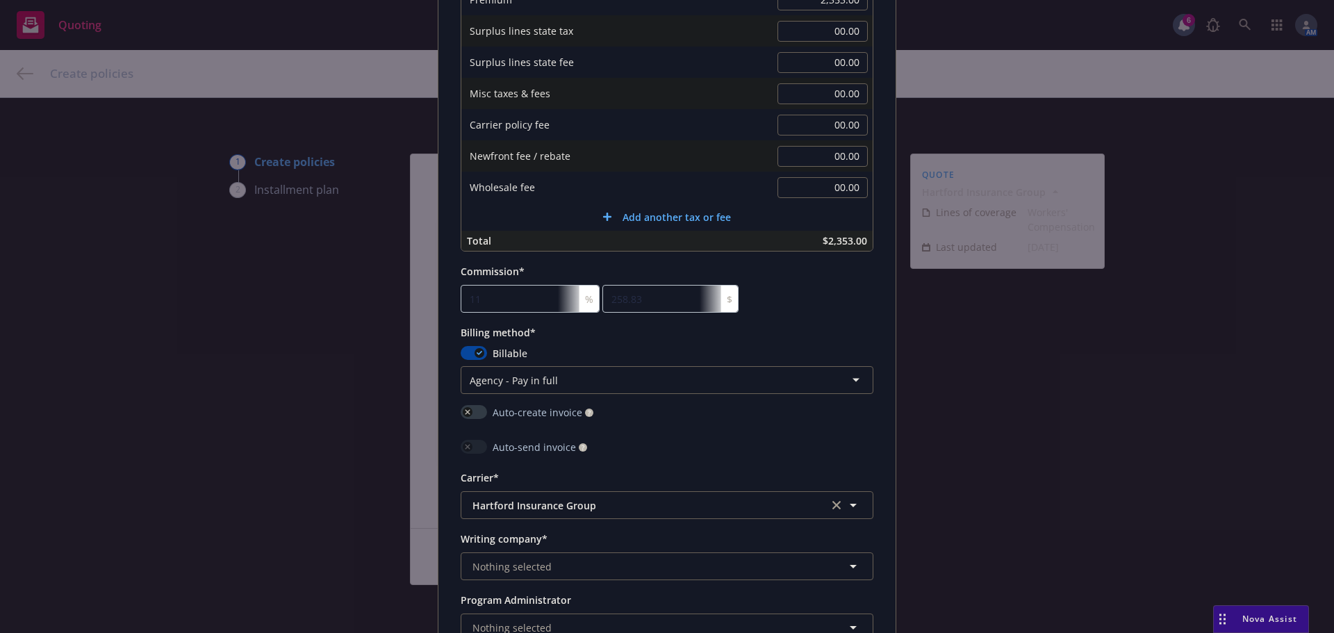
click at [545, 391] on html "Quoting 6 AM Create policies 1 Create policies 2 Installment plan Create polici…" at bounding box center [667, 316] width 1334 height 633
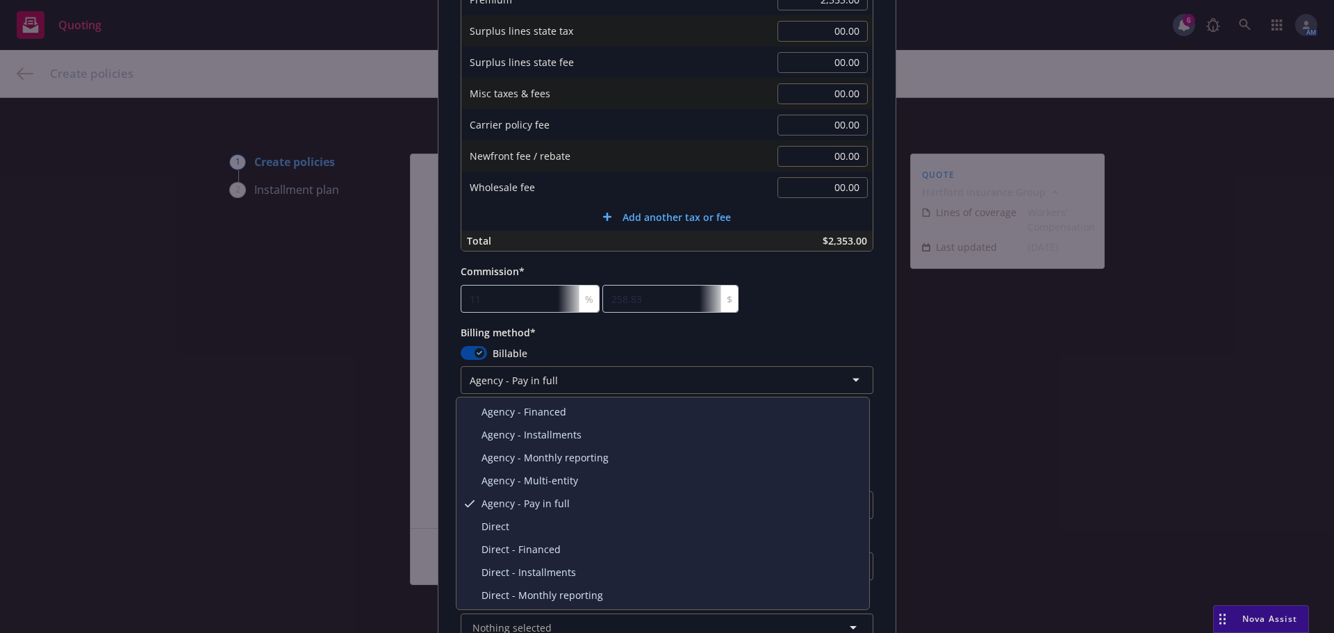
select select "DIRECT"
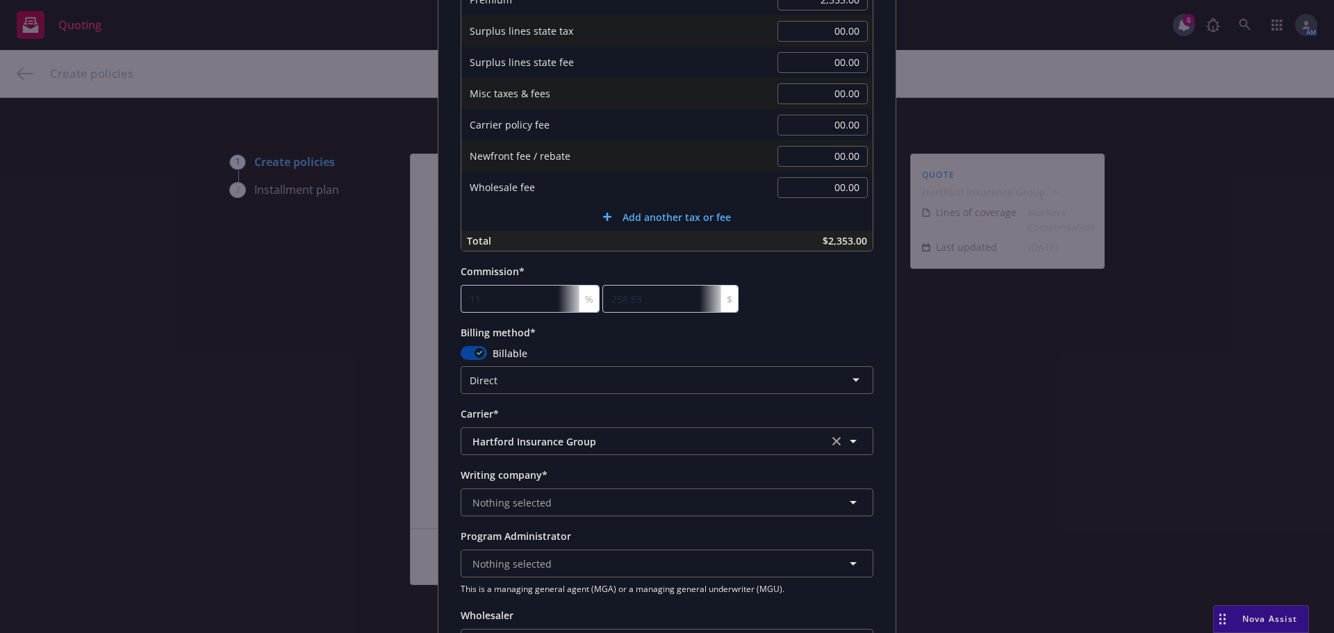
click at [839, 318] on div "Policy number* 57 WEC BU2KY3 Policy number not available at this time Policy di…" at bounding box center [667, 20] width 413 height 1749
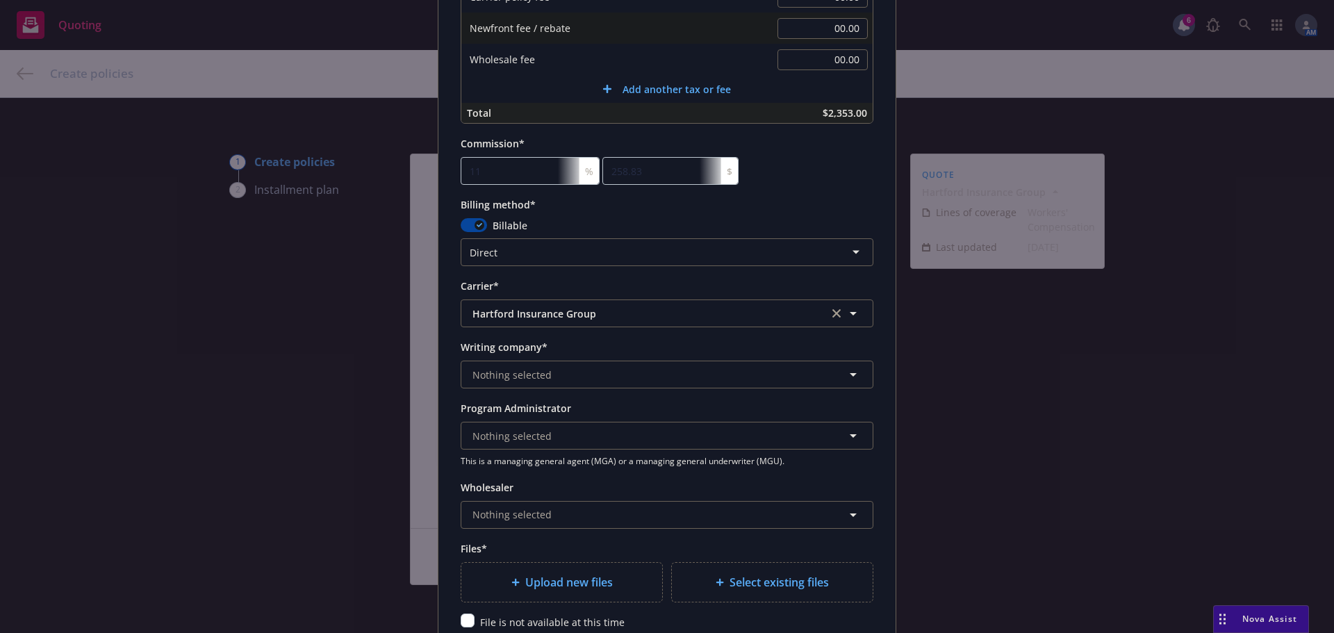
scroll to position [1112, 0]
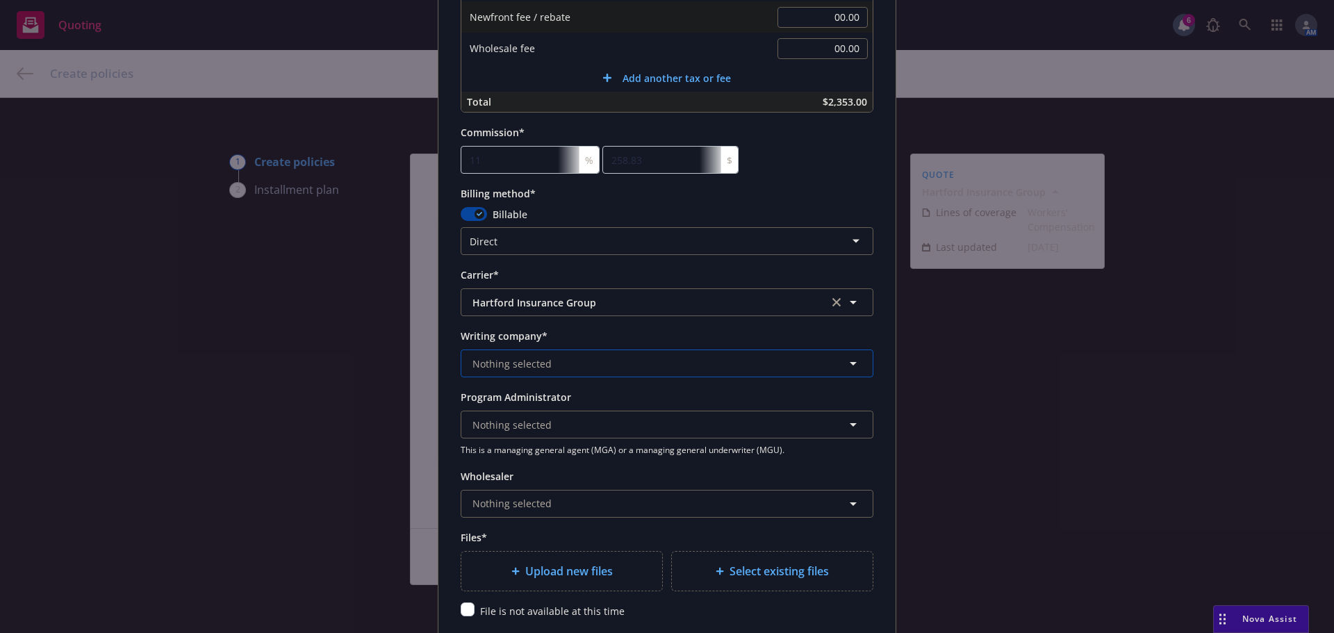
click at [580, 361] on button "Nothing selected" at bounding box center [667, 364] width 413 height 28
click at [521, 360] on span "Nothing selected" at bounding box center [512, 364] width 79 height 15
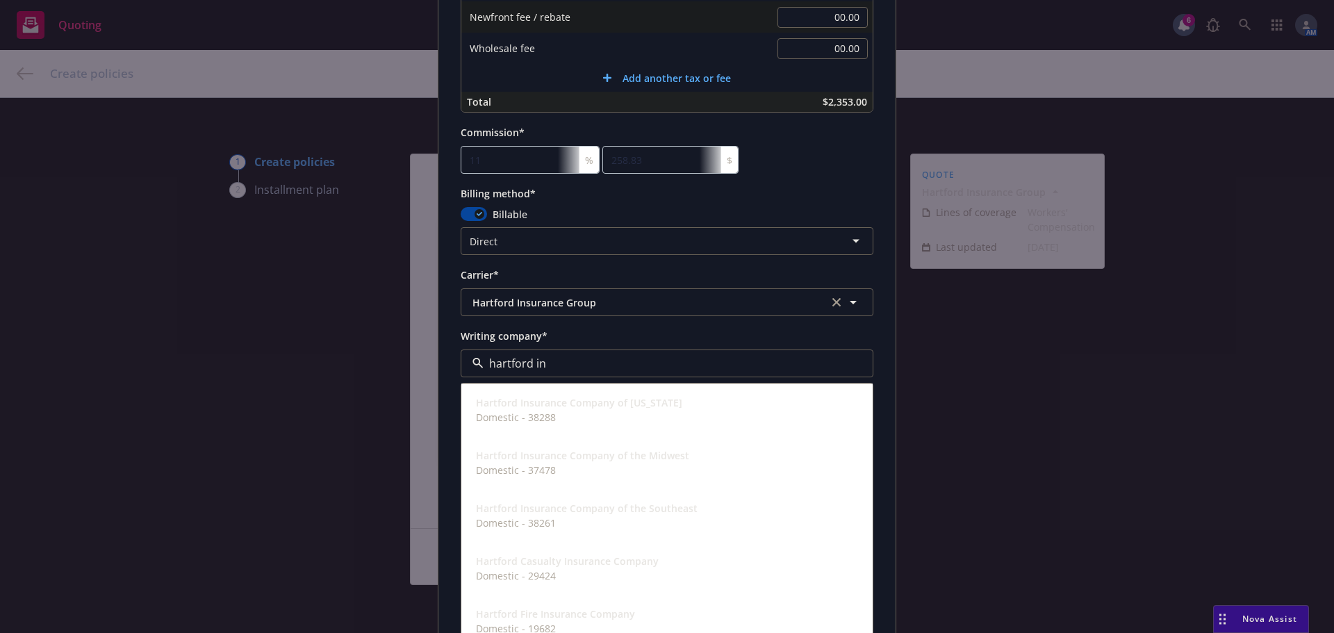
type input "hartford ins"
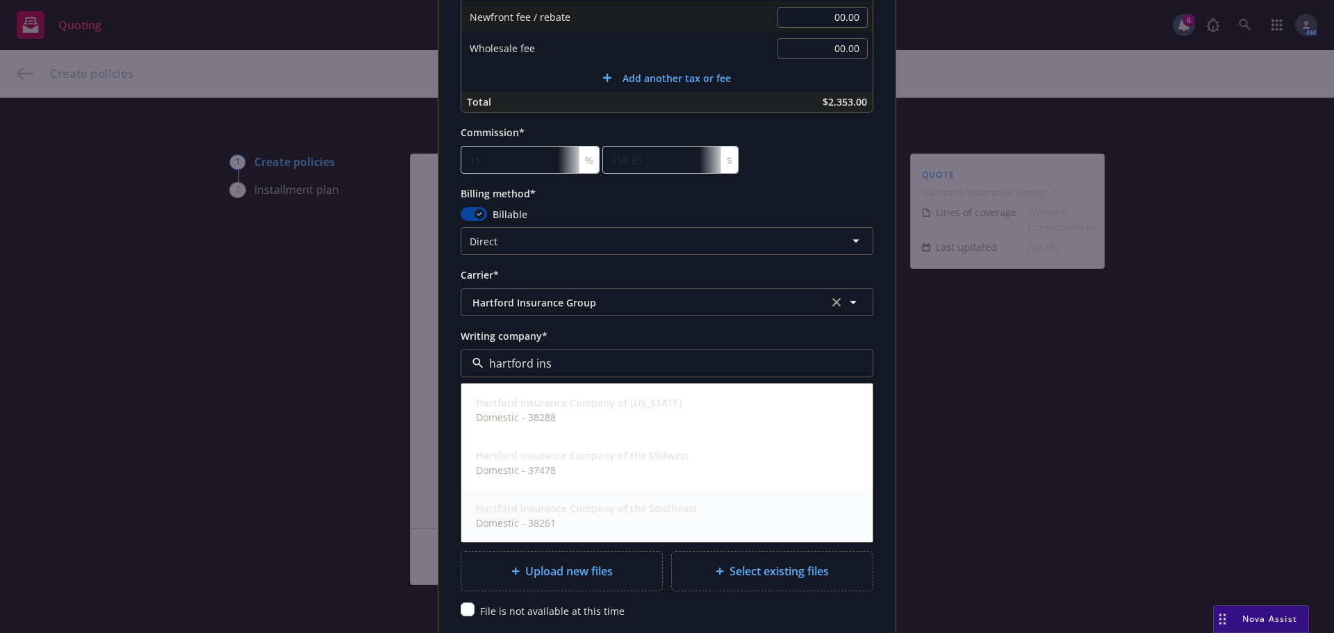
click at [603, 520] on span "Domestic - 38261" at bounding box center [587, 523] width 222 height 15
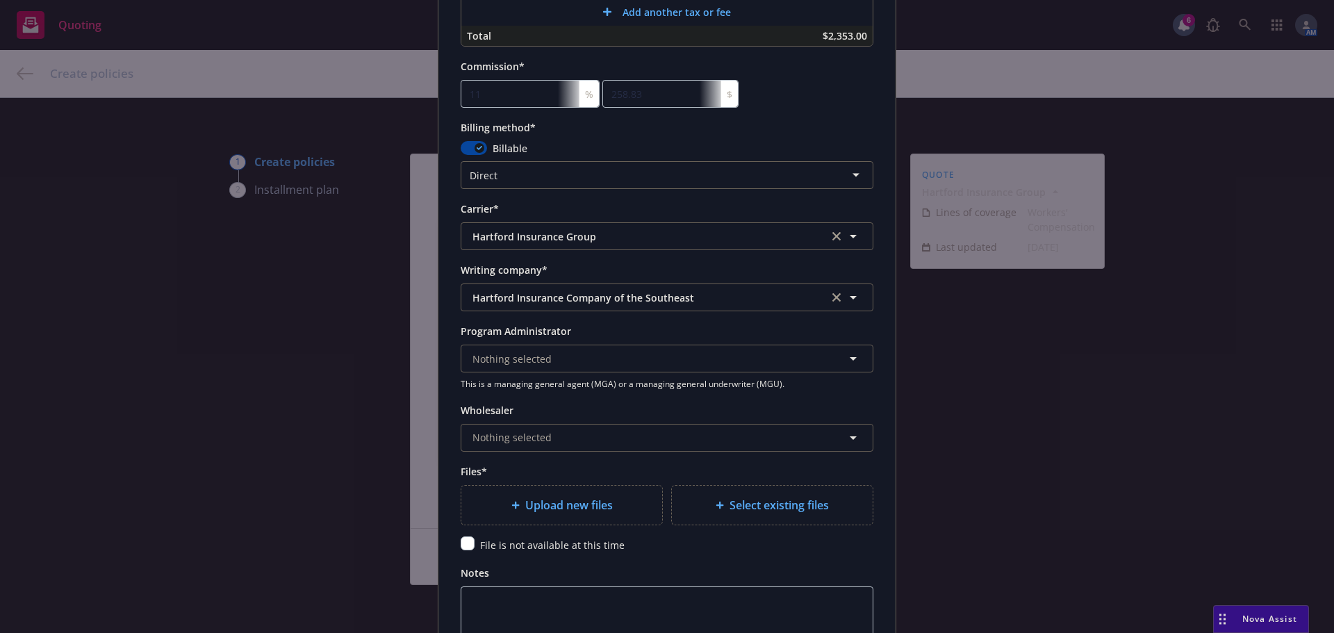
scroll to position [1251, 0]
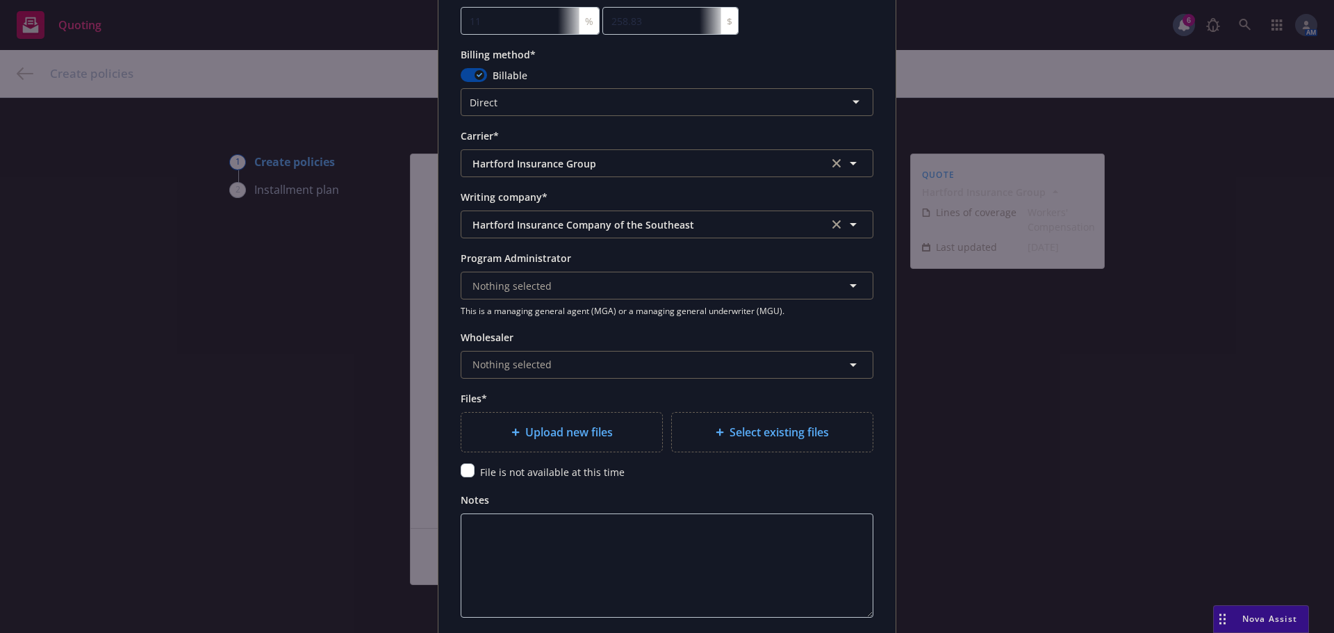
click at [559, 422] on div "Upload new files" at bounding box center [561, 432] width 201 height 39
type textarea "x"
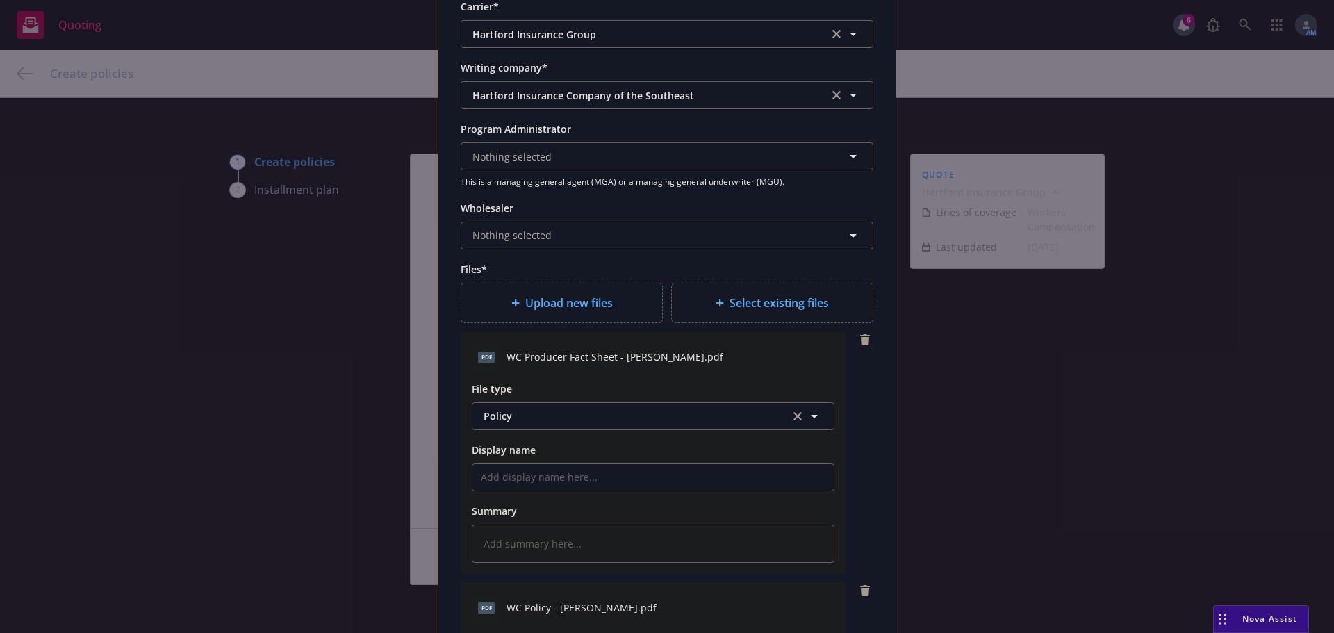
scroll to position [1390, 0]
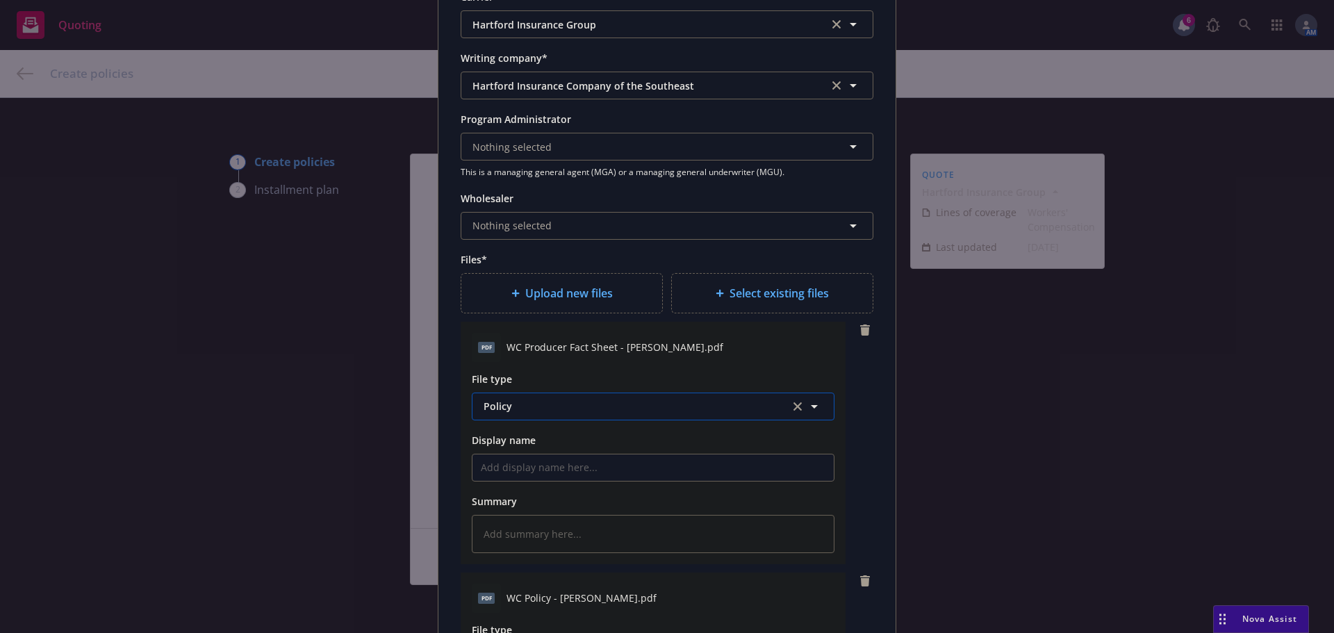
click at [554, 408] on span "Policy" at bounding box center [629, 406] width 290 height 15
type input "f"
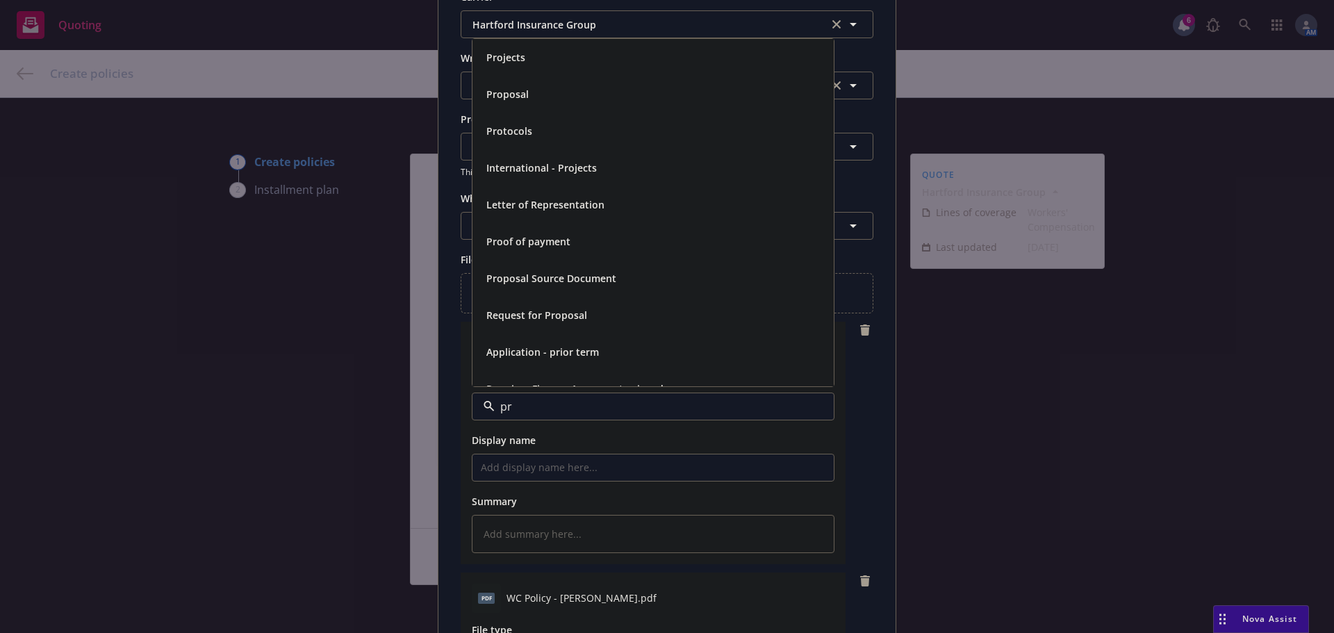
type input "p"
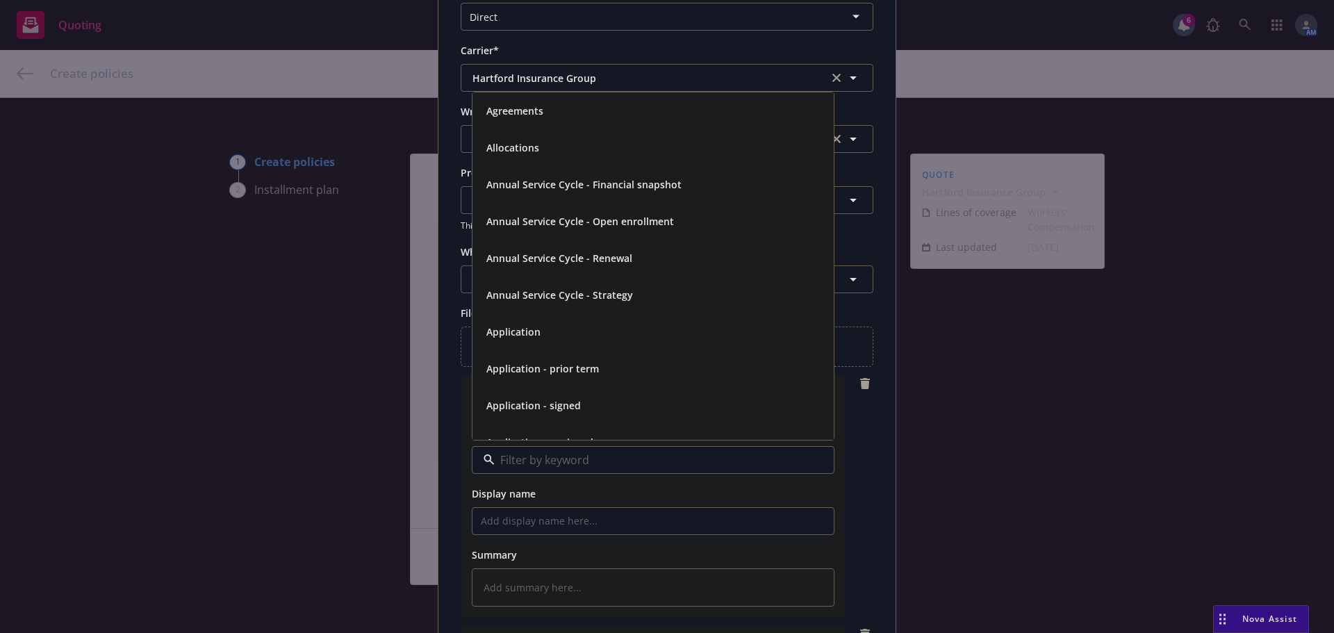
scroll to position [1320, 0]
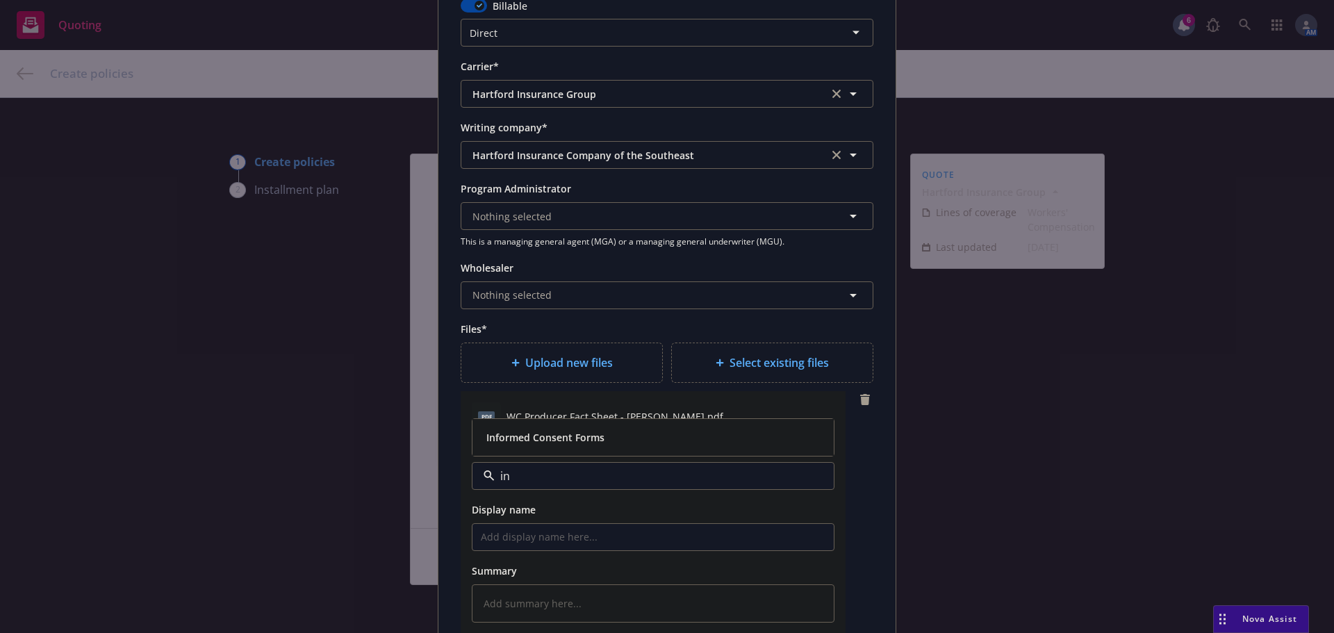
type input "i"
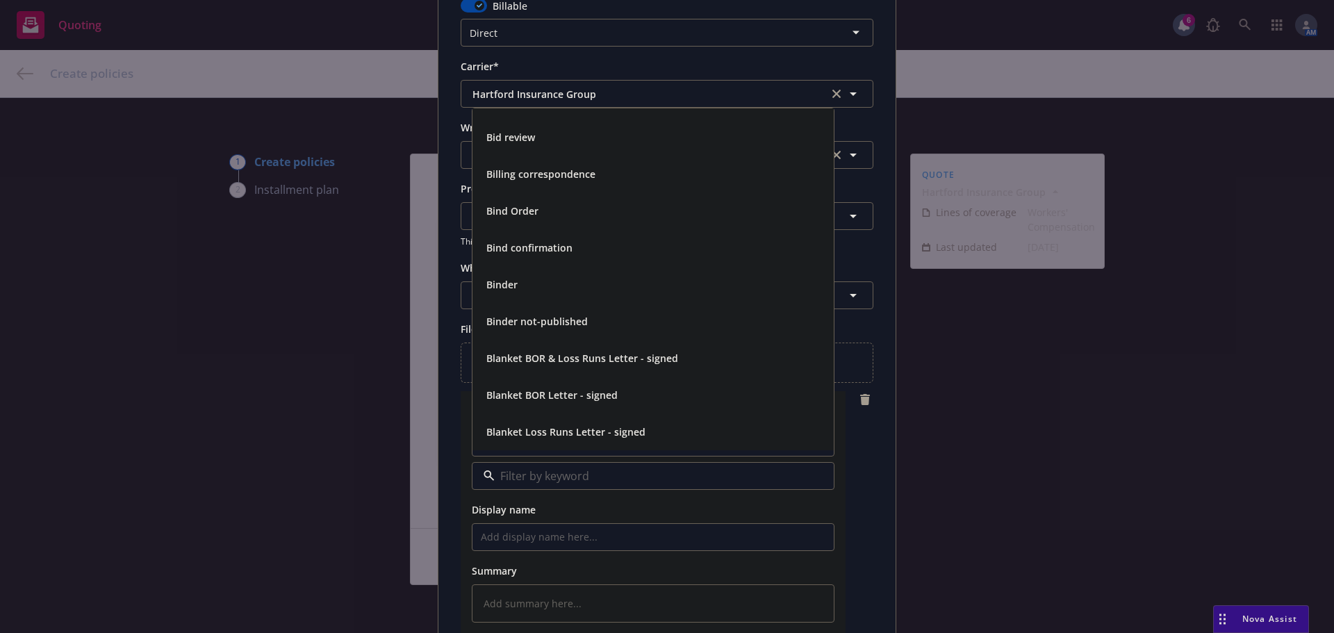
scroll to position [695, 0]
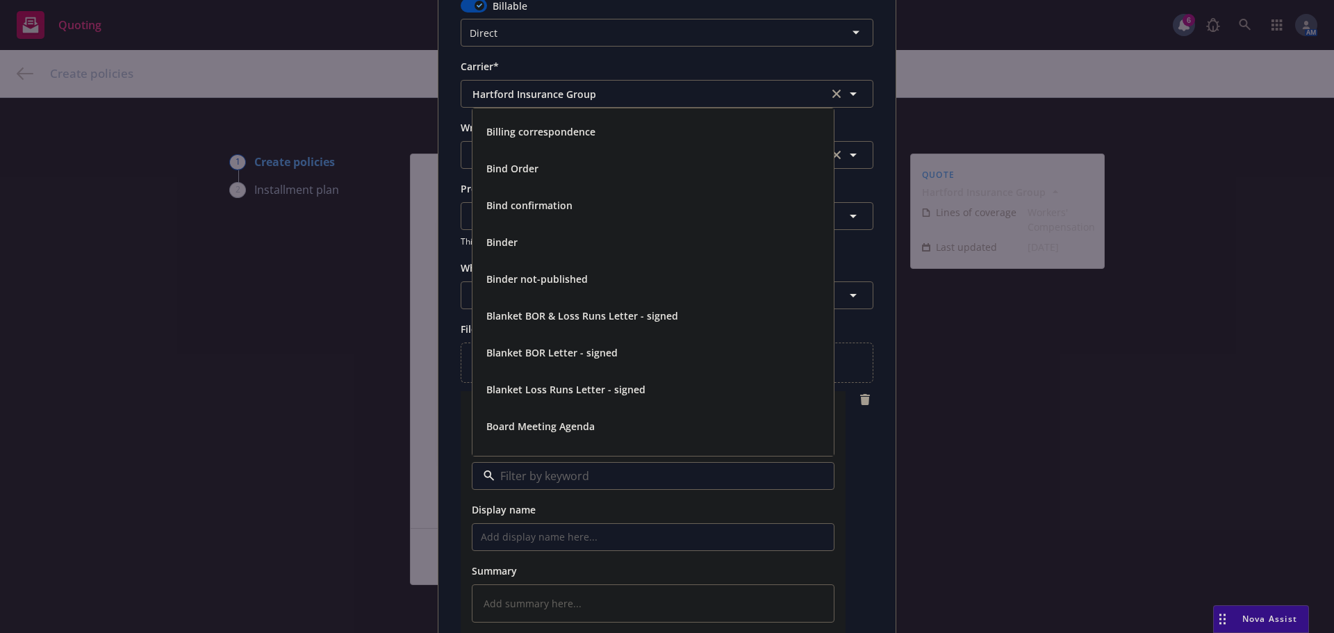
click at [548, 240] on div "Binder" at bounding box center [653, 242] width 345 height 20
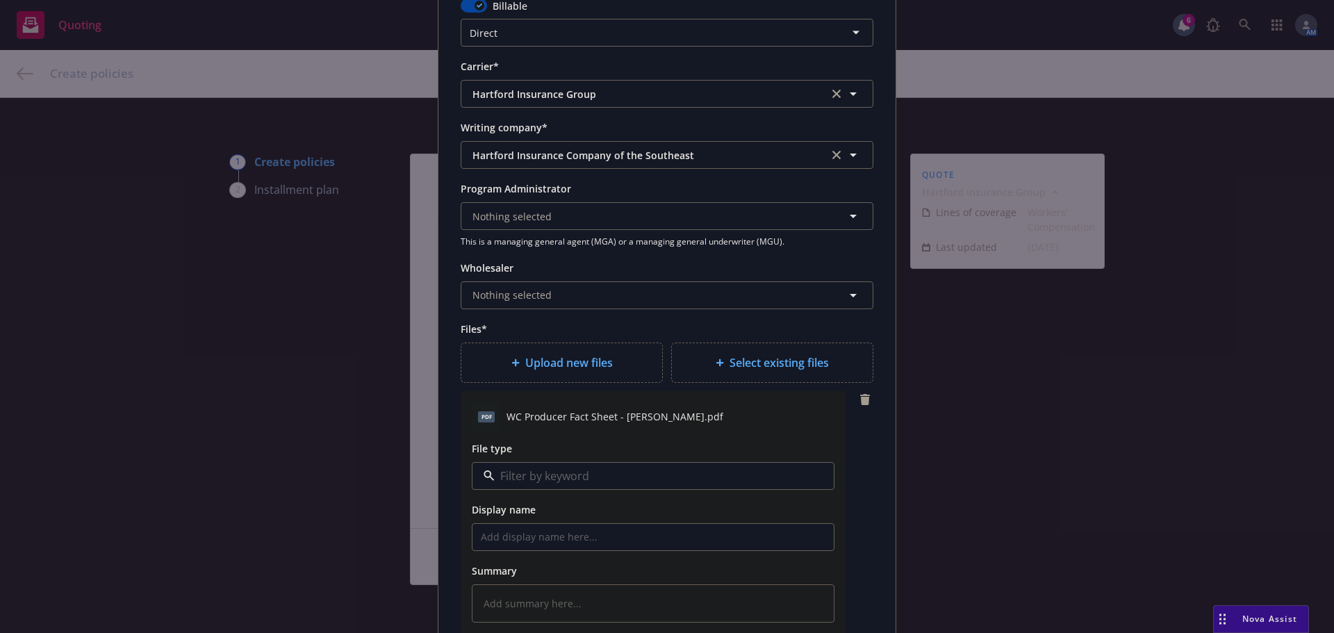
type textarea "x"
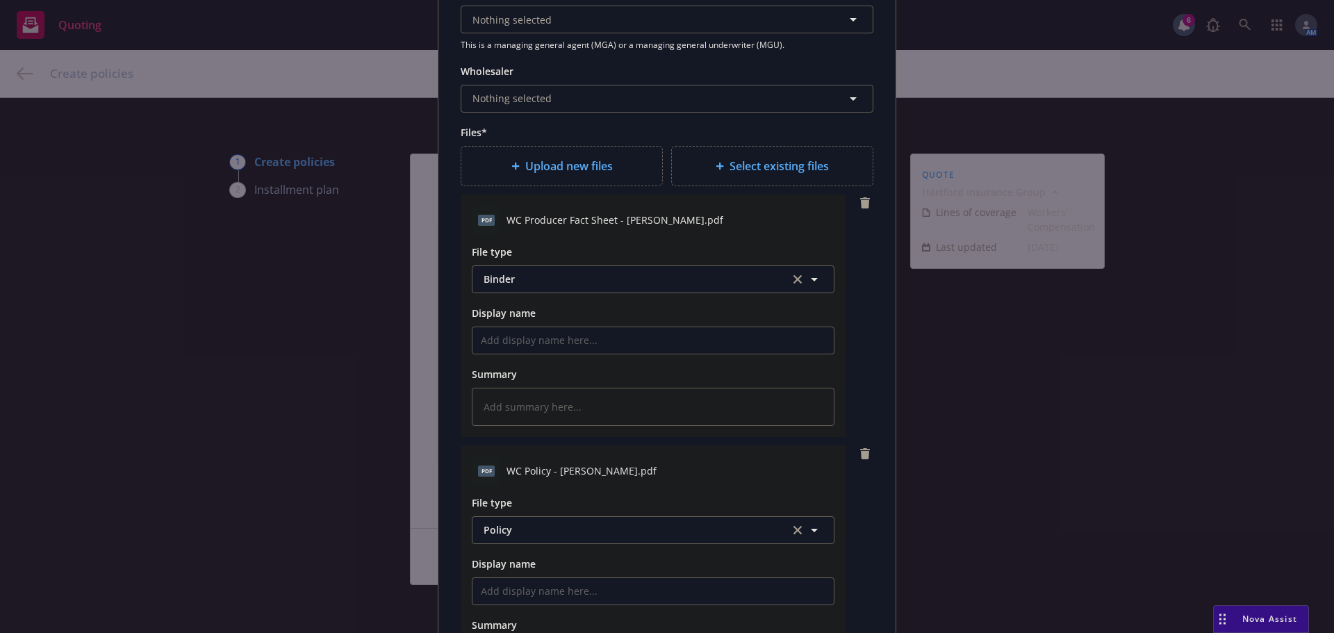
scroll to position [1529, 0]
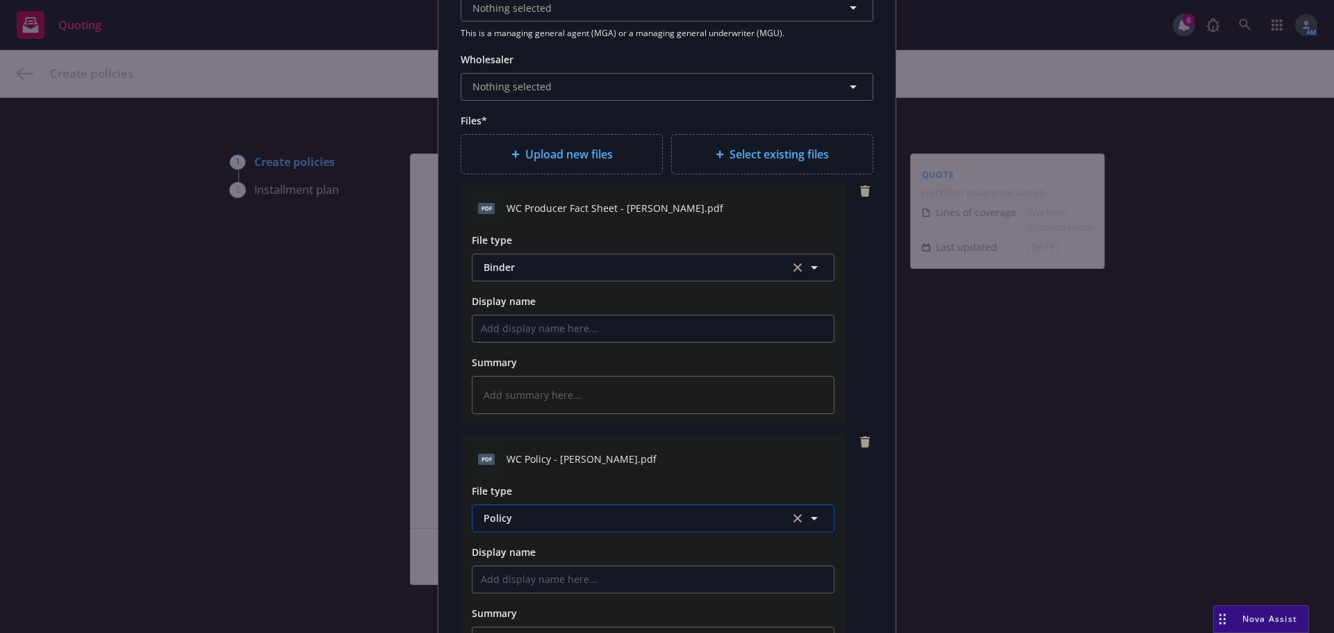
click at [561, 516] on span "Policy" at bounding box center [629, 518] width 290 height 15
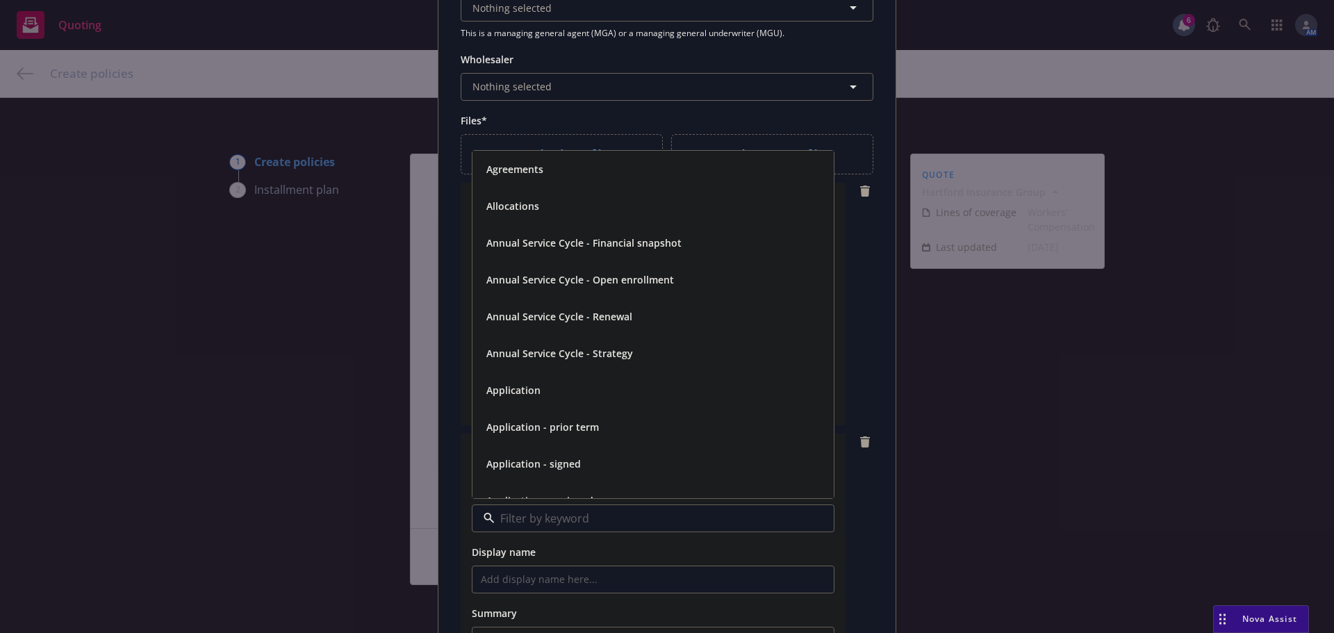
click at [865, 505] on div "pdf WC Policy - Doublz Nash.pdf File type Agreements Allocations Annual Service…" at bounding box center [667, 555] width 413 height 243
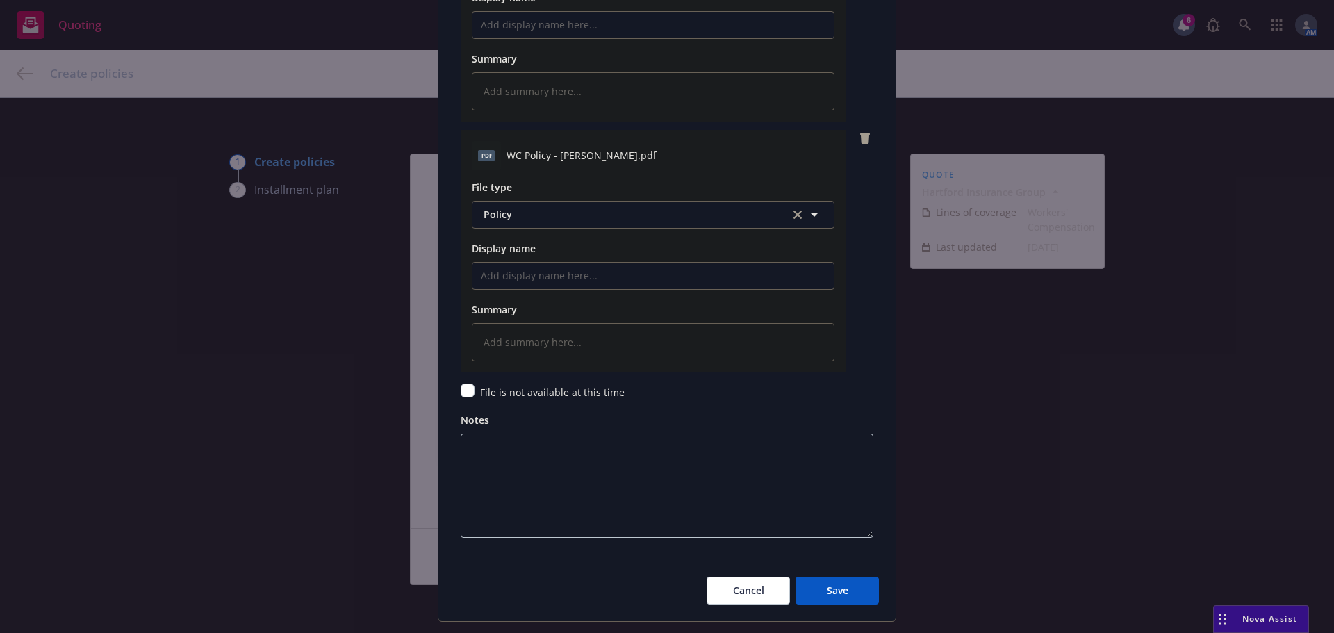
scroll to position [1866, 0]
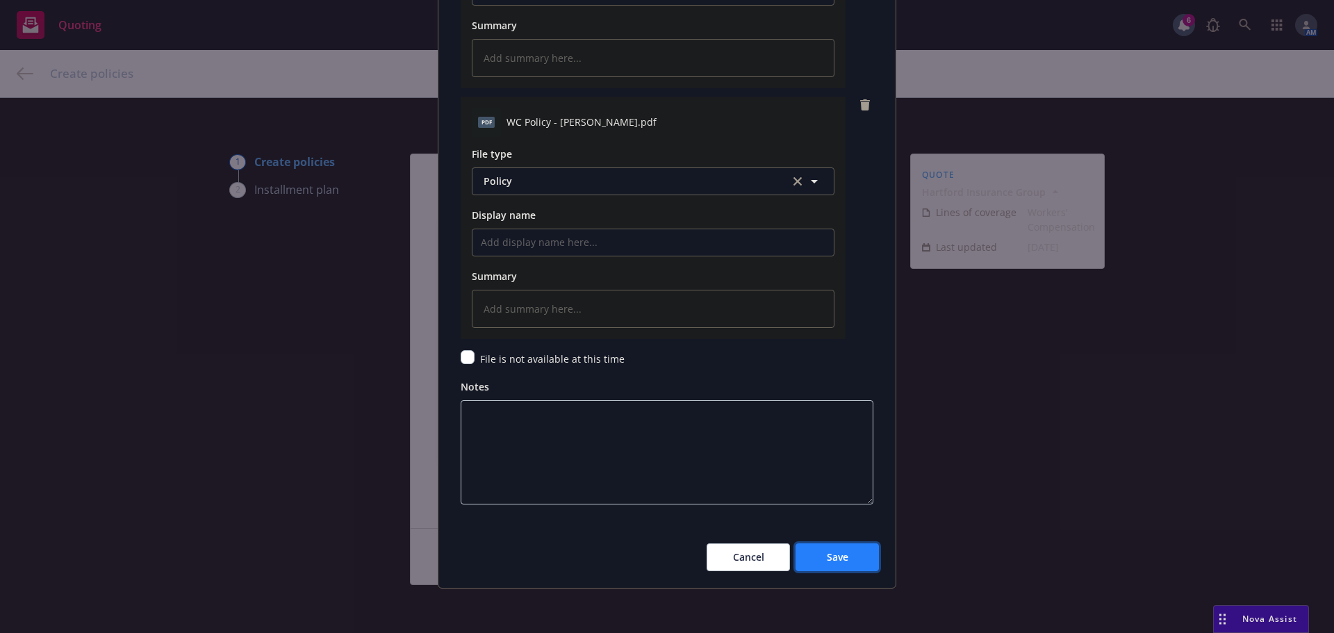
click at [830, 555] on span "Save" at bounding box center [838, 556] width 22 height 13
type textarea "x"
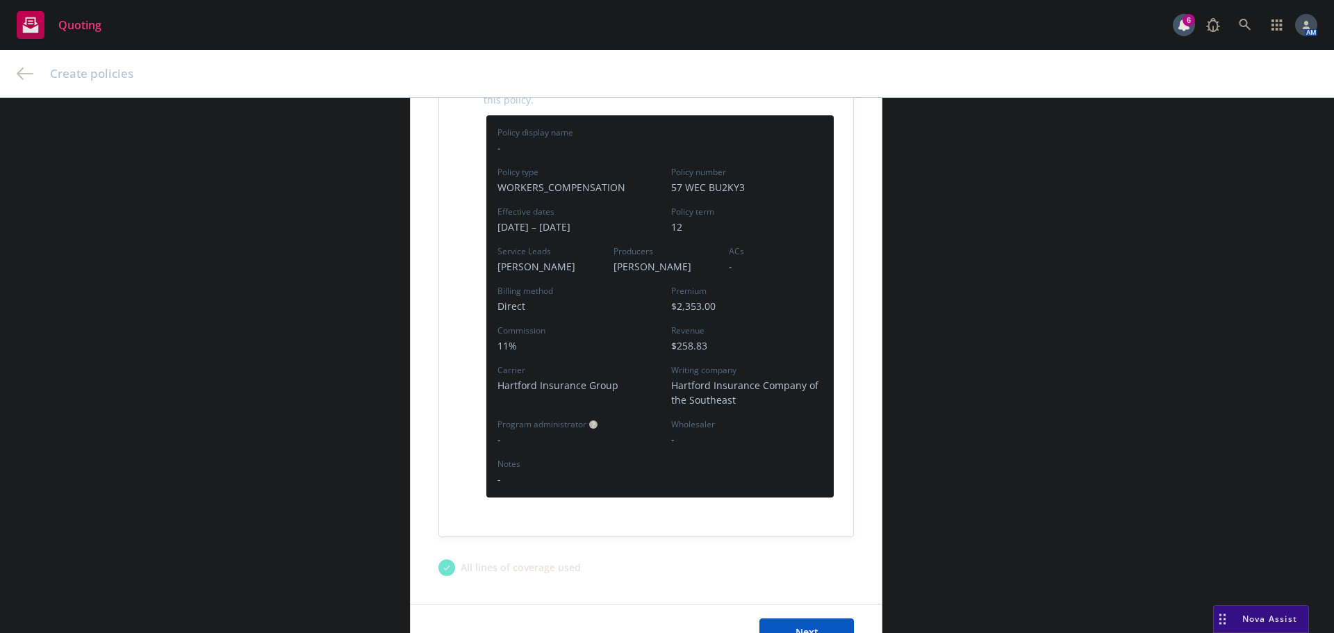
scroll to position [347, 0]
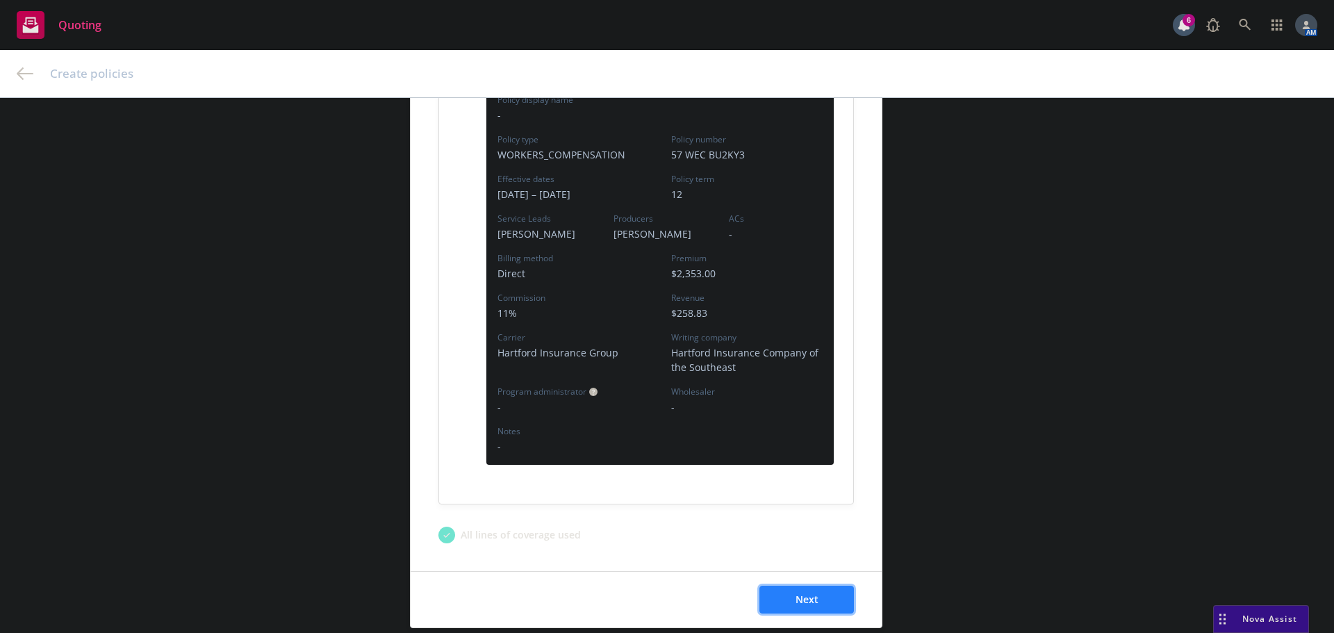
click at [824, 598] on button "Next" at bounding box center [807, 600] width 95 height 28
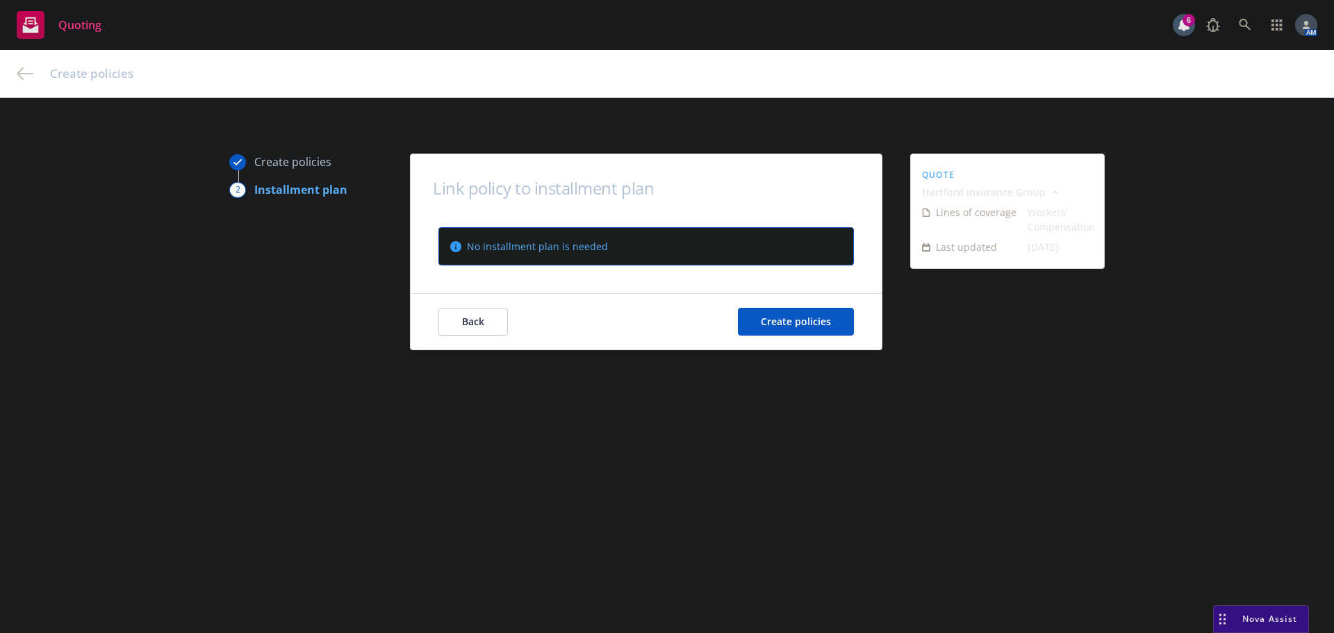
scroll to position [0, 0]
click at [778, 320] on span "Create policies" at bounding box center [796, 321] width 70 height 13
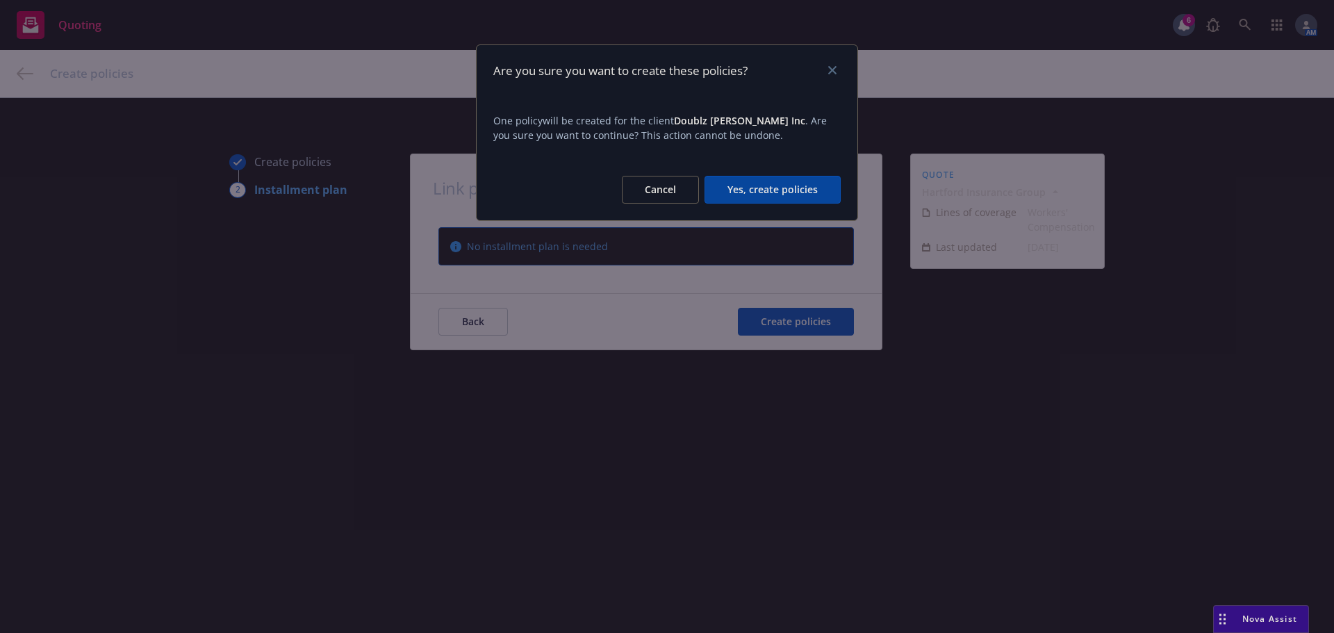
click at [756, 192] on button "Yes, create policies" at bounding box center [773, 190] width 136 height 28
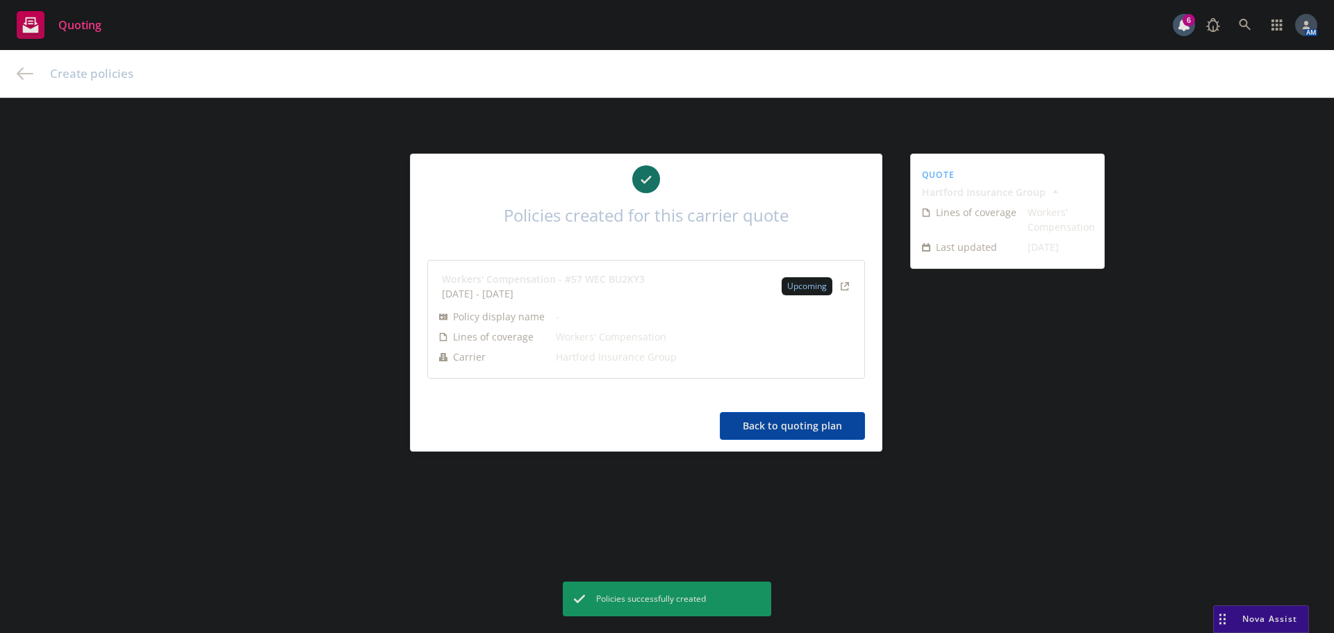
click at [802, 427] on button "Back to quoting plan" at bounding box center [792, 426] width 145 height 28
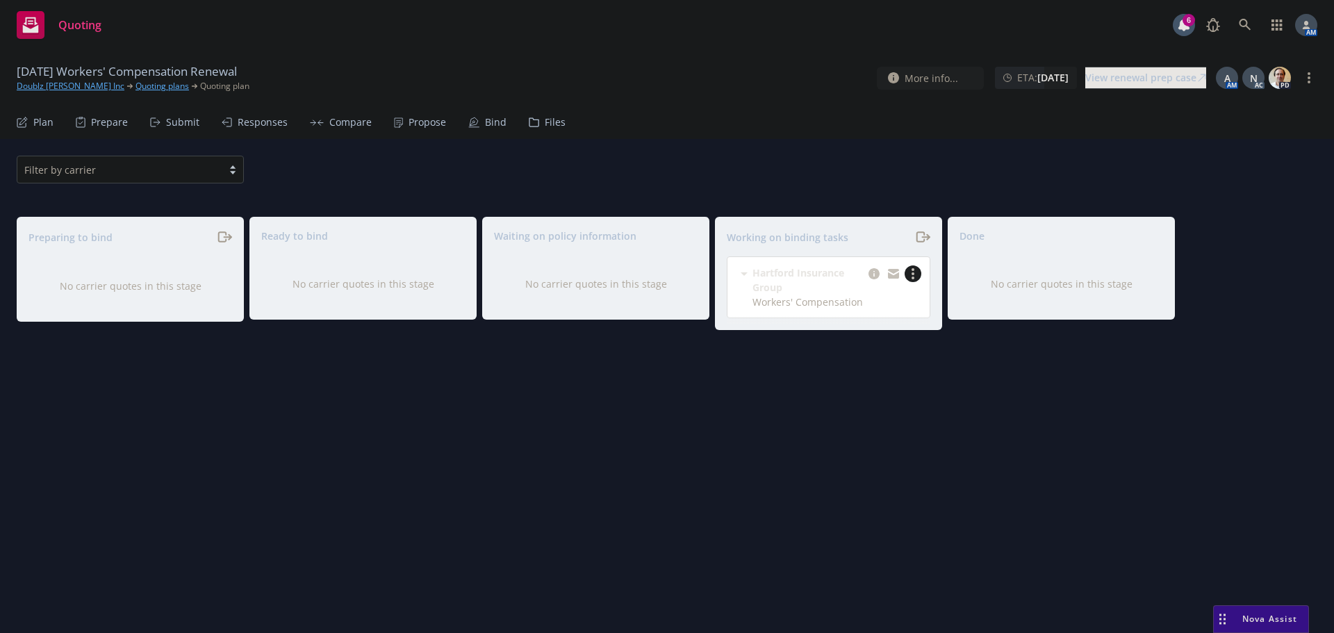
click at [912, 273] on circle "more" at bounding box center [913, 273] width 3 height 3
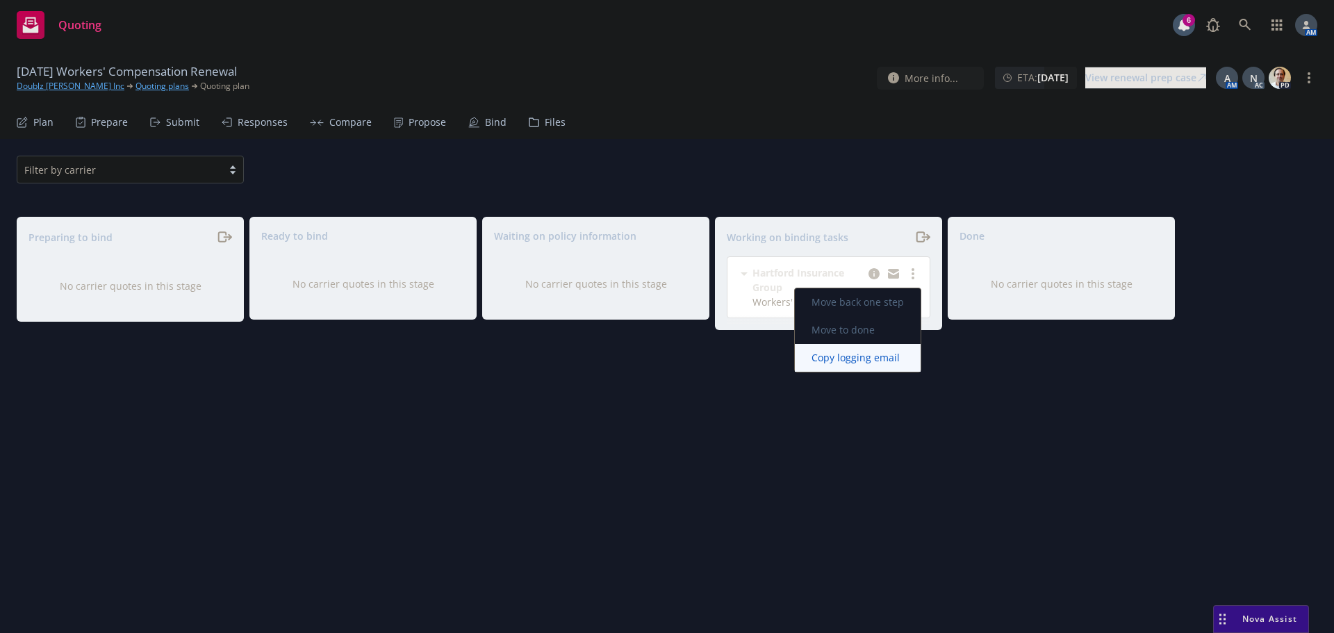
click at [861, 357] on span "Copy logging email" at bounding box center [856, 357] width 122 height 13
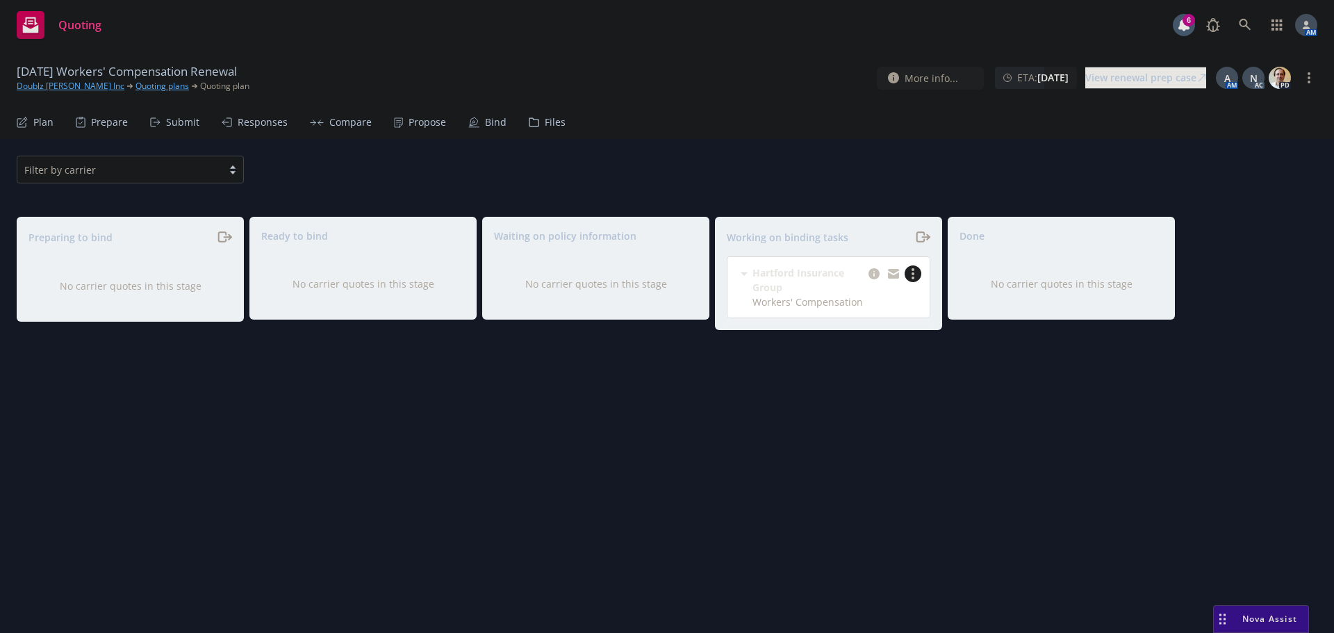
click at [913, 273] on circle "more" at bounding box center [913, 273] width 3 height 3
click at [857, 325] on span "Move to done" at bounding box center [843, 329] width 97 height 13
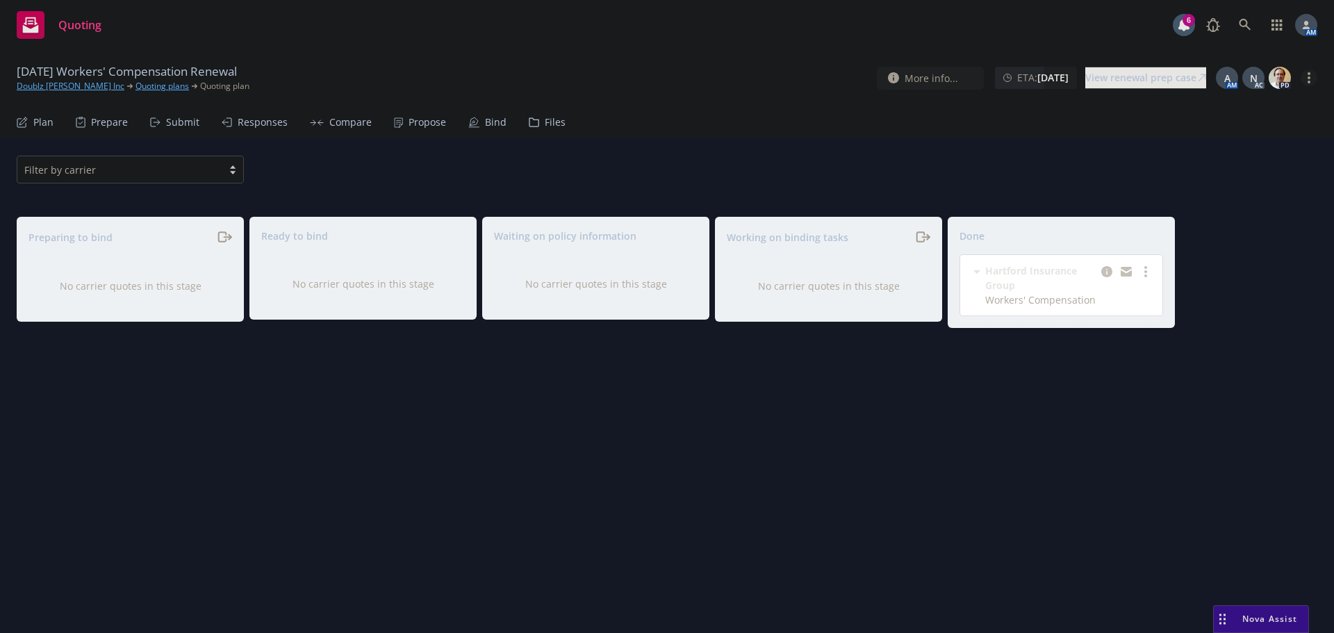
click at [1314, 79] on link "more" at bounding box center [1309, 77] width 17 height 17
click at [1211, 186] on link "Archive quoting plan" at bounding box center [1239, 190] width 155 height 28
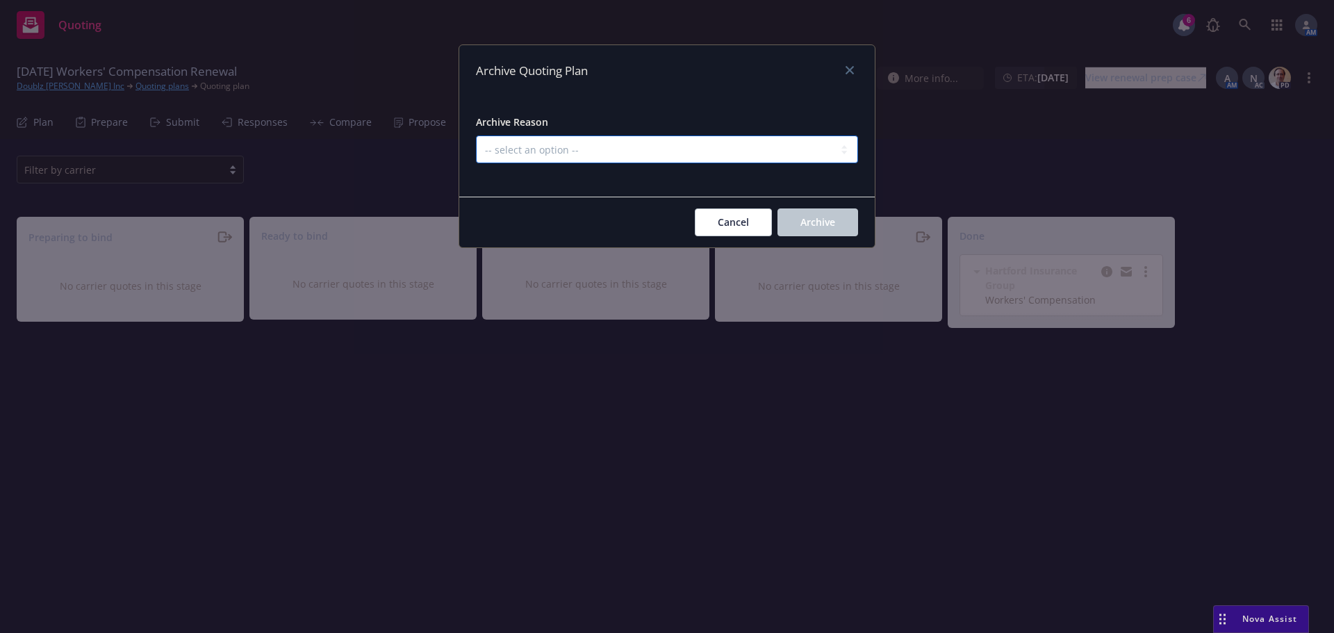
click at [762, 154] on select "-- select an option -- All policies in this renewal plan are auto-renewed Creat…" at bounding box center [667, 150] width 382 height 28
select select "ARCHIVED_RENEWAL_COMPLETED"
click at [476, 136] on select "-- select an option -- All policies in this renewal plan are auto-renewed Creat…" at bounding box center [667, 150] width 382 height 28
click at [813, 227] on span "Archive" at bounding box center [818, 221] width 35 height 13
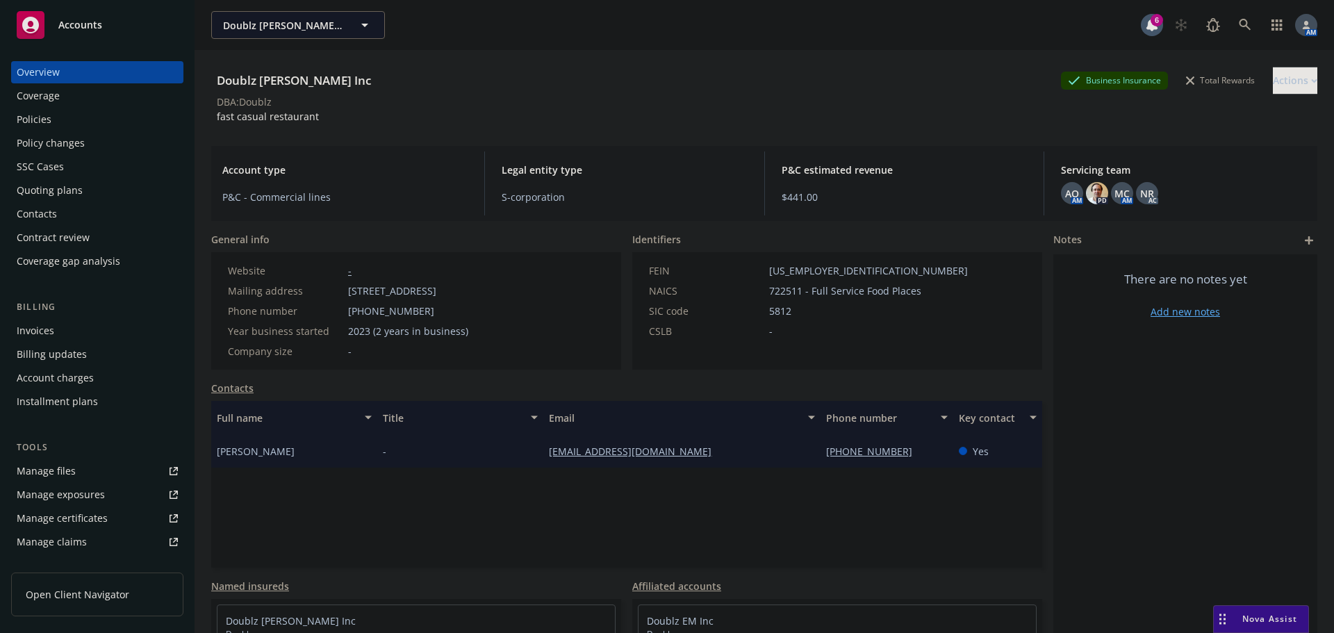
click at [49, 117] on div "Policies" at bounding box center [34, 119] width 35 height 22
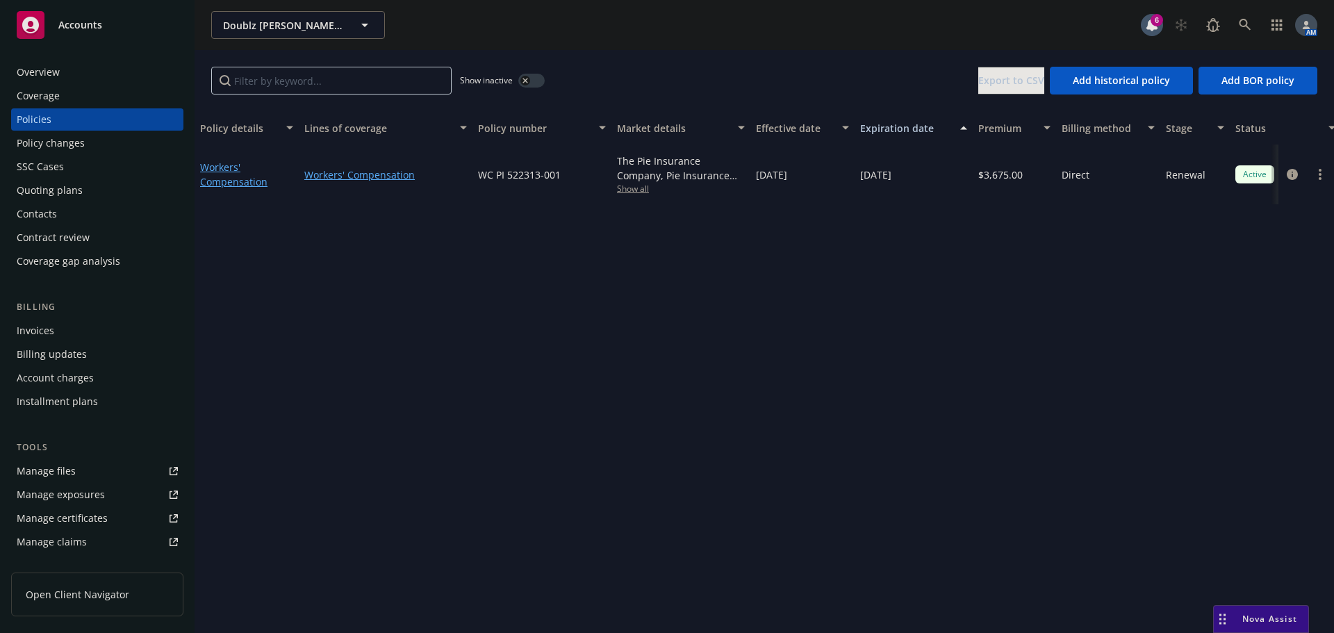
click at [74, 193] on div "Quoting plans" at bounding box center [50, 190] width 66 height 22
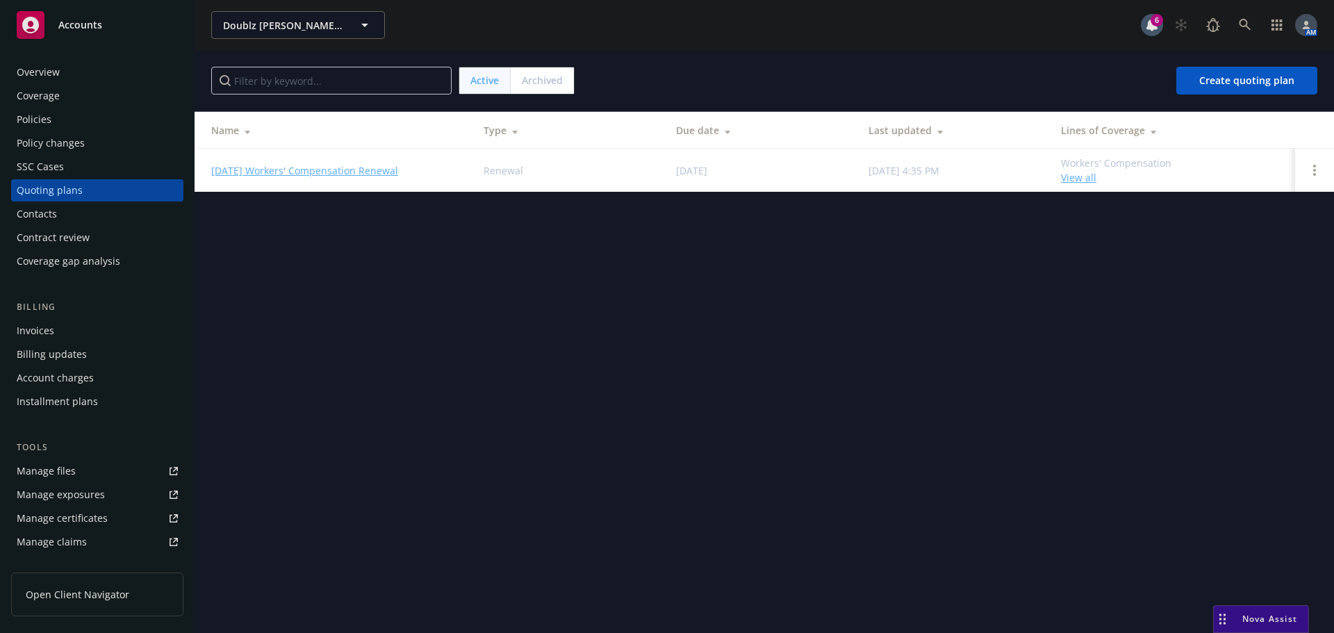
click at [281, 168] on link "[DATE] Workers' Compensation Renewal" at bounding box center [304, 170] width 187 height 15
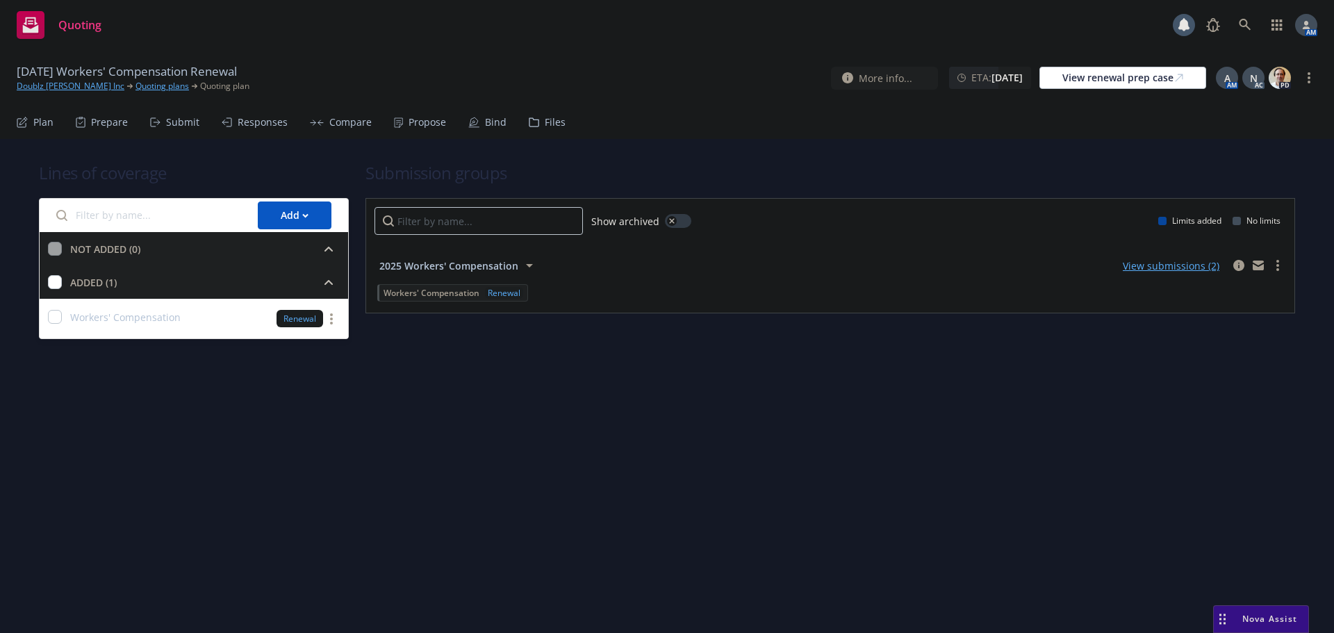
click at [417, 120] on div "Propose" at bounding box center [428, 122] width 38 height 11
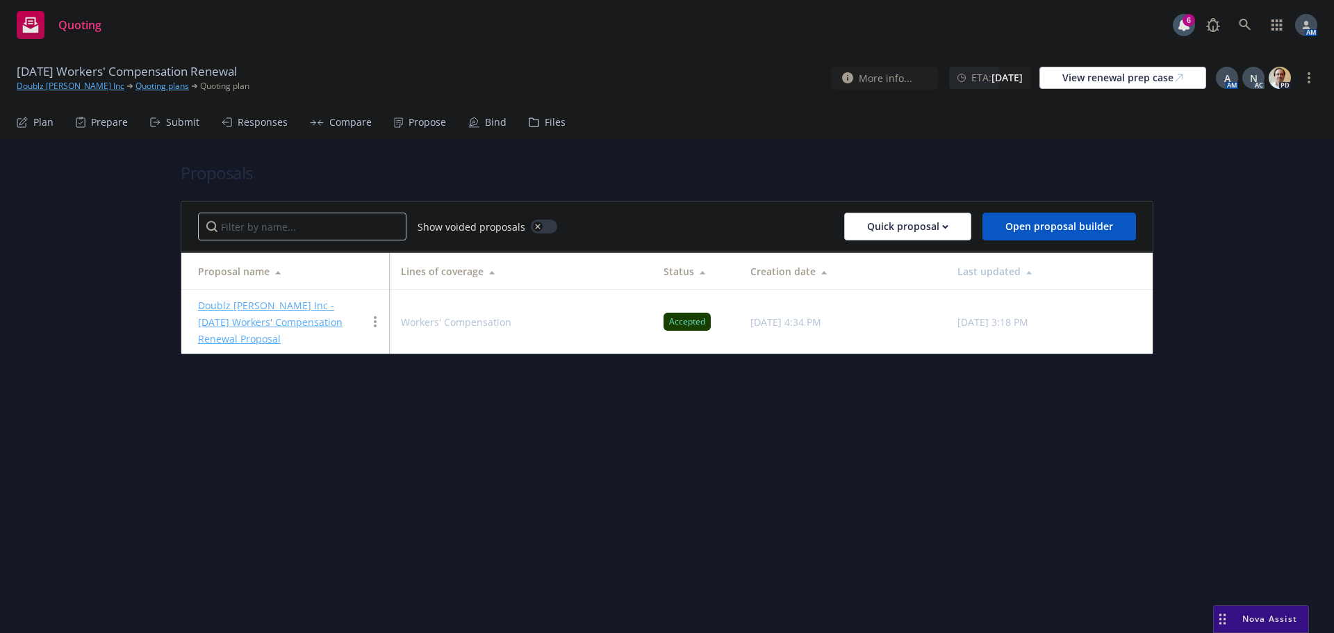
click at [266, 301] on link "Doublz [PERSON_NAME] Inc - [DATE] Workers' Compensation Renewal Proposal" at bounding box center [270, 322] width 145 height 47
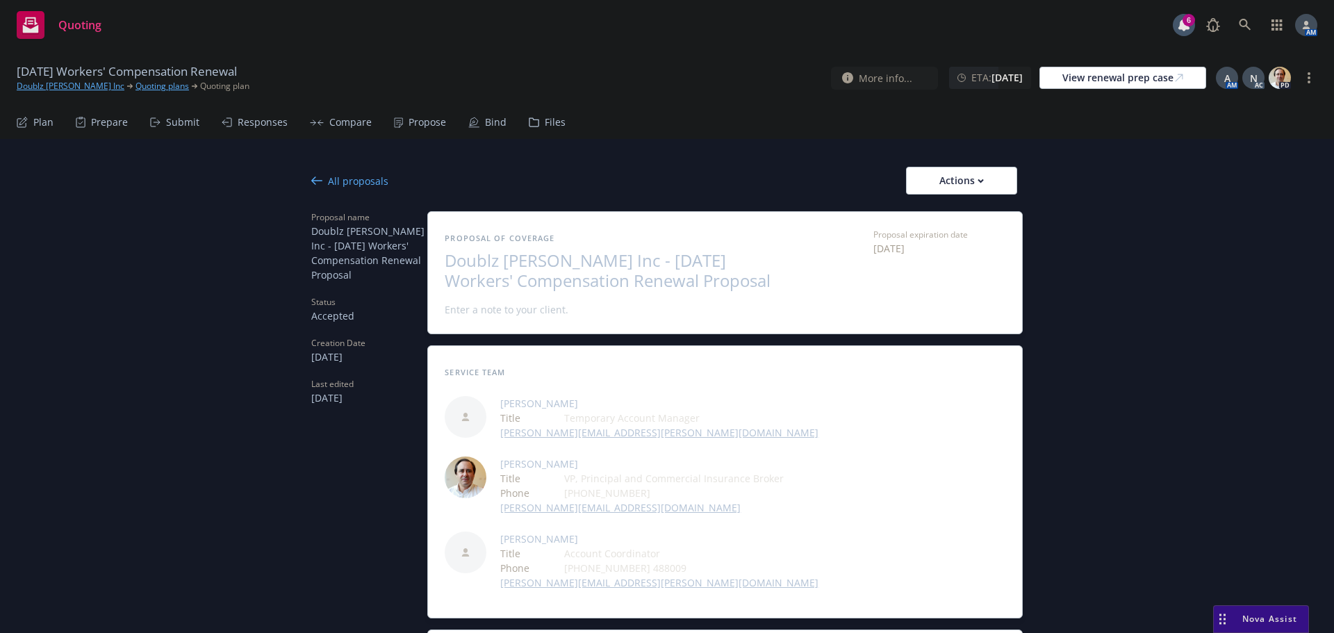
click at [323, 179] on div "All proposals" at bounding box center [349, 181] width 77 height 15
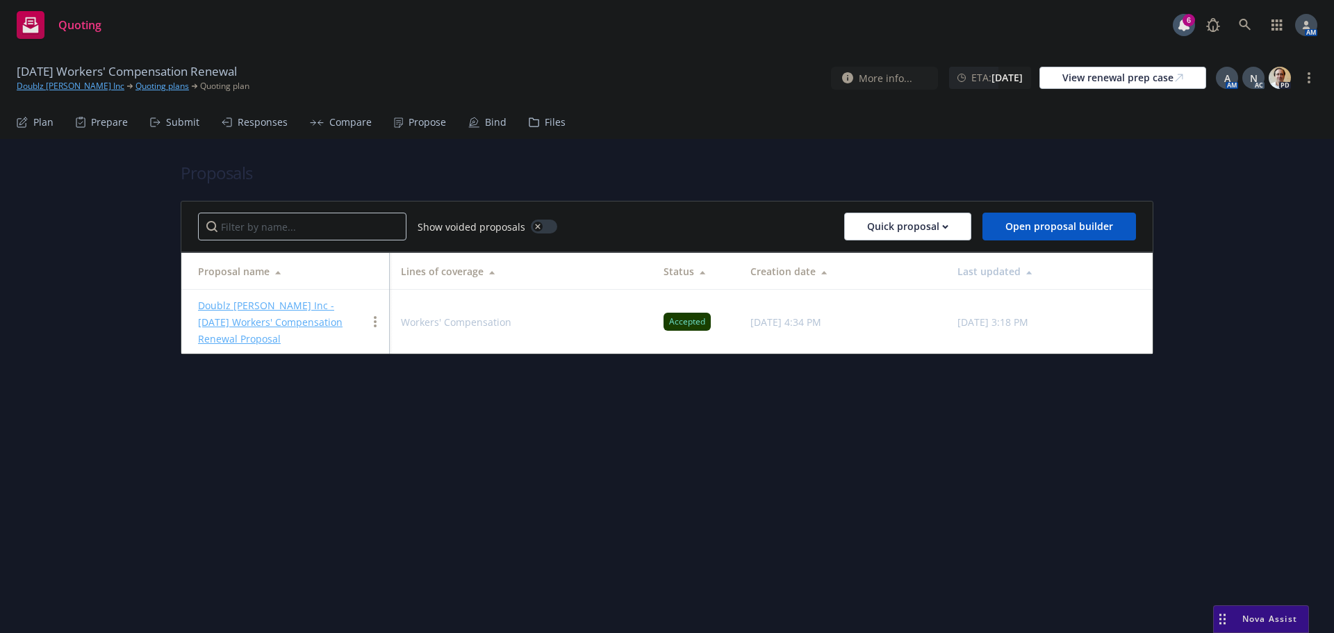
click at [60, 88] on link "Doublz [PERSON_NAME] Inc" at bounding box center [71, 86] width 108 height 13
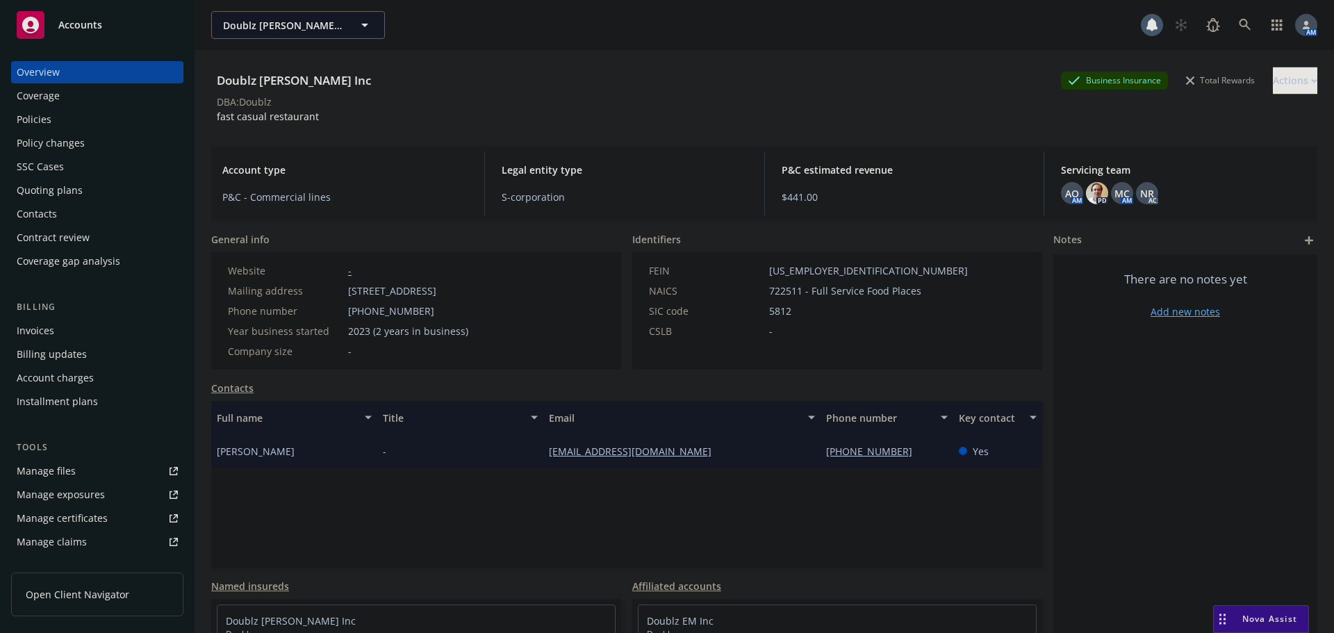
click at [68, 120] on div "Policies" at bounding box center [97, 119] width 161 height 22
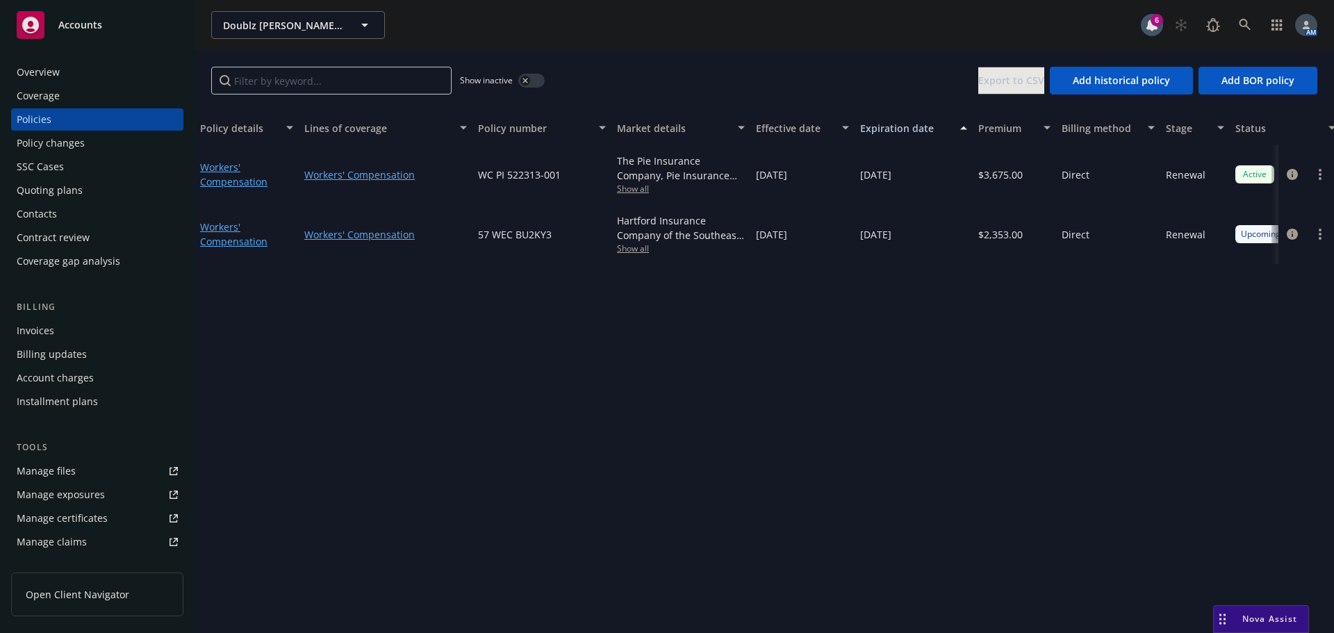
click at [28, 73] on div "Overview" at bounding box center [38, 72] width 43 height 22
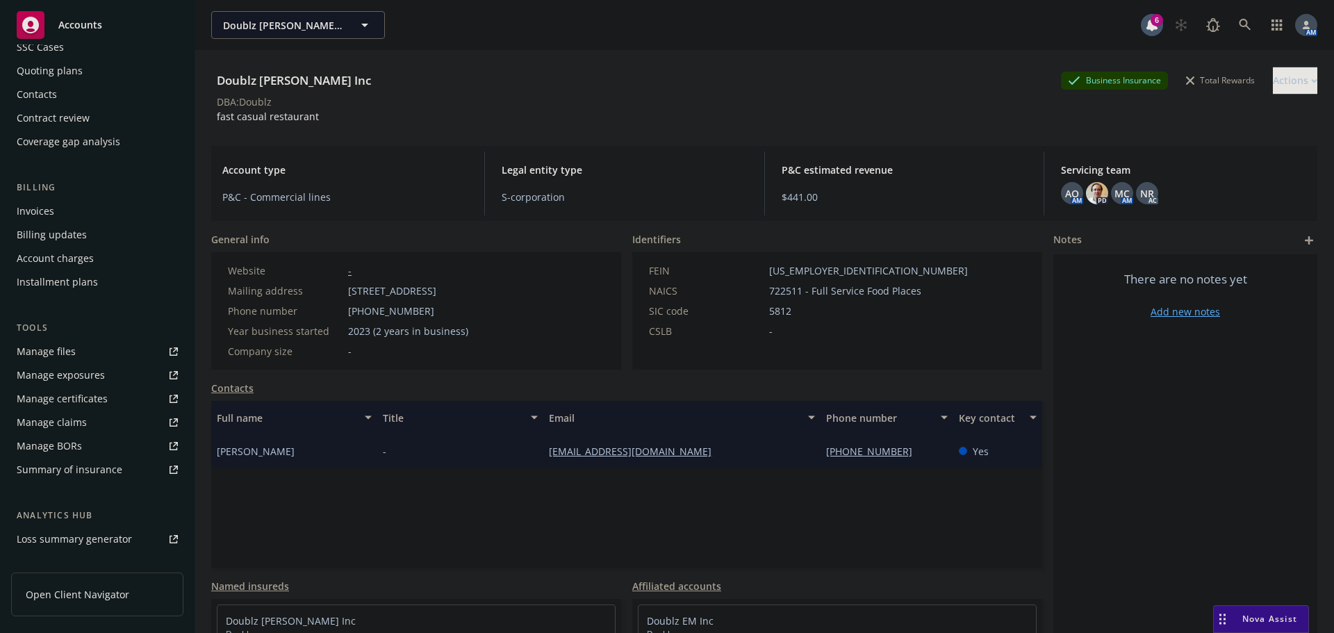
scroll to position [272, 0]
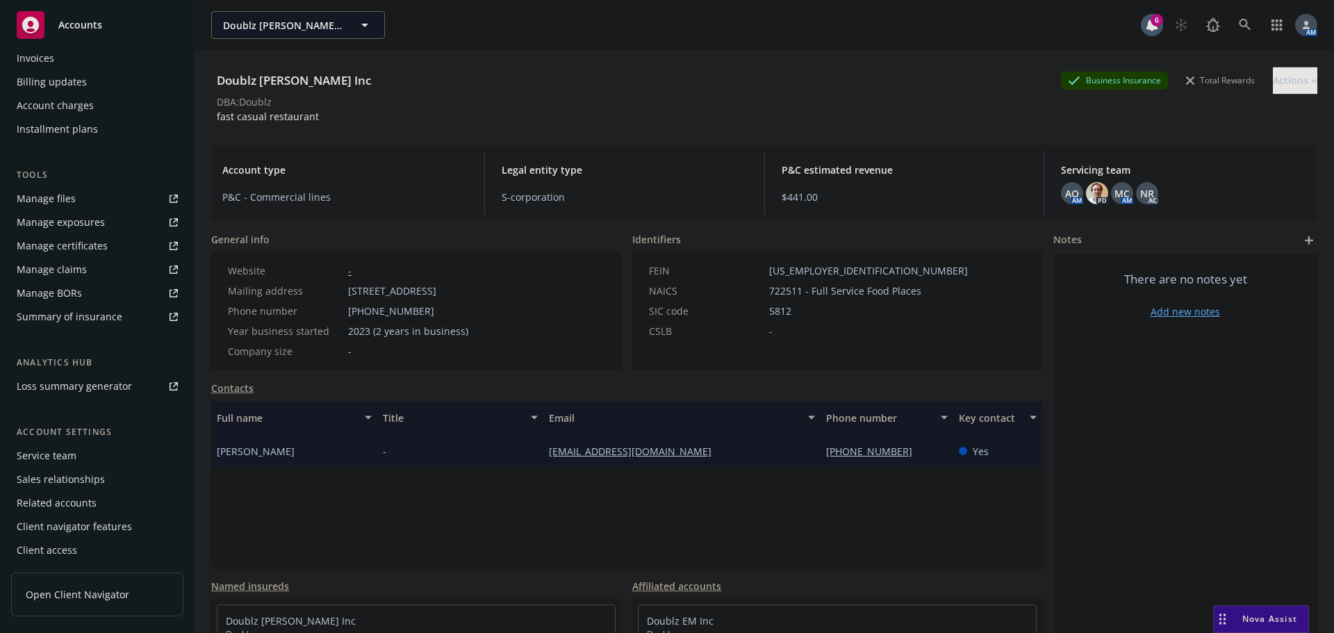
click at [56, 450] on div "Service team" at bounding box center [47, 456] width 60 height 22
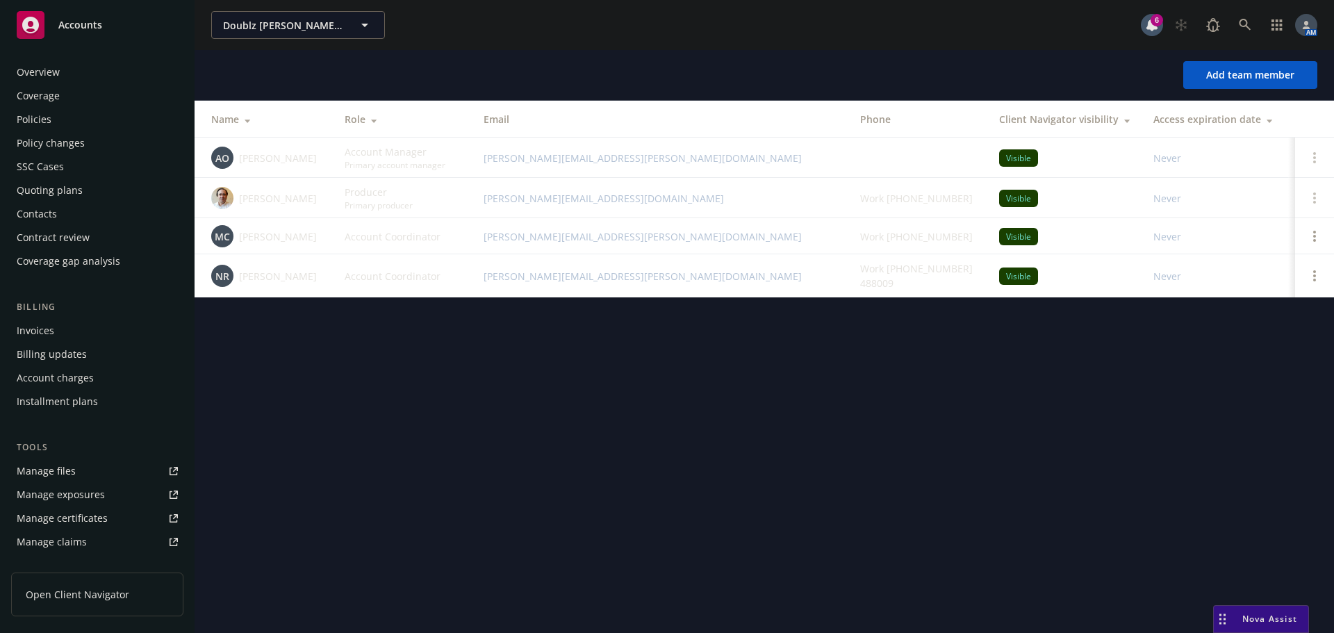
click at [69, 122] on div "Policies" at bounding box center [97, 119] width 161 height 22
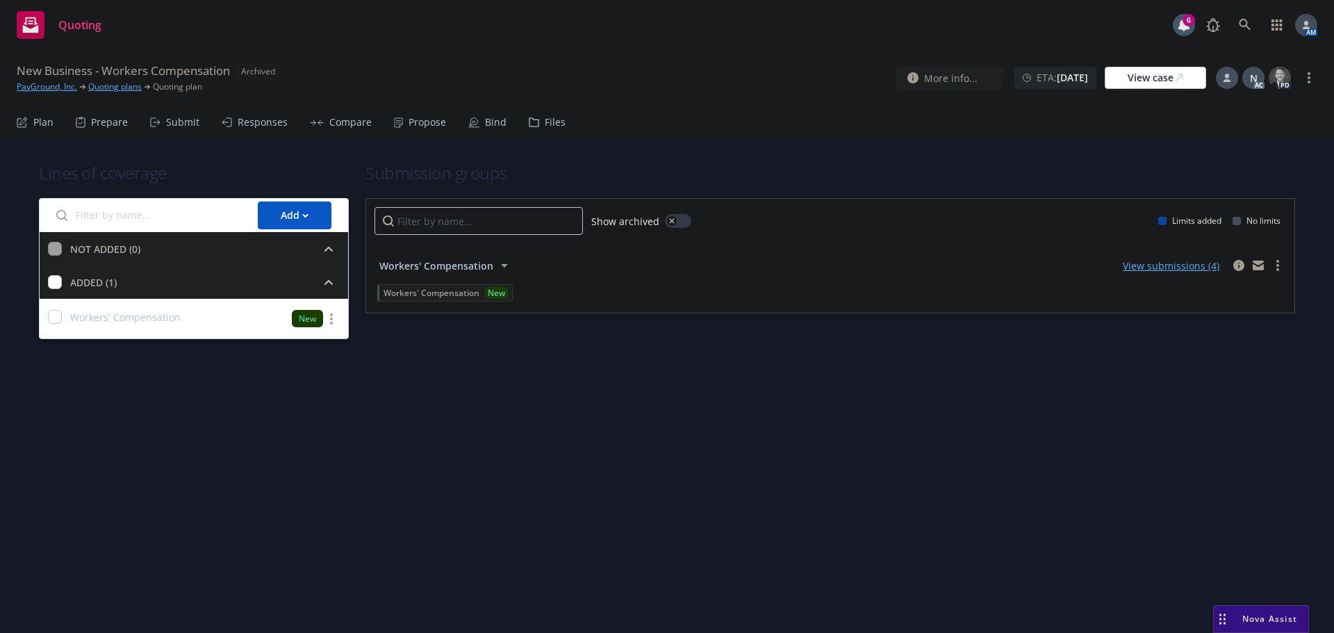
click at [493, 121] on div "Bind" at bounding box center [496, 122] width 22 height 11
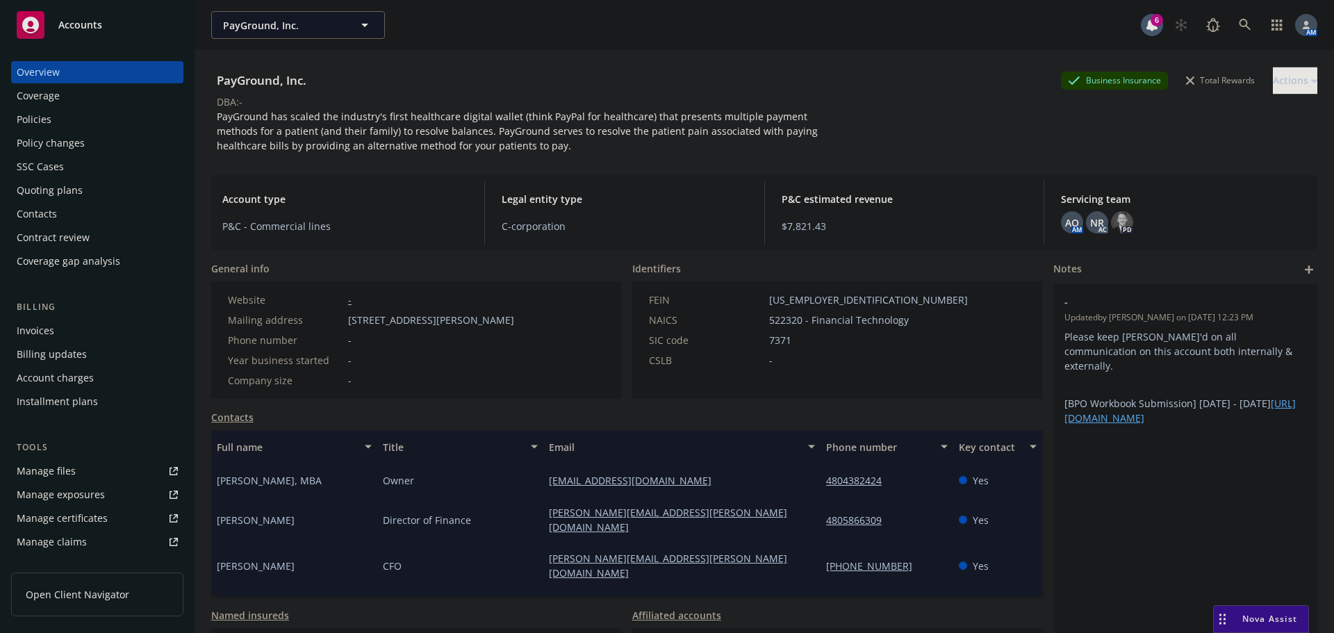
click at [74, 120] on div "Policies" at bounding box center [97, 119] width 161 height 22
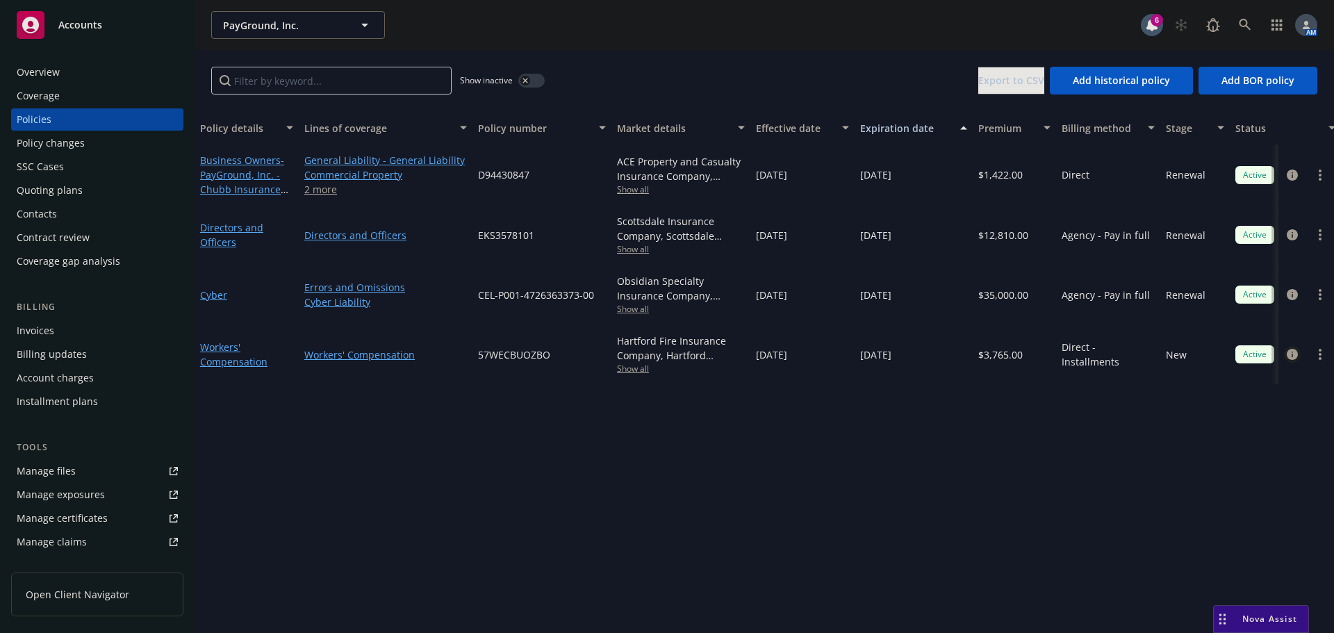
click at [1295, 354] on icon "circleInformation" at bounding box center [1292, 354] width 11 height 11
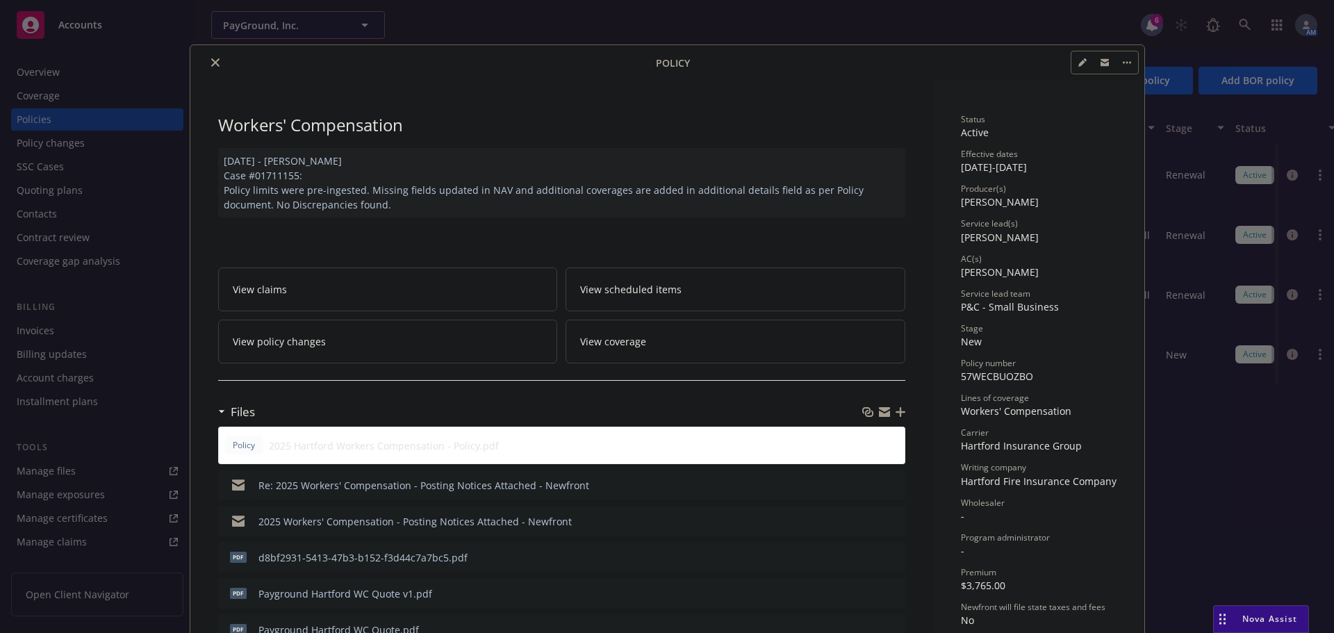
click at [211, 58] on icon "close" at bounding box center [215, 62] width 8 height 8
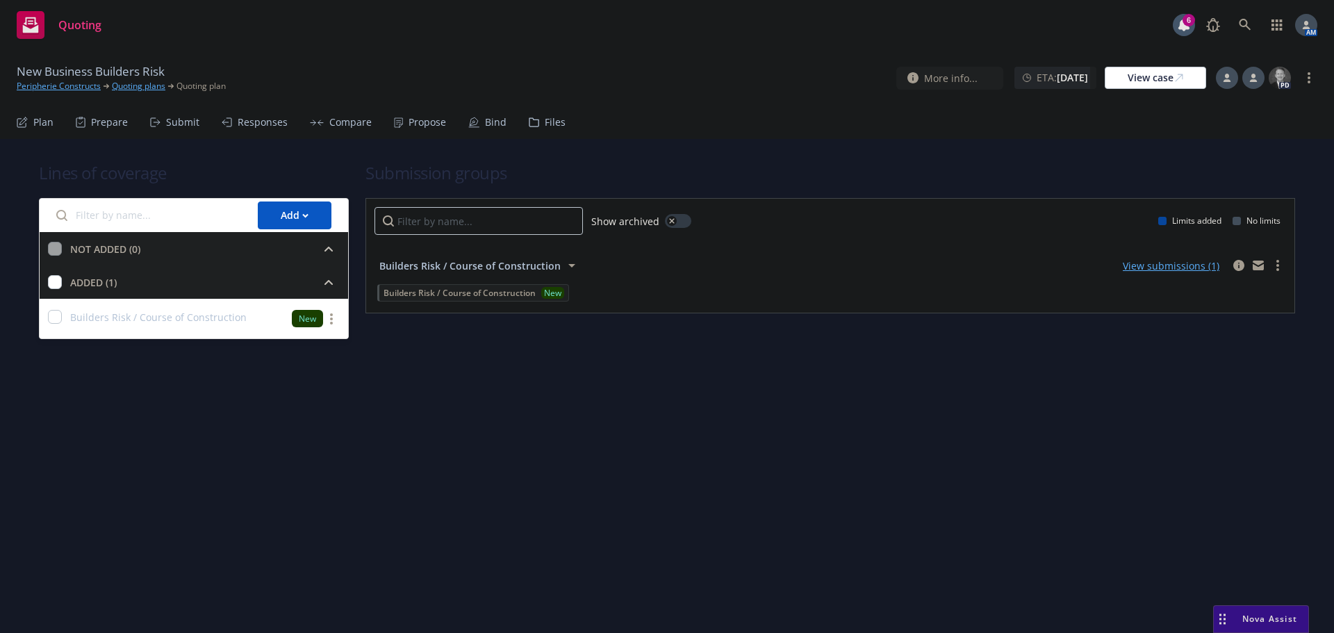
click at [174, 120] on div "Submit" at bounding box center [182, 122] width 33 height 11
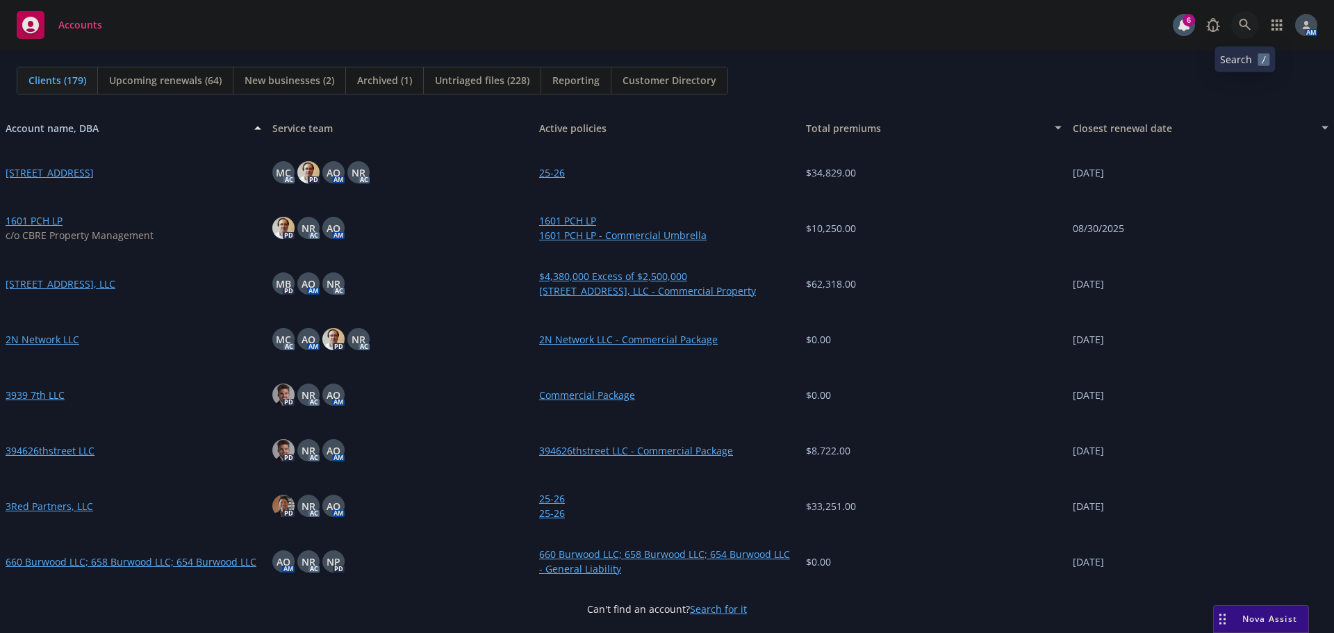
click at [1248, 26] on icon at bounding box center [1245, 25] width 13 height 13
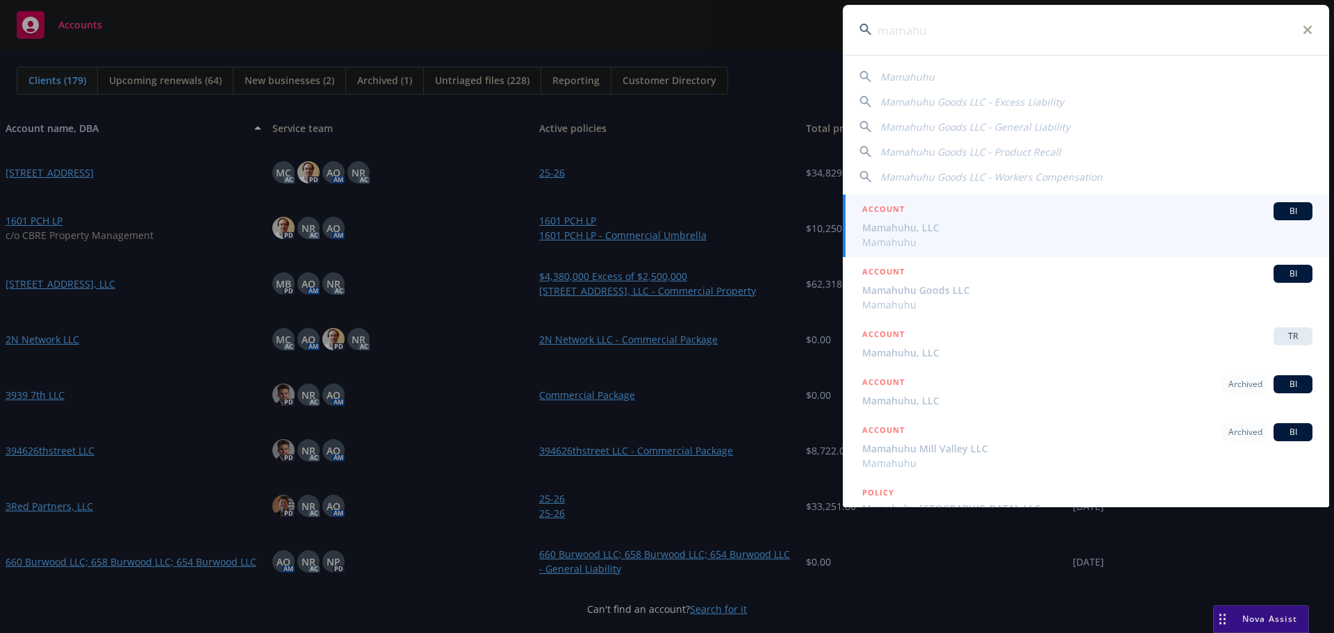
type input "mamahu"
click at [896, 234] on span "Mamahuhu, LLC" at bounding box center [1087, 227] width 450 height 15
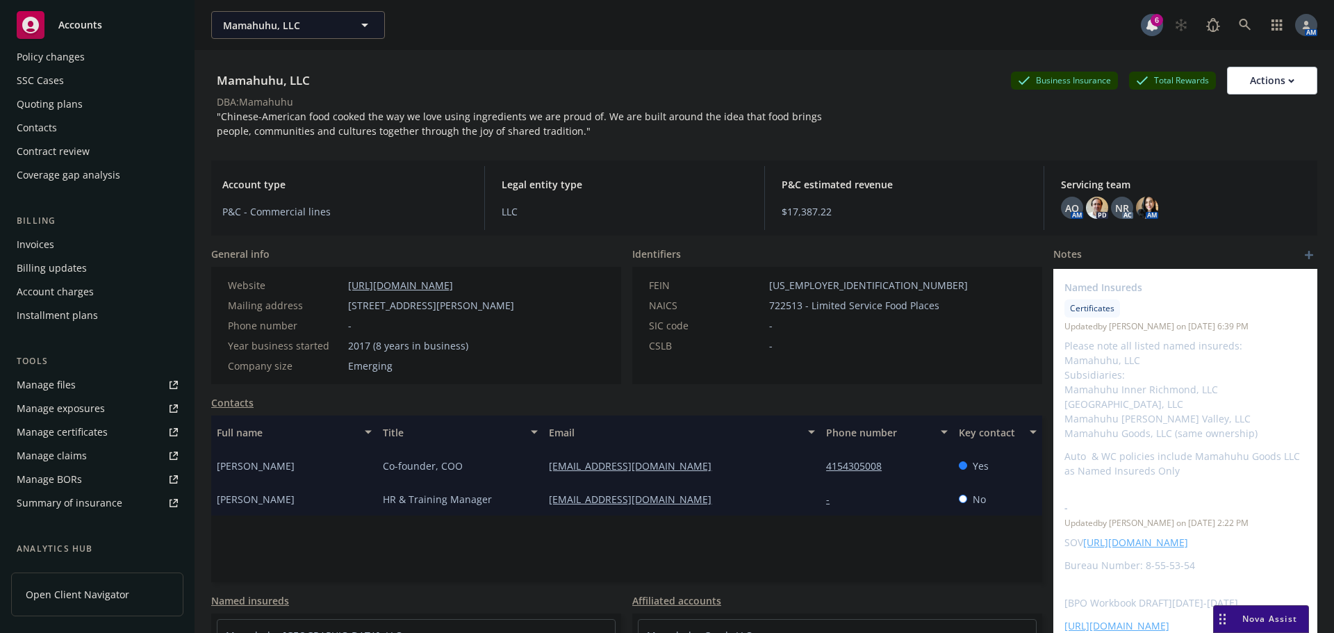
scroll to position [272, 0]
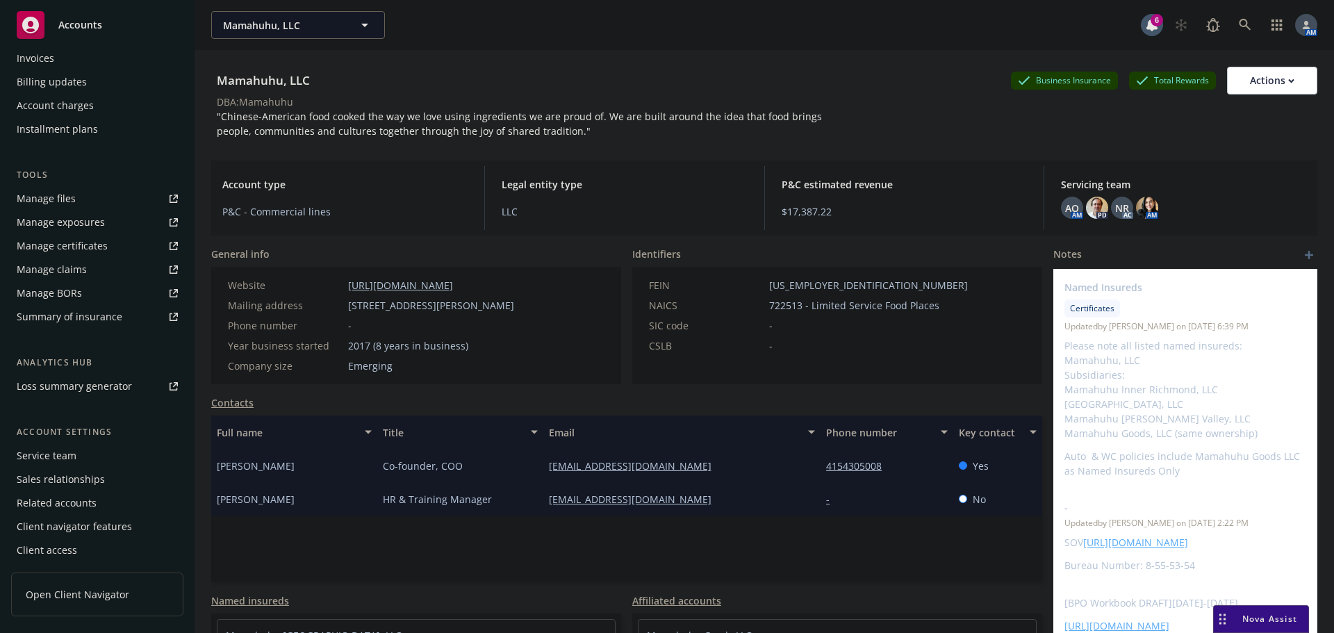
click at [43, 453] on div "Service team" at bounding box center [47, 456] width 60 height 22
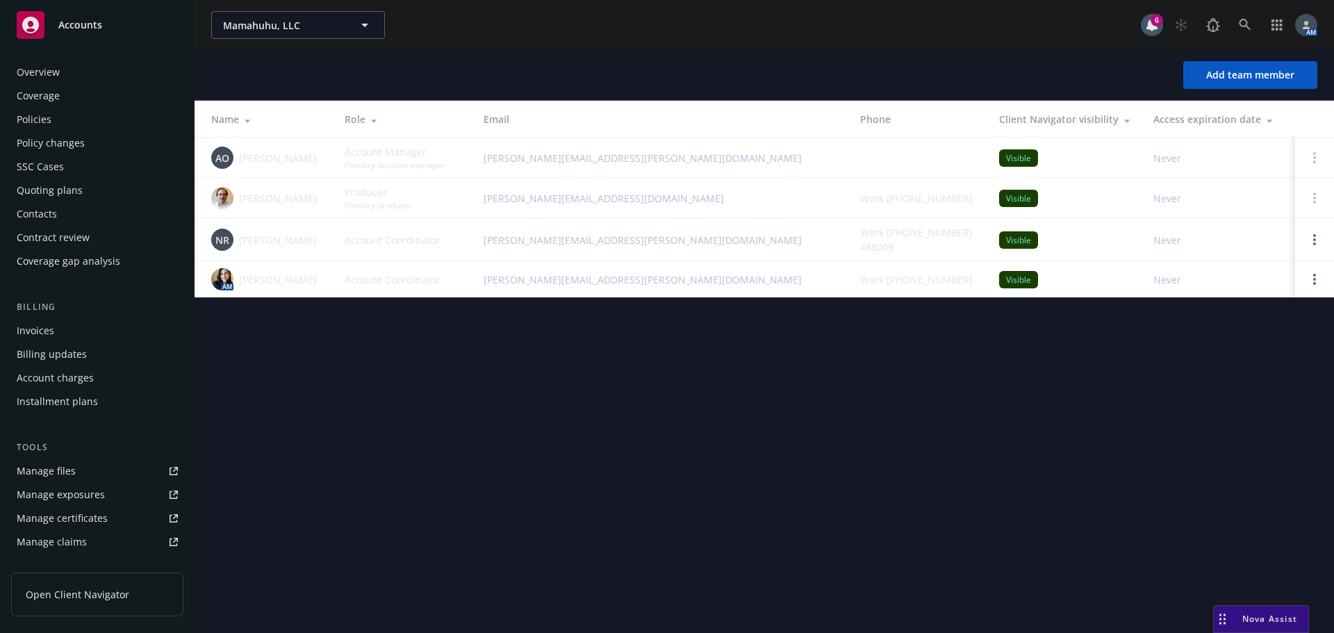
click at [56, 110] on div "Policies" at bounding box center [97, 119] width 161 height 22
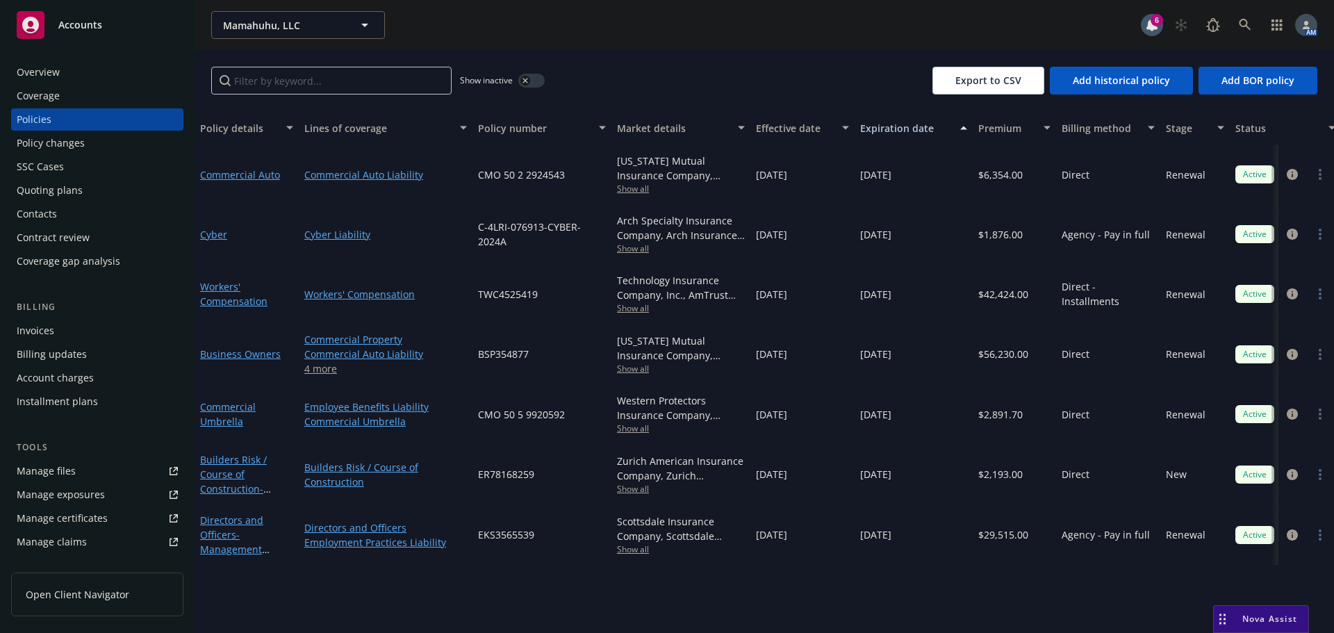
click at [630, 428] on span "Show all" at bounding box center [681, 429] width 128 height 12
click at [722, 383] on div "[US_STATE] Mutual Insurance Company, [US_STATE] Mutual Insurance Show all" at bounding box center [681, 354] width 139 height 60
click at [630, 486] on span "Show all" at bounding box center [681, 489] width 128 height 12
click at [789, 391] on div "[DATE]" at bounding box center [803, 414] width 104 height 60
click at [638, 484] on span "Show all" at bounding box center [681, 489] width 128 height 12
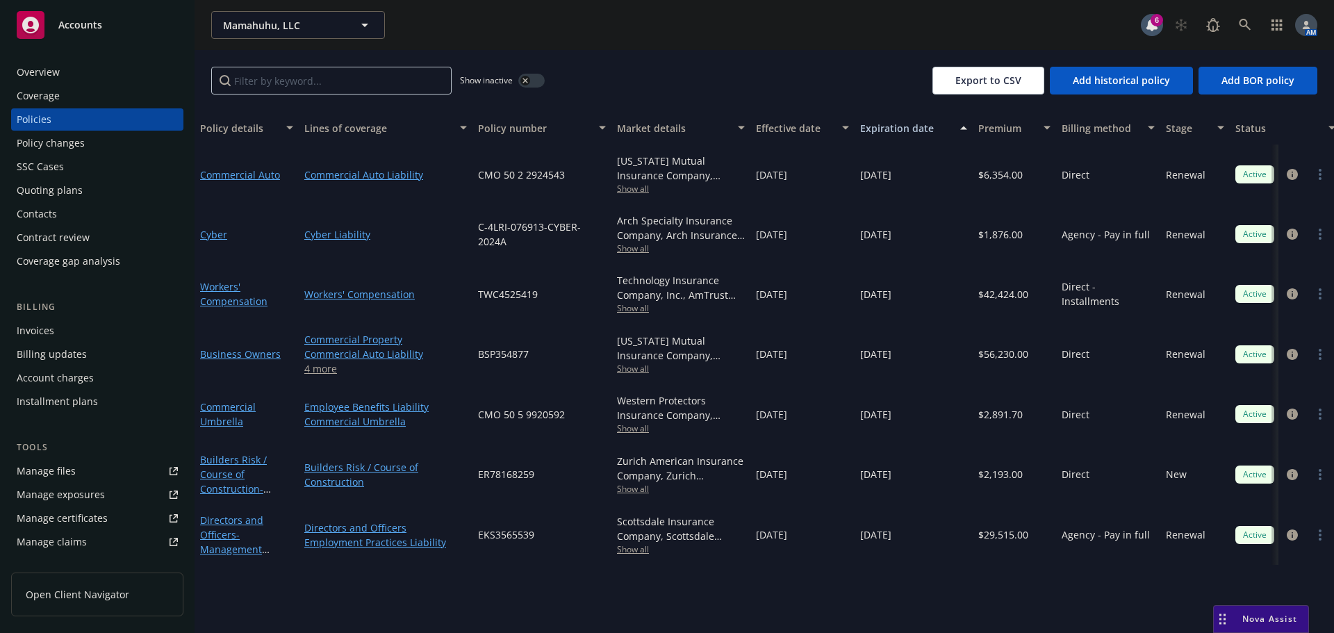
click at [830, 398] on div "[DATE]" at bounding box center [803, 414] width 104 height 60
click at [631, 425] on span "Show all" at bounding box center [681, 429] width 128 height 12
click at [782, 436] on div "[DATE]" at bounding box center [803, 414] width 104 height 60
click at [630, 370] on span "Show all" at bounding box center [681, 369] width 128 height 12
drag, startPoint x: 587, startPoint y: 325, endPoint x: 619, endPoint y: 318, distance: 32.7
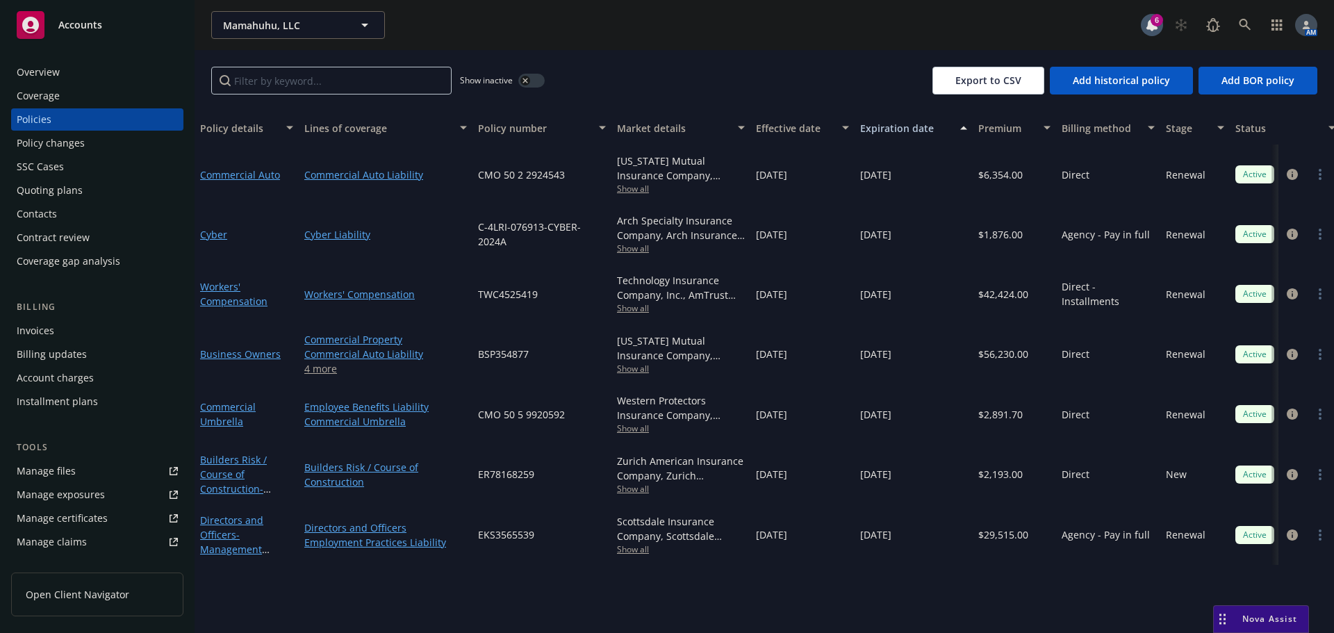
click at [587, 324] on div "BSP354877" at bounding box center [542, 354] width 139 height 60
click at [630, 309] on span "Show all" at bounding box center [681, 308] width 128 height 12
click at [580, 279] on div "TWC4525419" at bounding box center [542, 294] width 139 height 60
click at [631, 248] on span "Show all" at bounding box center [681, 249] width 128 height 12
click at [583, 234] on span "C-4LRI-076913-CYBER-2024A" at bounding box center [542, 234] width 128 height 29
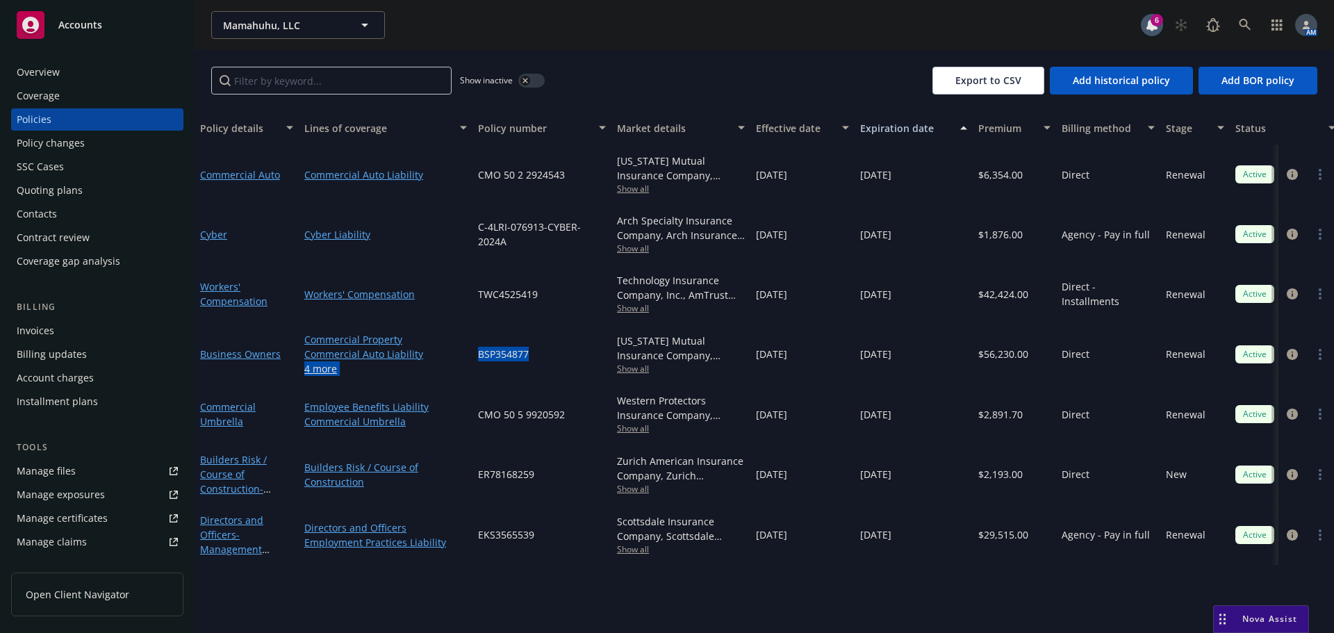
drag, startPoint x: 543, startPoint y: 348, endPoint x: 468, endPoint y: 348, distance: 74.4
click at [468, 348] on div "Business Owners Commercial Property Commercial Auto Liability General Liability…" at bounding box center [865, 354] width 1341 height 60
click at [544, 346] on div "BSP354877" at bounding box center [542, 354] width 139 height 60
click at [597, 347] on div "BSP354877" at bounding box center [542, 354] width 139 height 60
click at [509, 352] on span "BSP354877" at bounding box center [503, 354] width 51 height 15
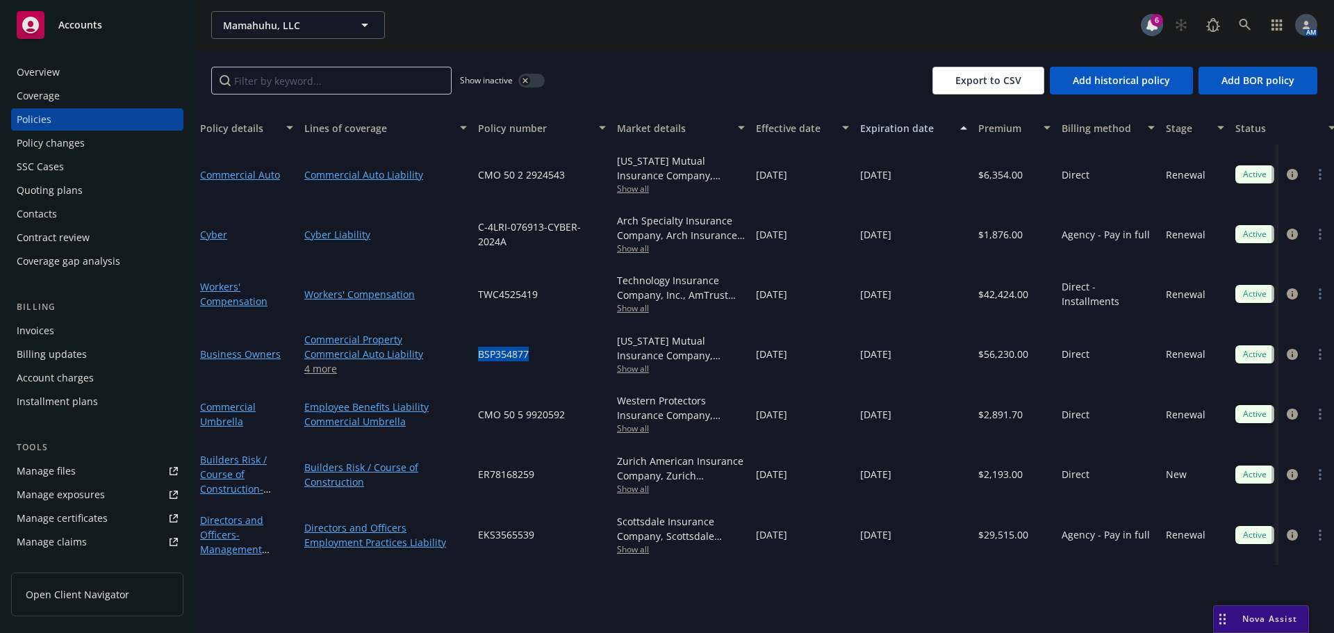
click at [509, 352] on span "BSP354877" at bounding box center [503, 354] width 51 height 15
click at [637, 425] on span "Show all" at bounding box center [681, 429] width 128 height 12
click at [582, 354] on div "BSP354877" at bounding box center [542, 354] width 139 height 60
click at [639, 307] on span "Show all" at bounding box center [681, 308] width 128 height 12
click at [584, 296] on div "TWC4525419" at bounding box center [542, 294] width 139 height 60
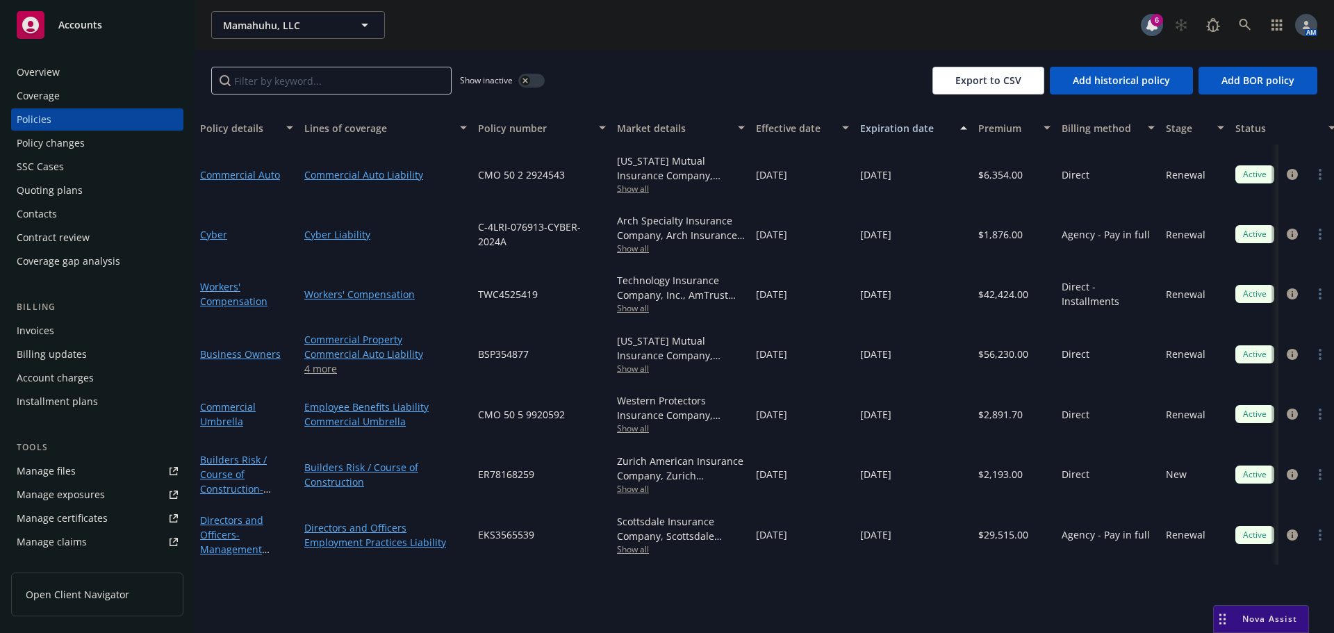
click at [634, 425] on span "Show all" at bounding box center [681, 429] width 128 height 12
click at [637, 371] on span "Show all" at bounding box center [681, 369] width 128 height 12
click at [639, 311] on span "Show all" at bounding box center [681, 308] width 128 height 12
click at [591, 292] on div "TWC4525419" at bounding box center [542, 294] width 139 height 60
click at [628, 247] on span "Show all" at bounding box center [681, 249] width 128 height 12
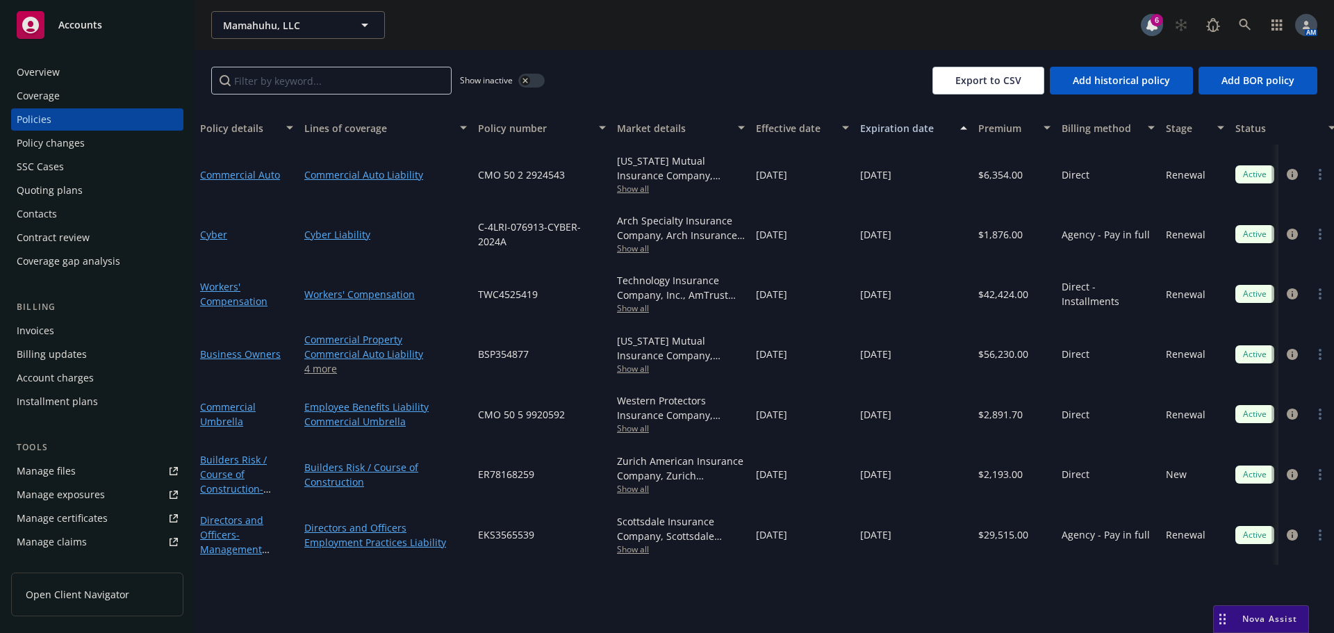
click at [586, 242] on span "C-4LRI-076913-CYBER-2024A" at bounding box center [542, 234] width 128 height 29
click at [635, 491] on span "Show all" at bounding box center [681, 489] width 128 height 12
click at [583, 502] on div "ER78168259" at bounding box center [542, 474] width 139 height 60
click at [629, 429] on span "Show all" at bounding box center [681, 429] width 128 height 12
click at [603, 391] on div "CMO 50 5 9920592" at bounding box center [542, 414] width 139 height 60
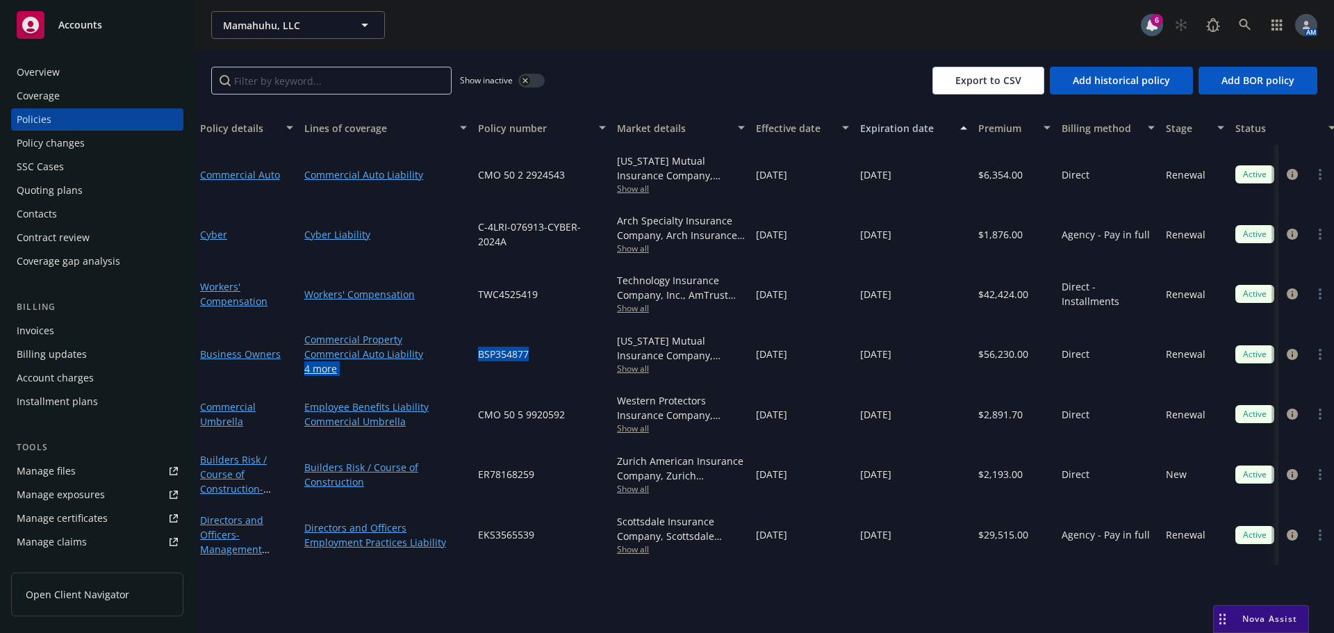
drag, startPoint x: 503, startPoint y: 355, endPoint x: 470, endPoint y: 354, distance: 32.7
click at [470, 354] on div "Business Owners Commercial Property Commercial Auto Liability General Liability…" at bounding box center [865, 354] width 1341 height 60
click at [532, 355] on div "BSP354877" at bounding box center [542, 354] width 139 height 60
drag, startPoint x: 512, startPoint y: 354, endPoint x: 475, endPoint y: 354, distance: 37.5
click at [475, 354] on div "BSP354877" at bounding box center [542, 354] width 139 height 60
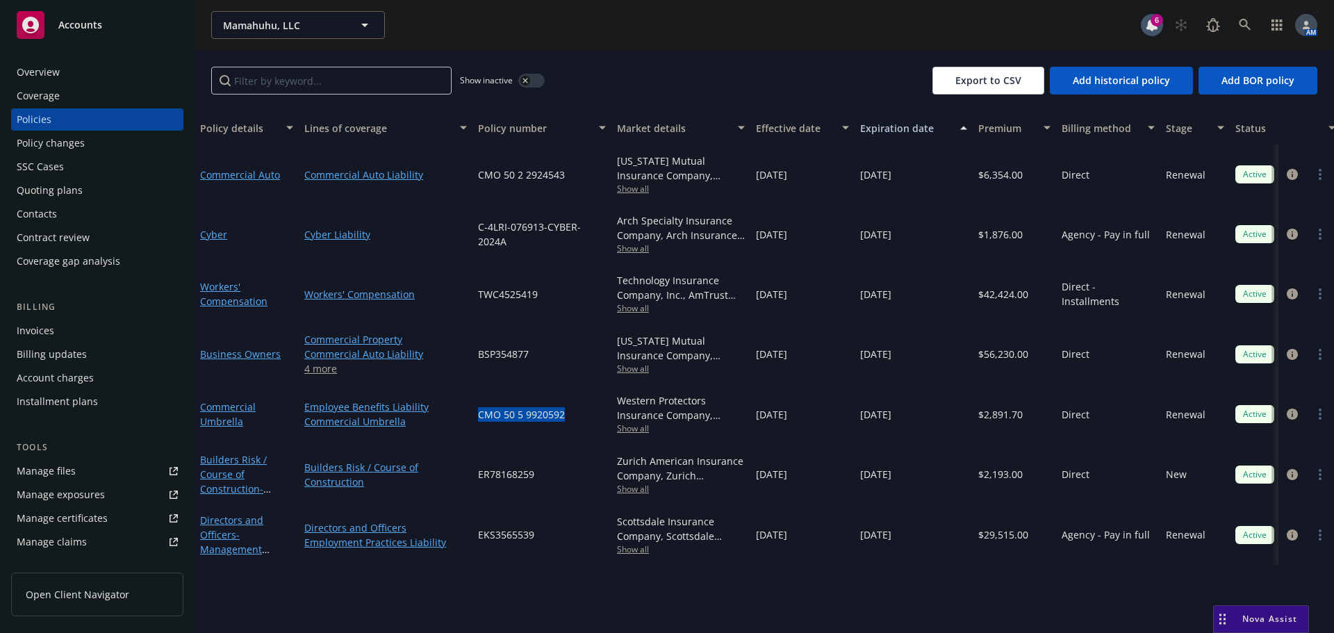
drag, startPoint x: 571, startPoint y: 416, endPoint x: 477, endPoint y: 417, distance: 93.8
click at [477, 417] on div "CMO 50 5 9920592" at bounding box center [542, 414] width 139 height 60
click at [640, 370] on span "Show all" at bounding box center [681, 369] width 128 height 12
click at [575, 352] on div "BSP354877" at bounding box center [542, 354] width 139 height 60
click at [634, 428] on span "Show all" at bounding box center [681, 429] width 128 height 12
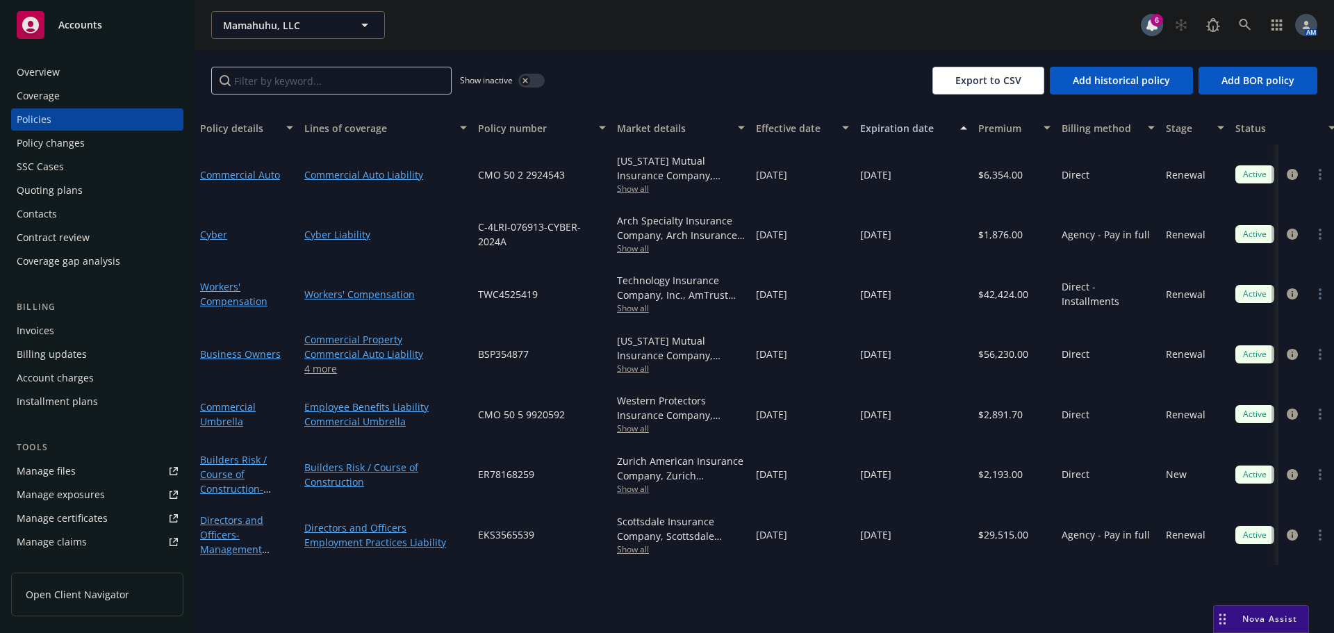
click at [589, 357] on div "BSP354877" at bounding box center [542, 354] width 139 height 60
click at [643, 487] on span "Show all" at bounding box center [681, 489] width 128 height 12
click at [598, 281] on div "TWC4525419" at bounding box center [542, 294] width 139 height 60
click at [634, 309] on span "Show all" at bounding box center [681, 308] width 128 height 12
drag, startPoint x: 585, startPoint y: 273, endPoint x: 612, endPoint y: 255, distance: 32.0
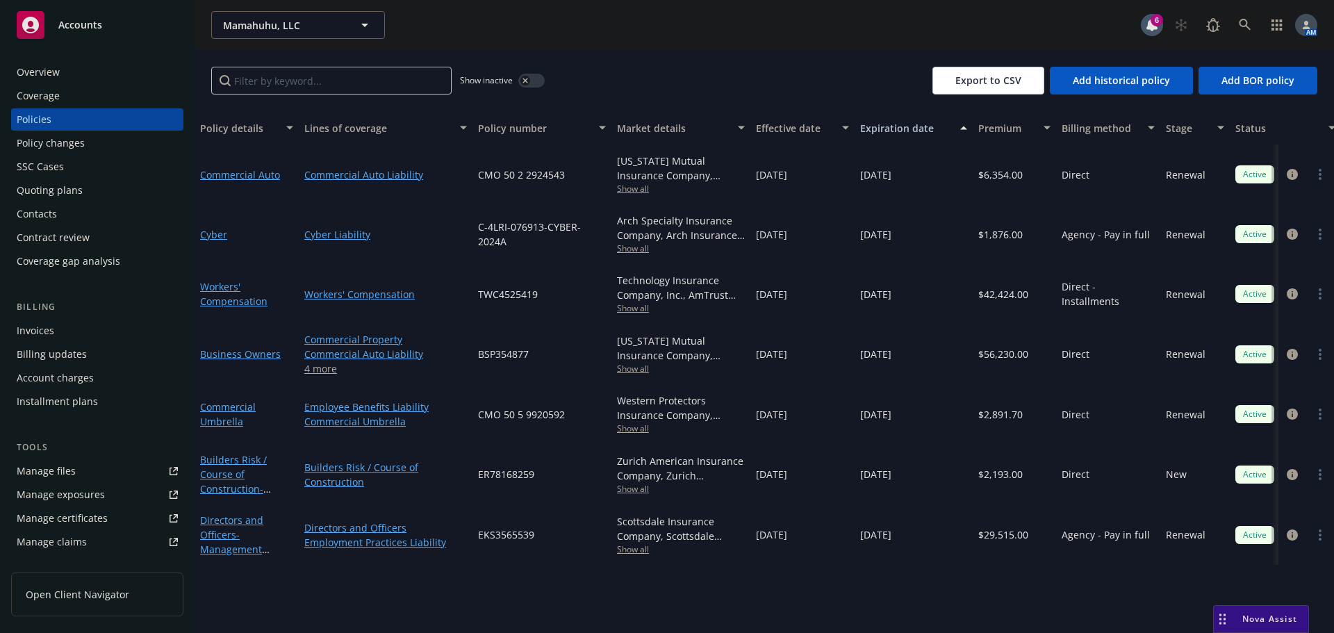
click at [586, 272] on div "TWC4525419" at bounding box center [542, 294] width 139 height 60
click at [628, 250] on span "Show all" at bounding box center [681, 249] width 128 height 12
click at [582, 233] on span "C-4LRI-076913-CYBER-2024A" at bounding box center [542, 234] width 128 height 29
click at [1247, 18] on link at bounding box center [1245, 25] width 28 height 28
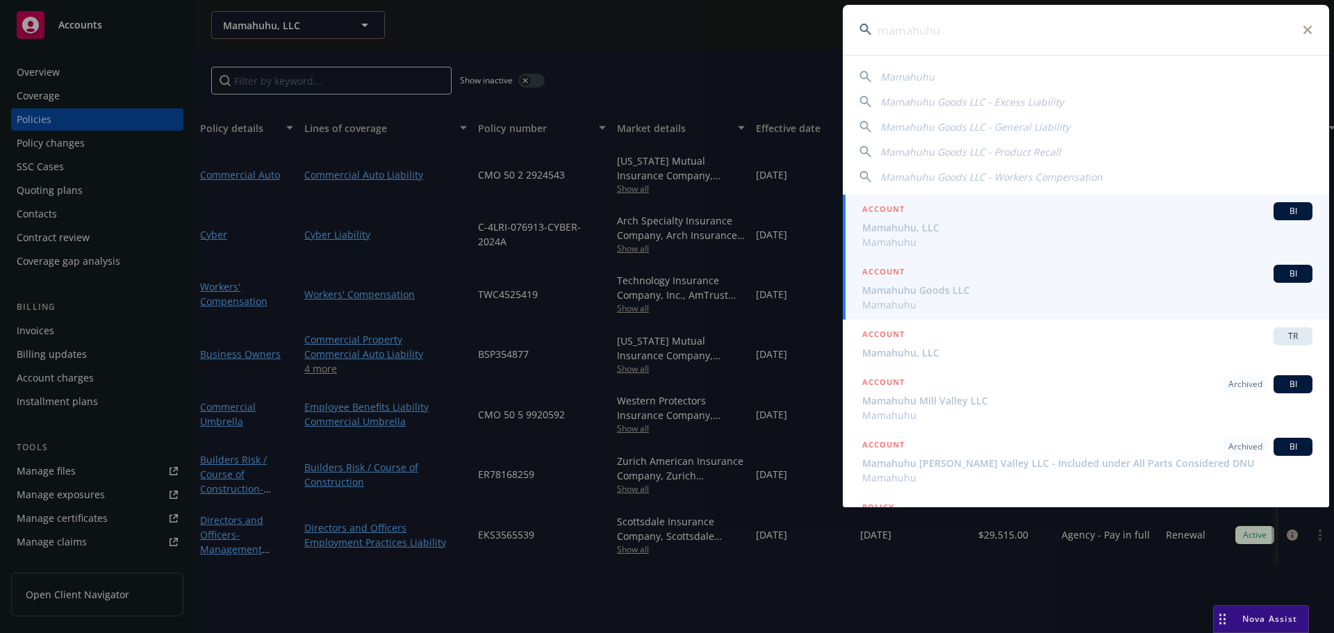
type input "mamahuhu"
click at [924, 295] on span "Mamahuhu Goods LLC" at bounding box center [1087, 290] width 450 height 15
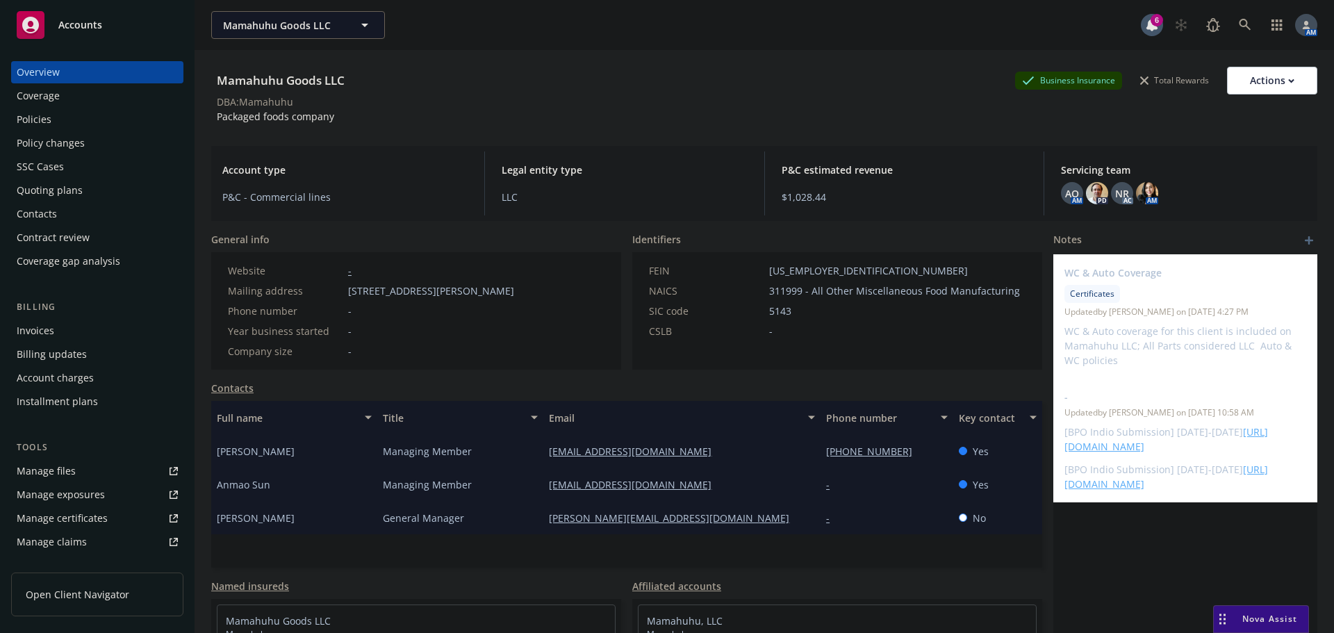
click at [50, 122] on div "Policies" at bounding box center [34, 119] width 35 height 22
